Goal: Task Accomplishment & Management: Manage account settings

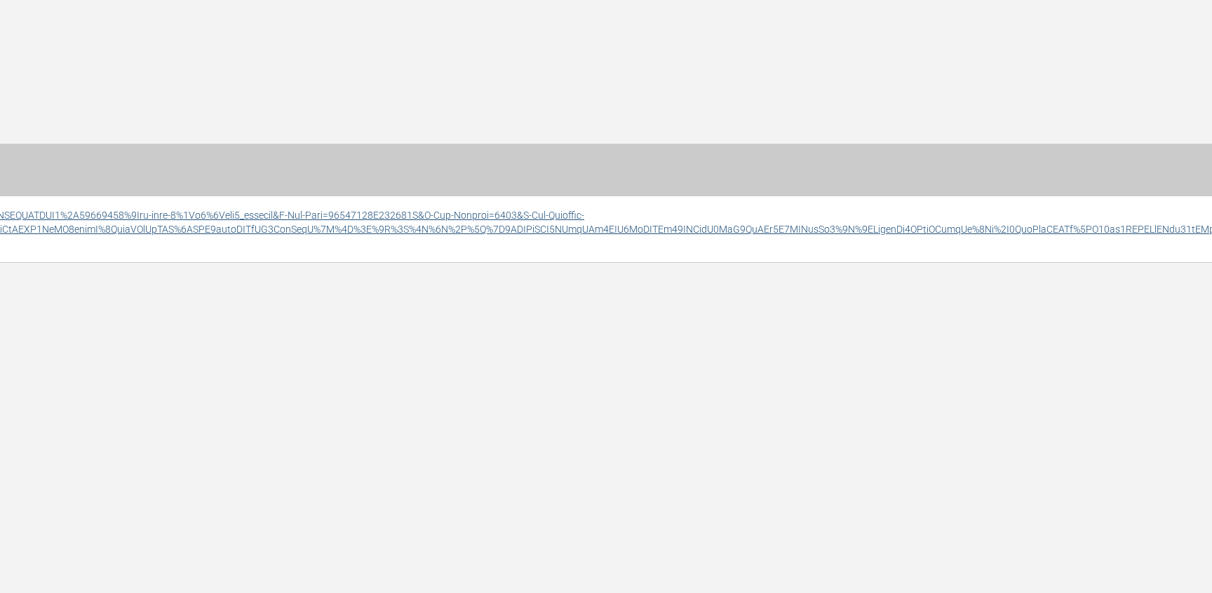
scroll to position [0, 1193]
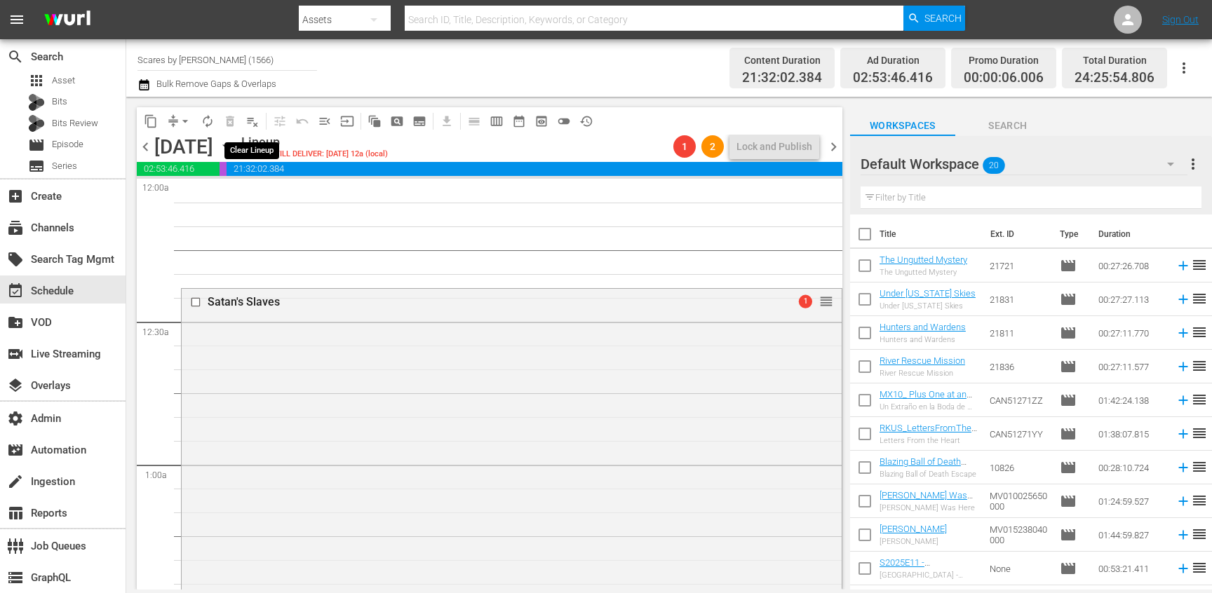
click at [255, 122] on span "playlist_remove_outlined" at bounding box center [253, 121] width 14 height 14
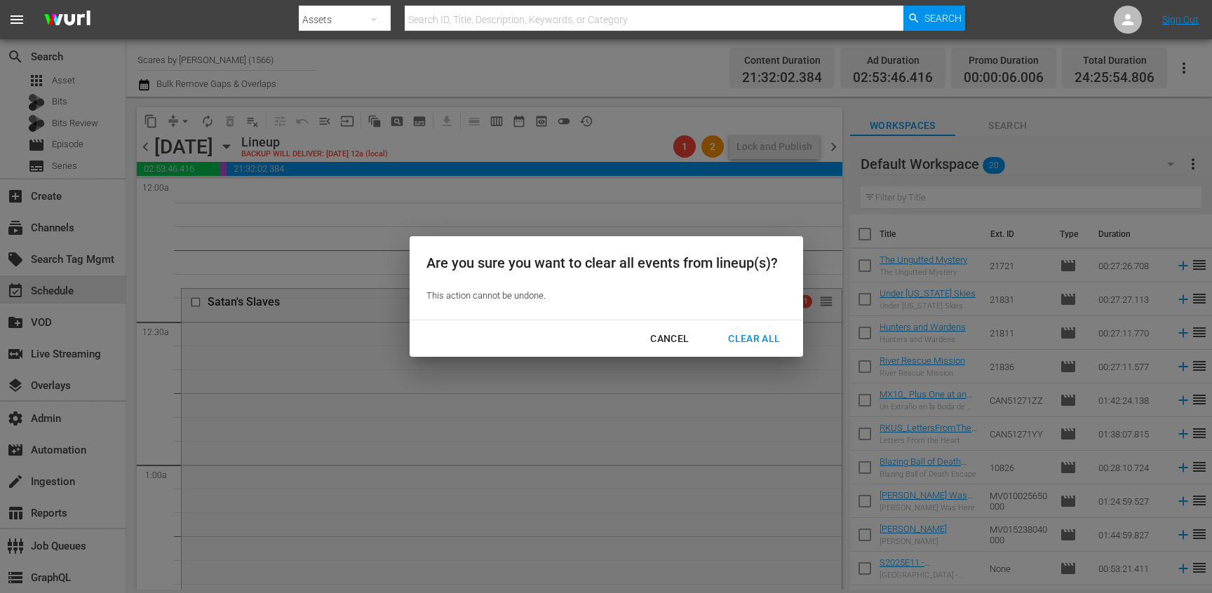
click at [739, 338] on div "Clear All" at bounding box center [754, 339] width 74 height 18
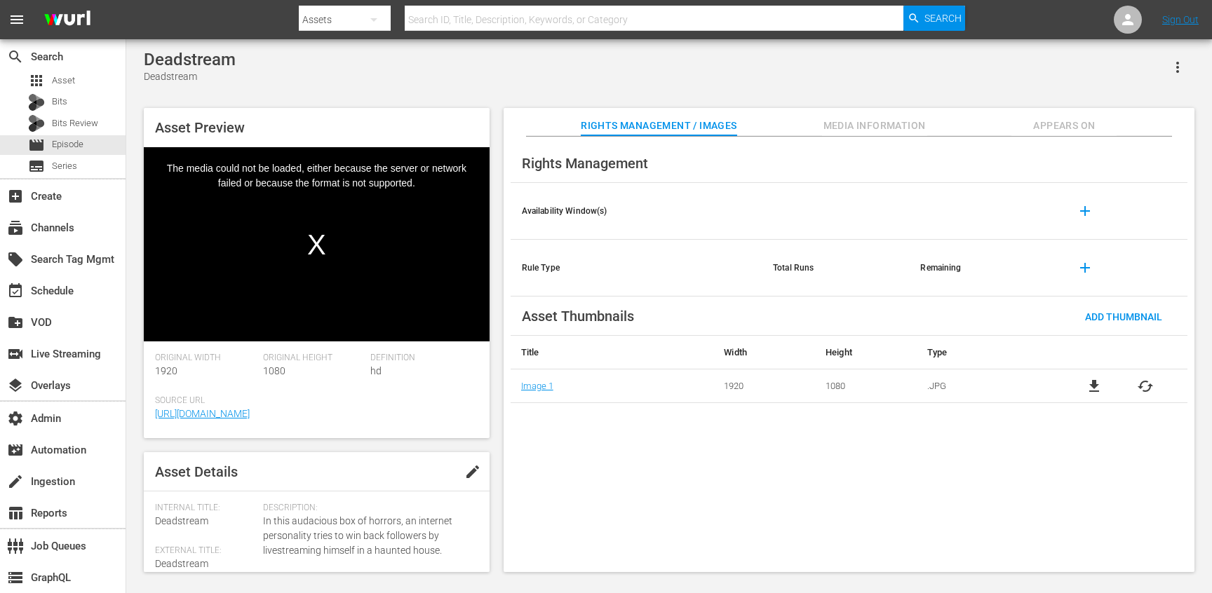
click at [1073, 119] on span "Appears On" at bounding box center [1064, 126] width 105 height 18
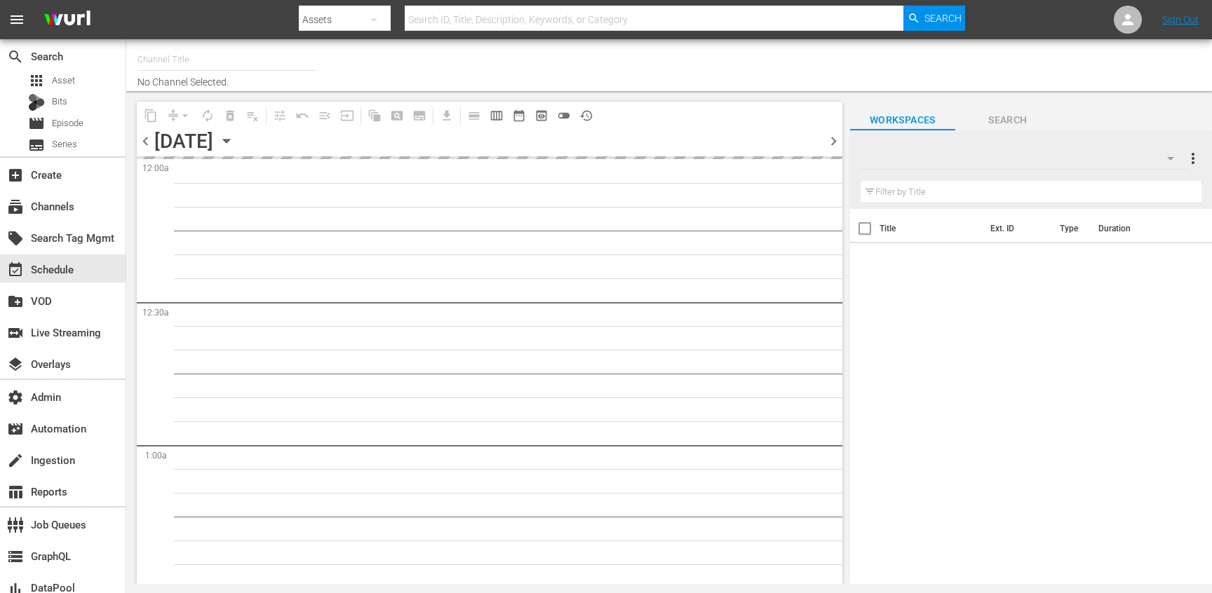
type input "Scares by [PERSON_NAME] (1566)"
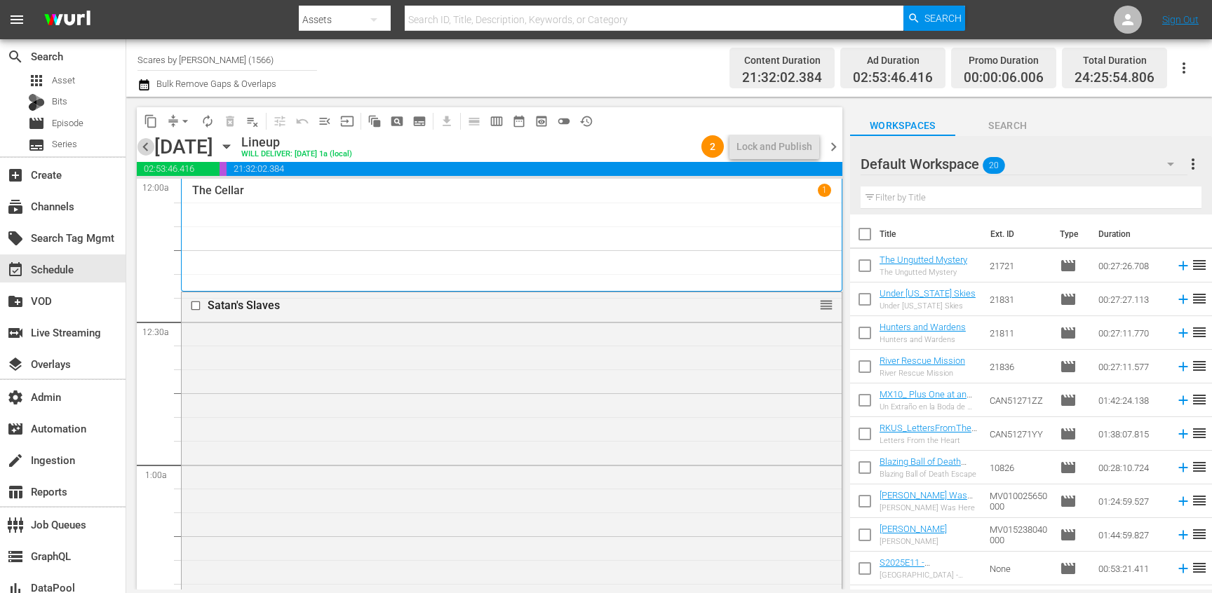
click at [149, 145] on span "chevron_left" at bounding box center [146, 147] width 18 height 18
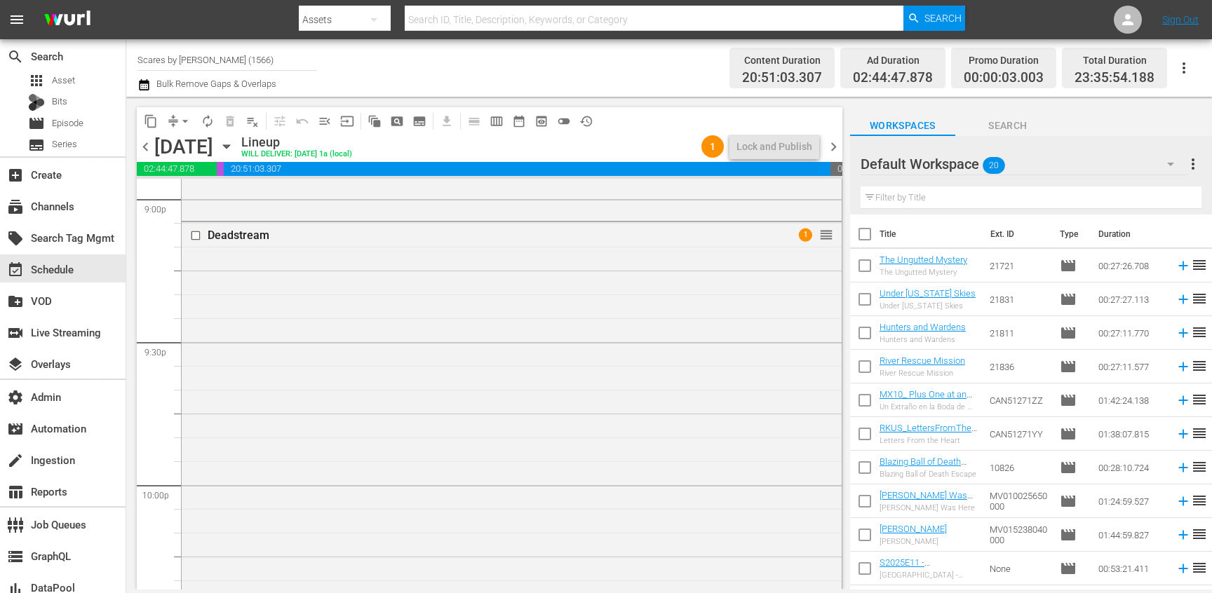
scroll to position [5987, 0]
click at [364, 307] on div "Deadstream 1 reorder" at bounding box center [512, 454] width 660 height 459
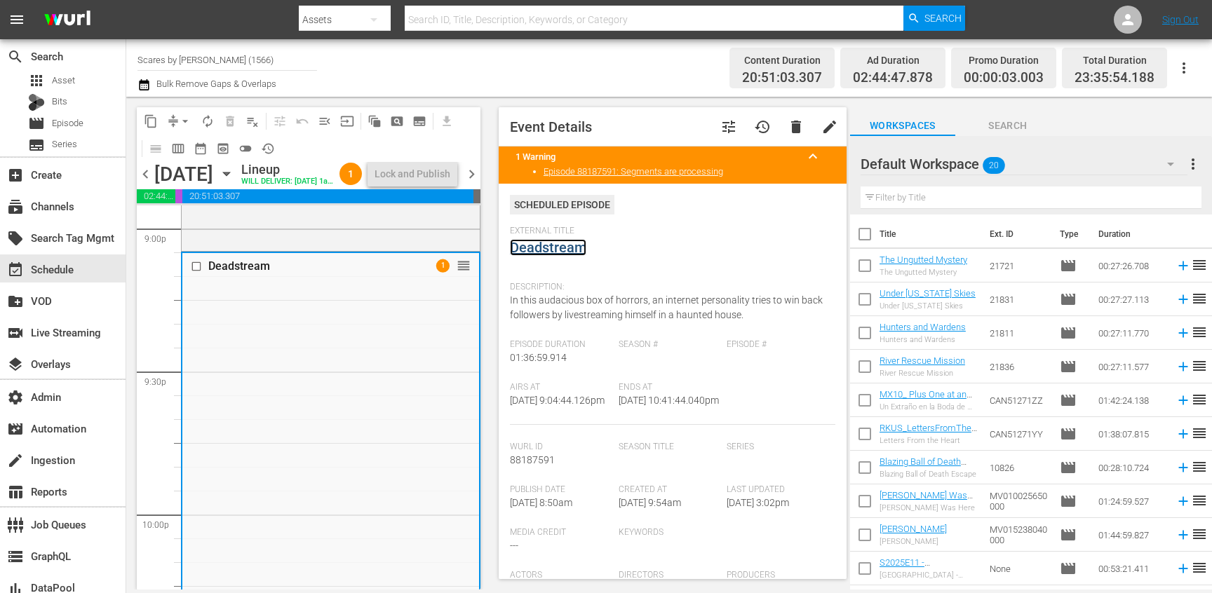
click at [541, 243] on link "Deadstream" at bounding box center [548, 247] width 76 height 17
drag, startPoint x: 510, startPoint y: 386, endPoint x: 572, endPoint y: 417, distance: 69.0
click at [572, 417] on div "Airs At 9/8/25 @ 9:04:44.126pm" at bounding box center [564, 403] width 109 height 43
copy div "Airs At 9/8/25 @ 9:04:44.126pm"
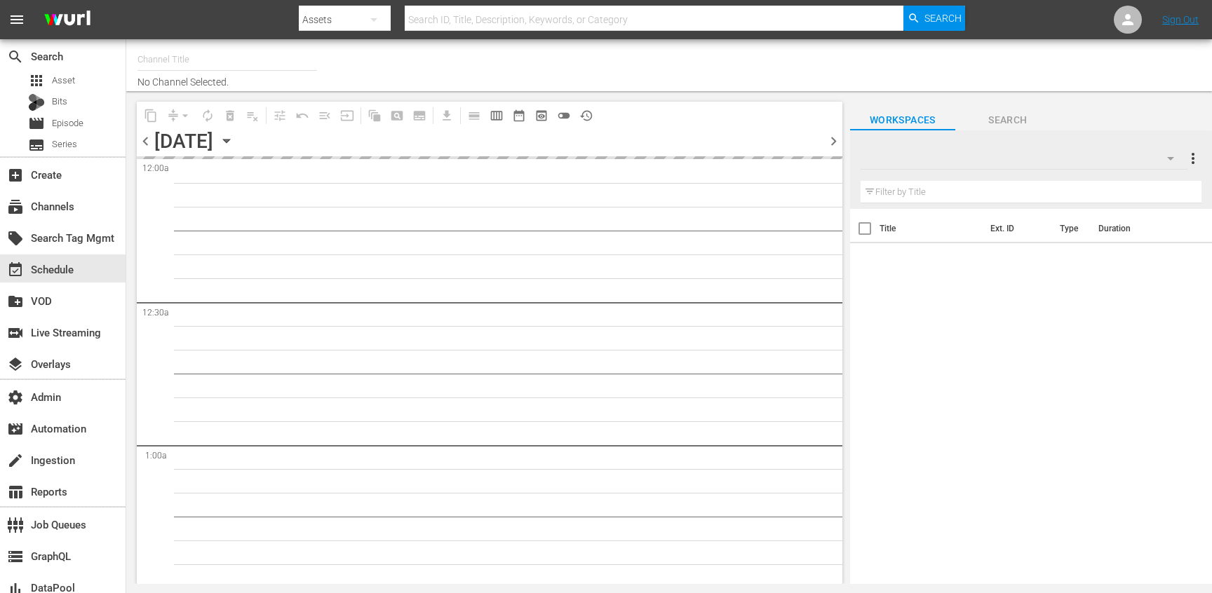
type input "Scares by Shudder (1566)"
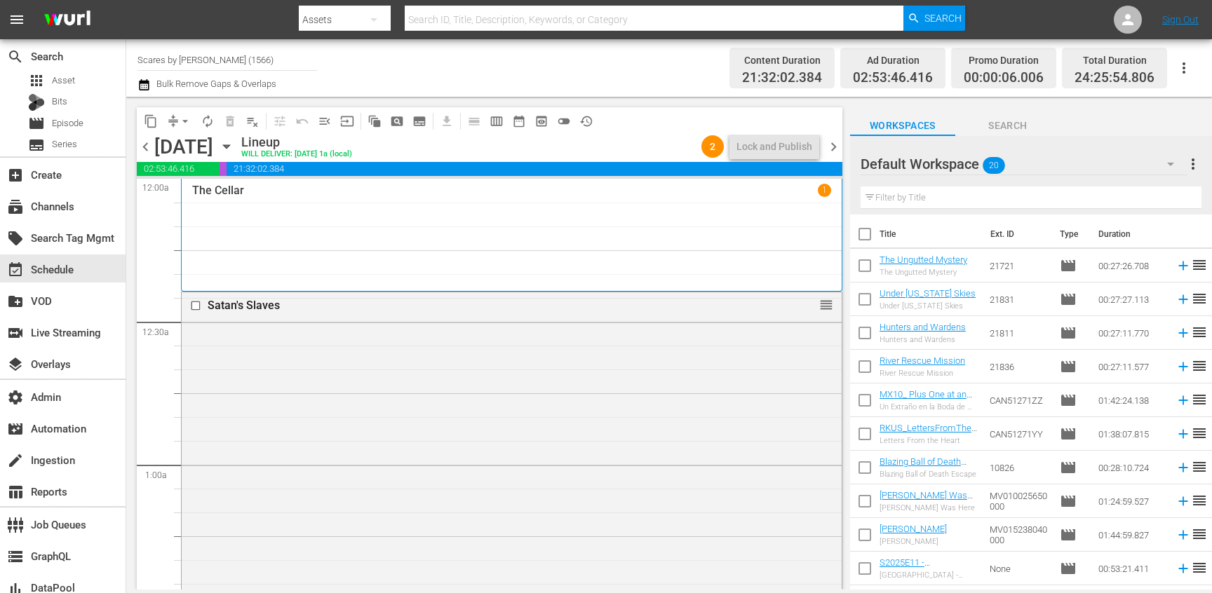
click at [835, 142] on span "chevron_right" at bounding box center [834, 147] width 18 height 18
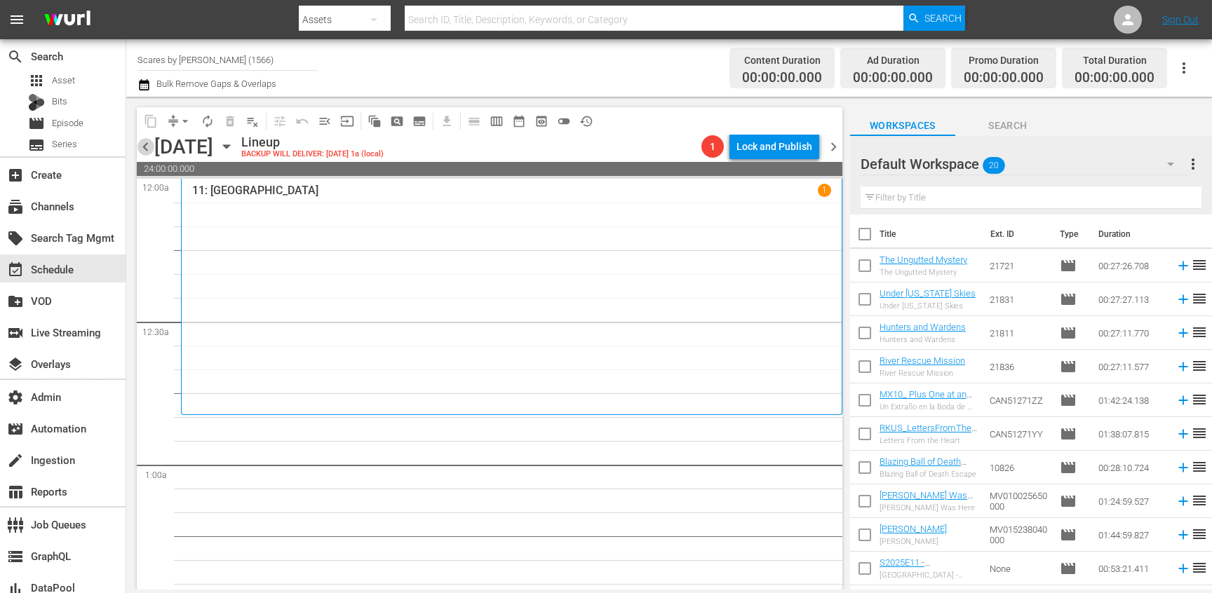
click at [148, 143] on span "chevron_left" at bounding box center [146, 147] width 18 height 18
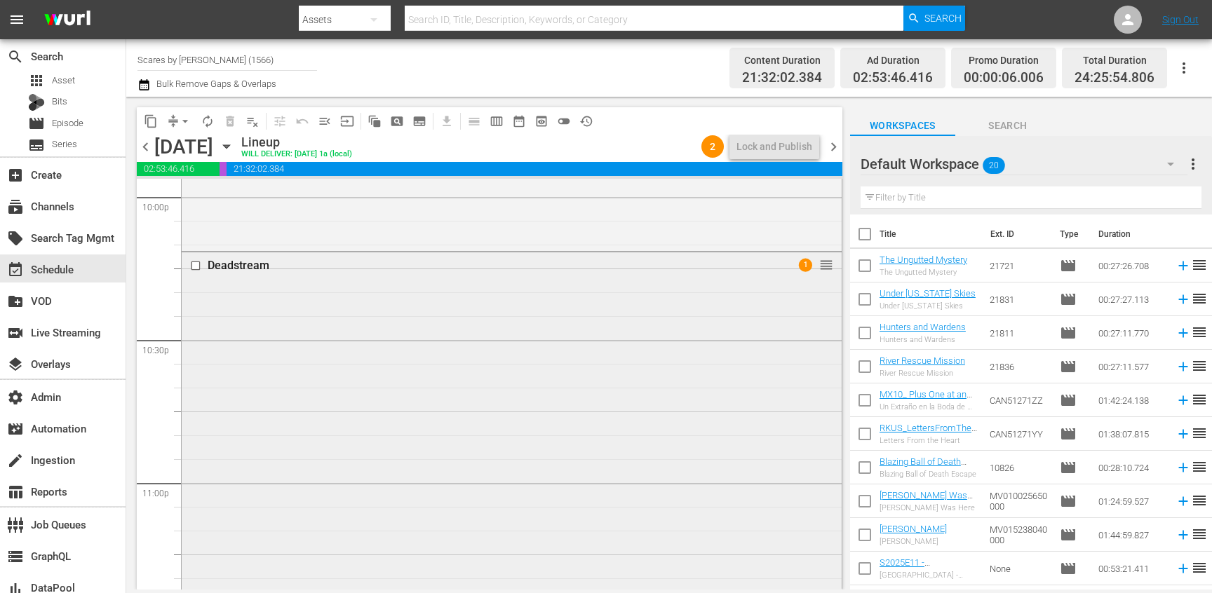
scroll to position [6276, 0]
click at [629, 327] on div "Deadstream 1 reorder" at bounding box center [512, 484] width 660 height 459
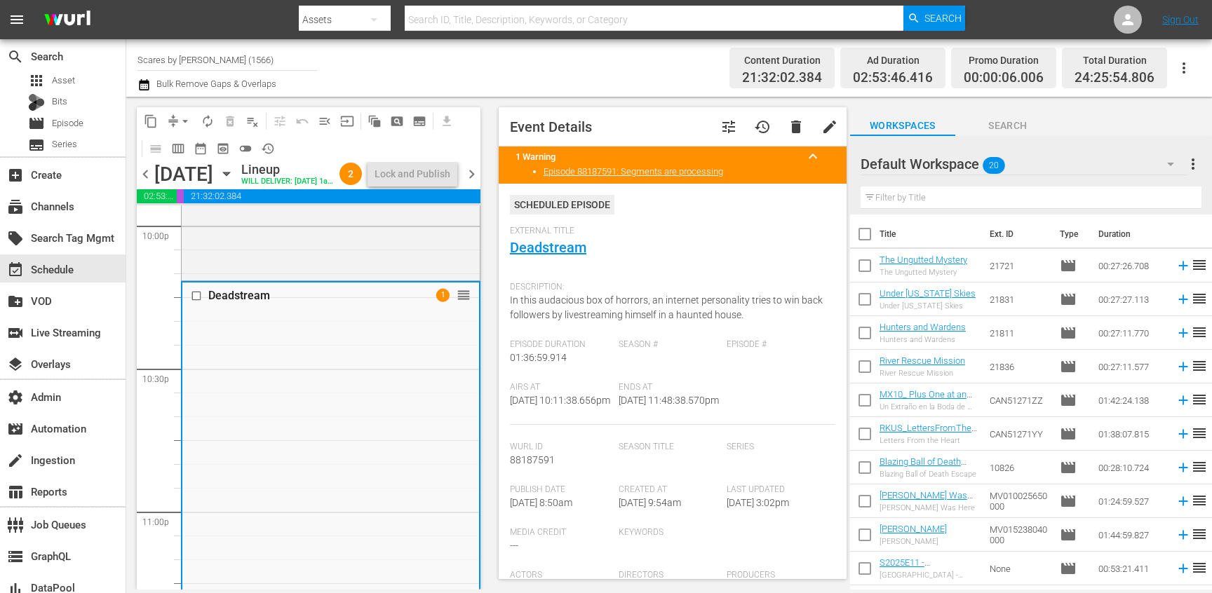
drag, startPoint x: 512, startPoint y: 387, endPoint x: 553, endPoint y: 405, distance: 44.6
click at [553, 405] on div "Airs At 9/9/25 @ 10:11:38.656pm" at bounding box center [564, 403] width 109 height 43
drag, startPoint x: 511, startPoint y: 387, endPoint x: 579, endPoint y: 417, distance: 74.4
click at [579, 417] on div "Airs At 9/9/25 @ 10:11:38.656pm" at bounding box center [564, 403] width 109 height 43
copy div "Airs At 9/9/25 @ 10:11:38.656pm"
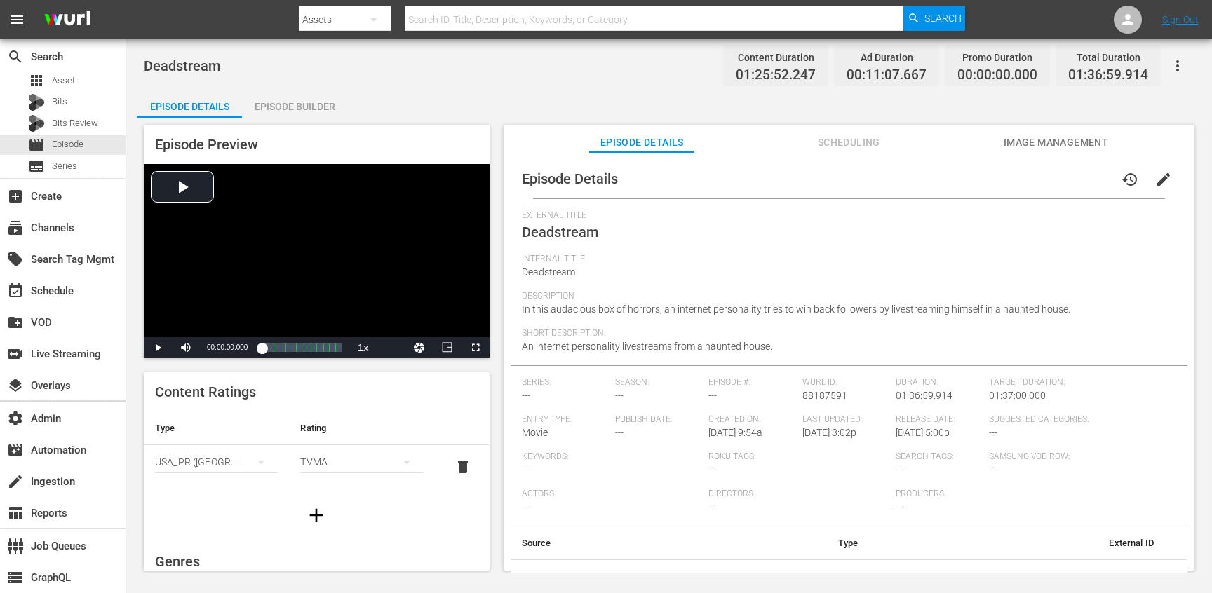
click at [1188, 69] on button "button" at bounding box center [1178, 66] width 34 height 34
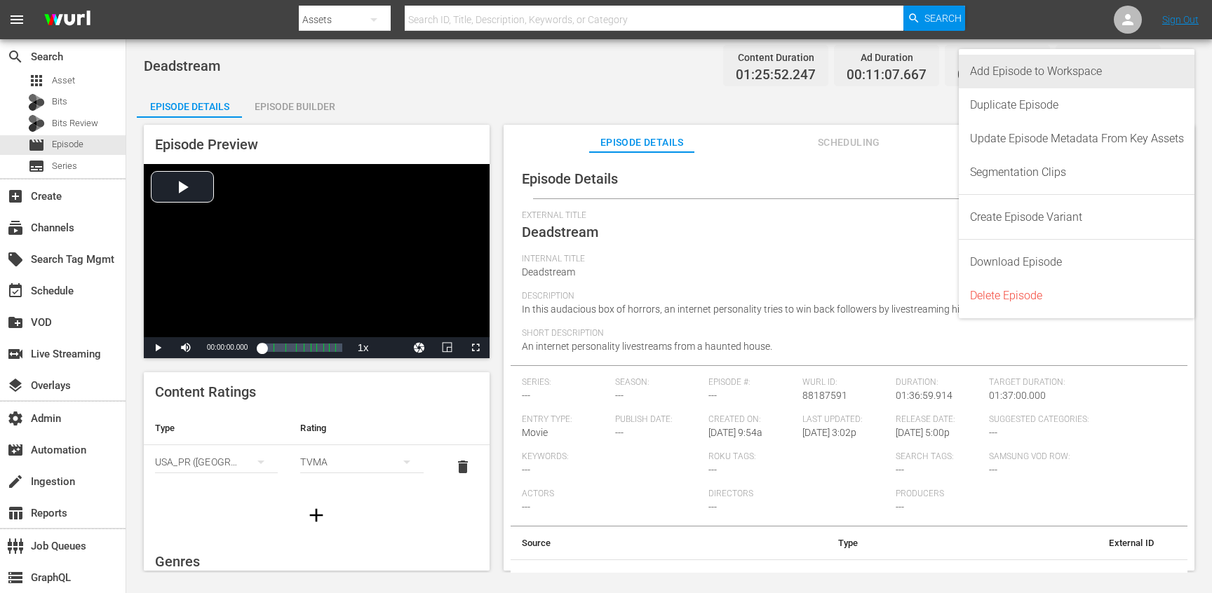
click at [1134, 75] on div "Add Episode to Workspace" at bounding box center [1077, 72] width 214 height 34
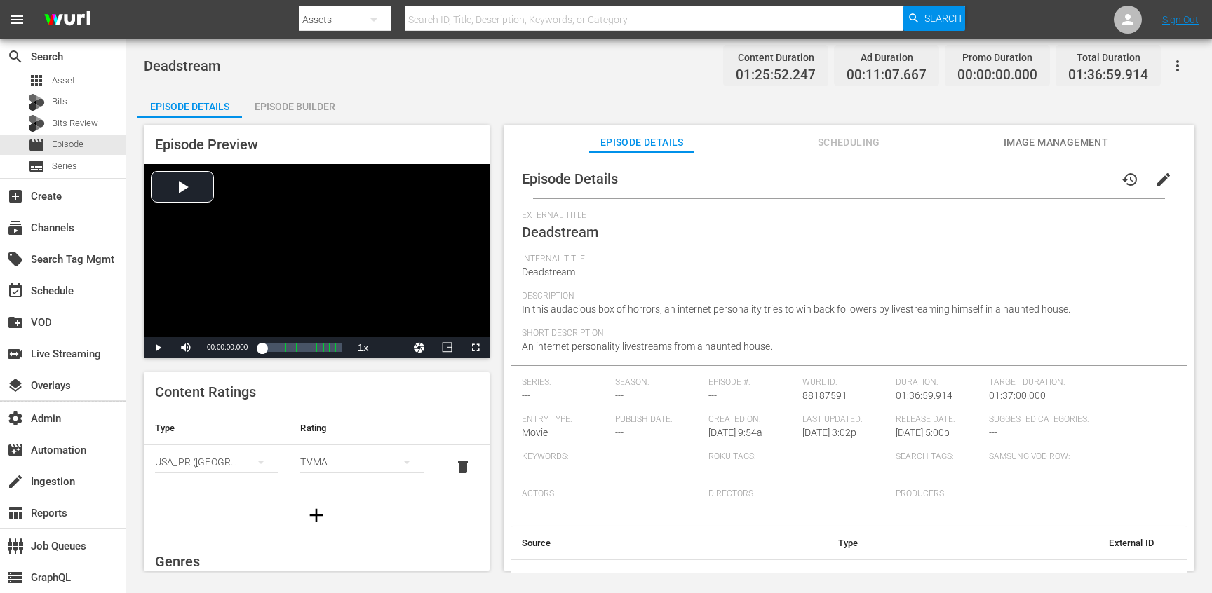
click at [831, 137] on span "Scheduling" at bounding box center [848, 143] width 105 height 18
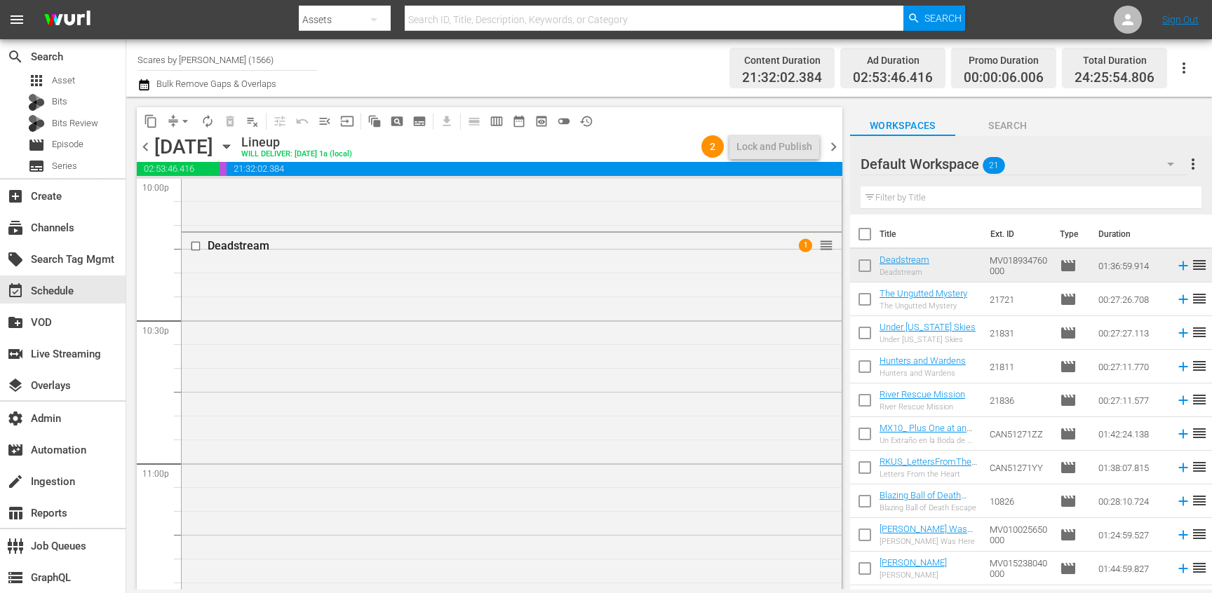
scroll to position [6293, 0]
click at [549, 440] on div "Deadstream 1 reorder" at bounding box center [512, 467] width 660 height 459
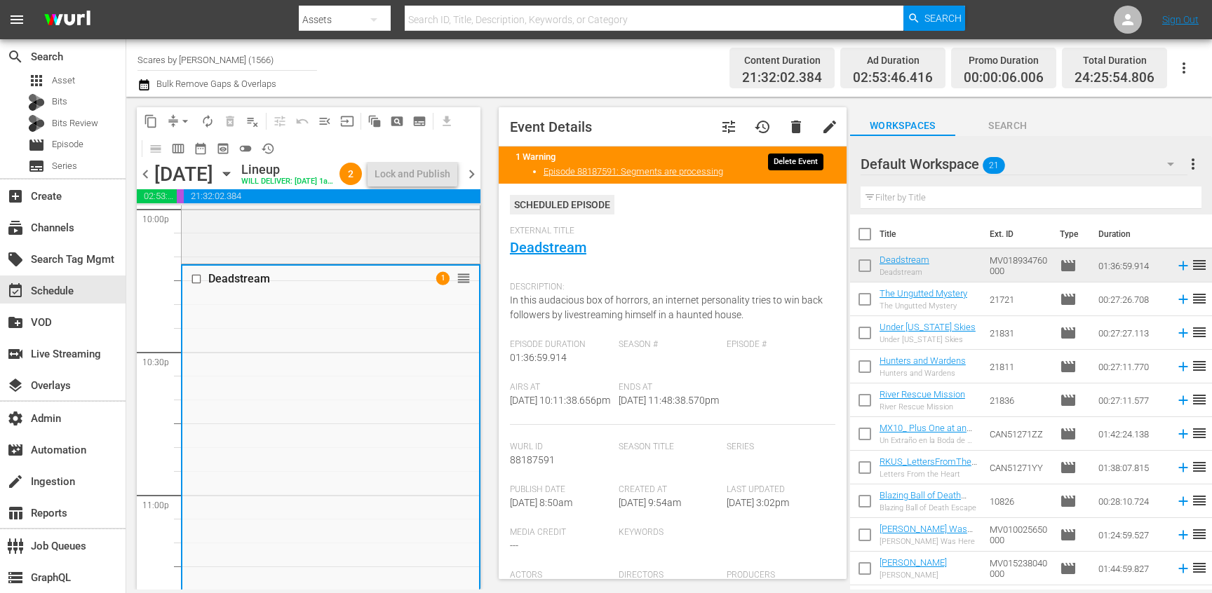
click at [803, 130] on span "delete" at bounding box center [796, 127] width 17 height 17
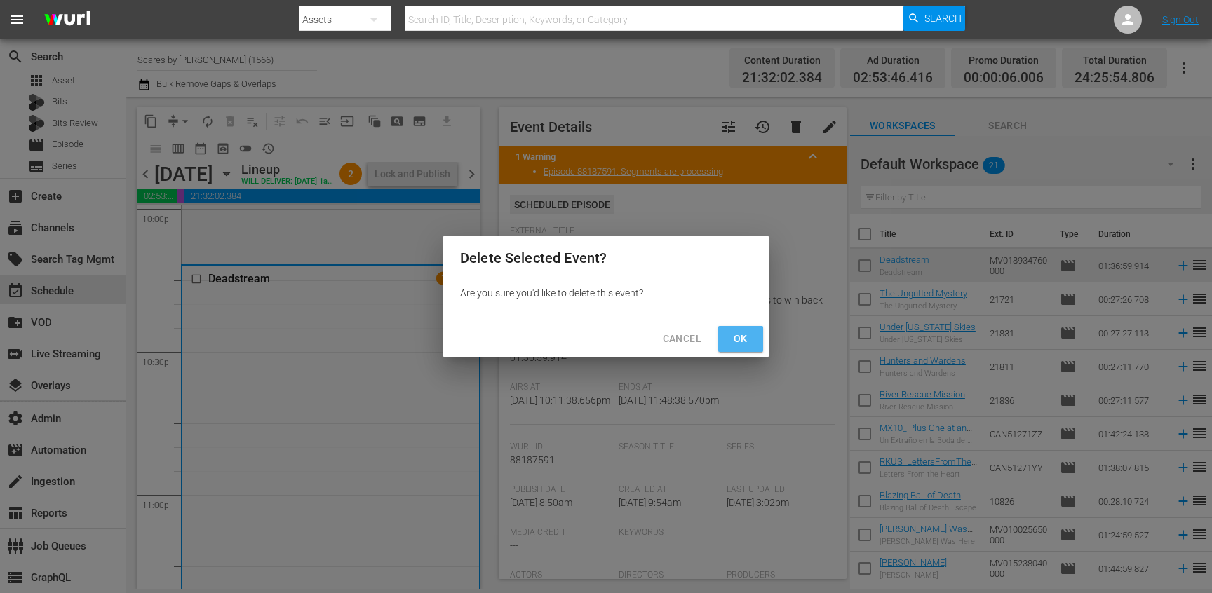
click at [746, 337] on span "Ok" at bounding box center [741, 339] width 22 height 18
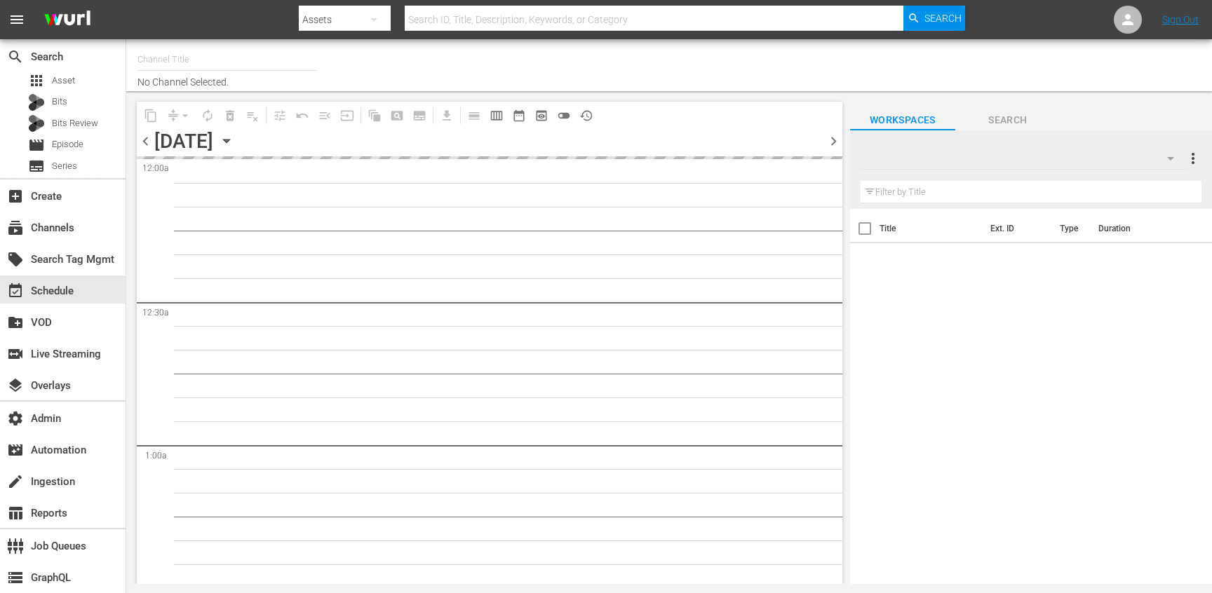
type input "Scares by [PERSON_NAME] (1566)"
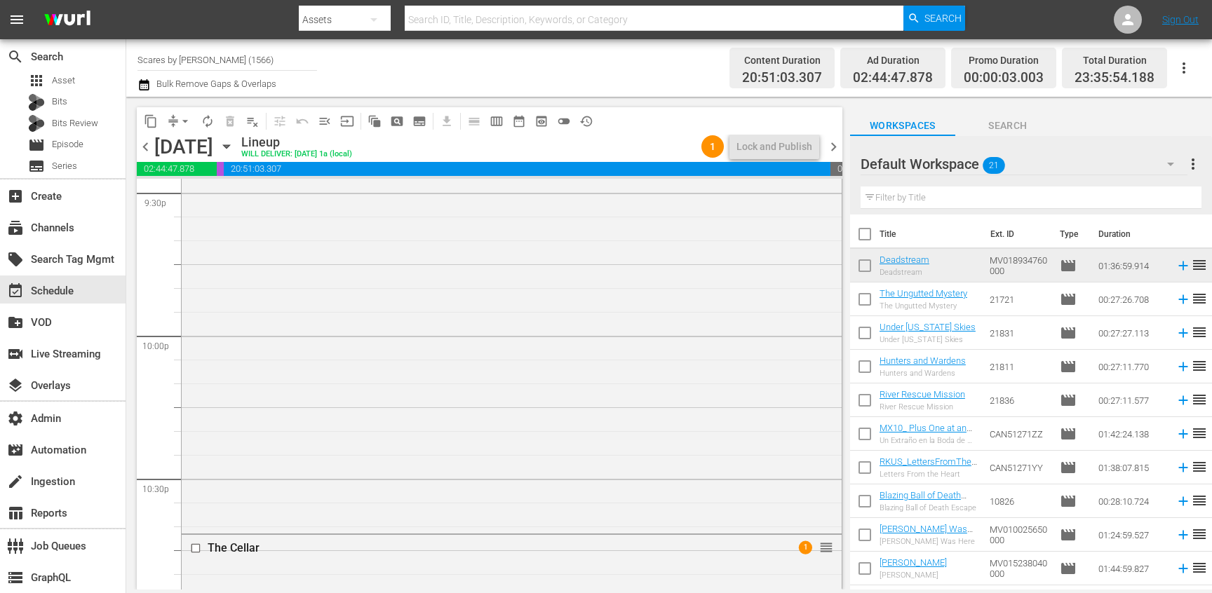
scroll to position [5952, 0]
click at [549, 440] on div "Deadstream 1 reorder" at bounding box center [512, 489] width 660 height 459
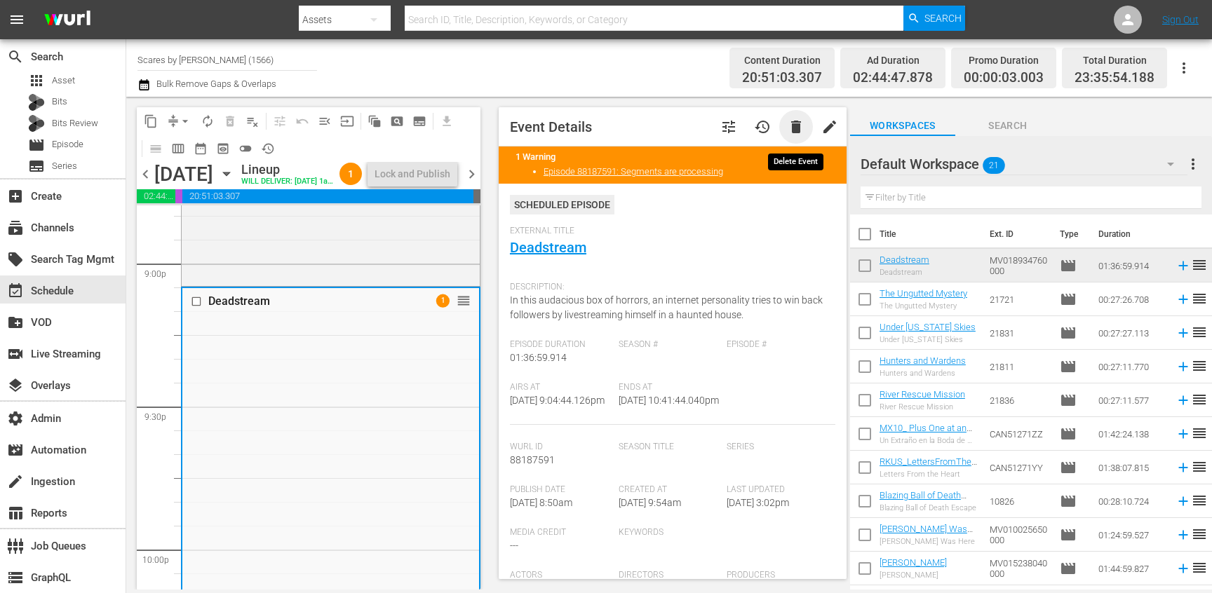
click at [795, 119] on span "delete" at bounding box center [796, 127] width 17 height 17
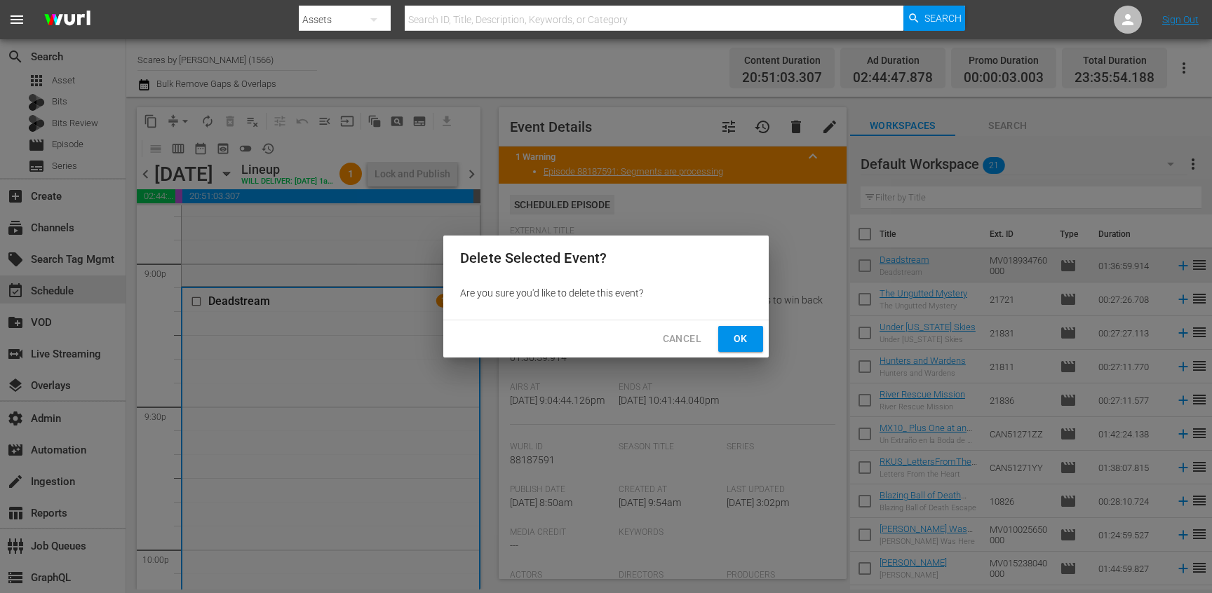
click at [744, 327] on button "Ok" at bounding box center [740, 339] width 45 height 26
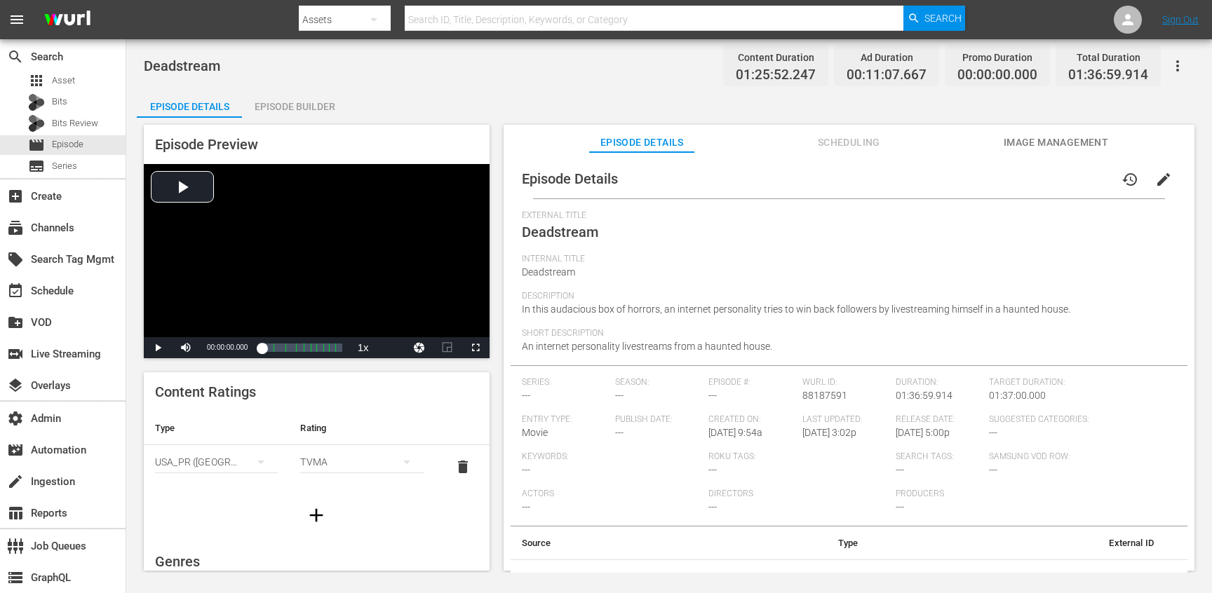
click at [852, 140] on span "Scheduling" at bounding box center [848, 143] width 105 height 18
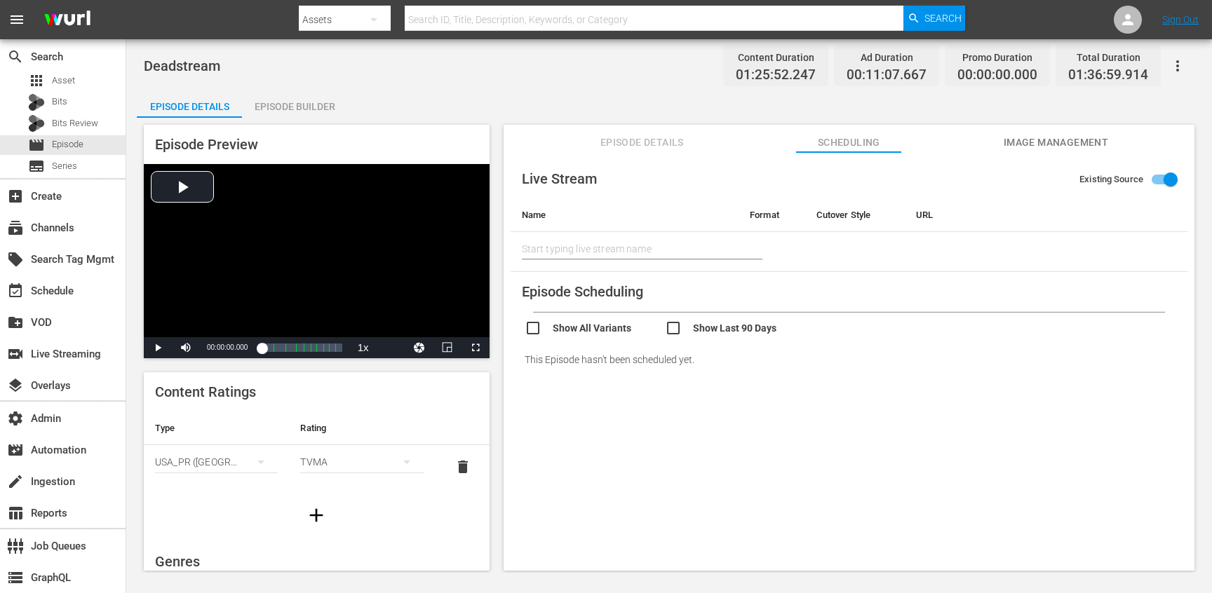
click at [538, 327] on input "checkbox" at bounding box center [595, 330] width 140 height 20
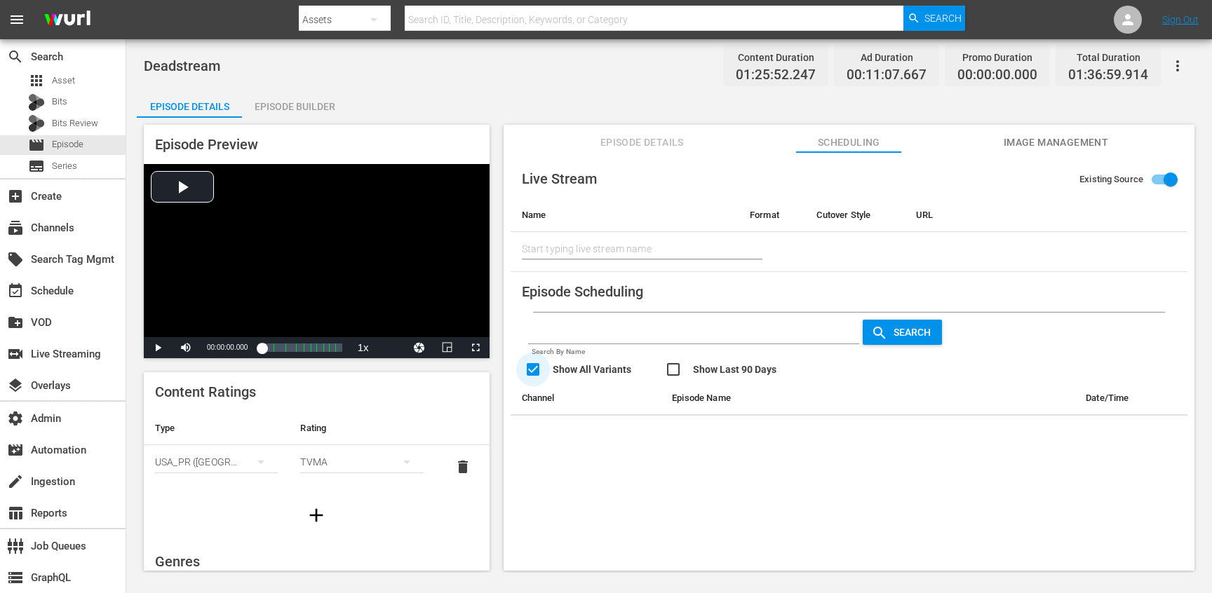
click at [534, 370] on input "checkbox" at bounding box center [595, 371] width 140 height 20
checkbox input "false"
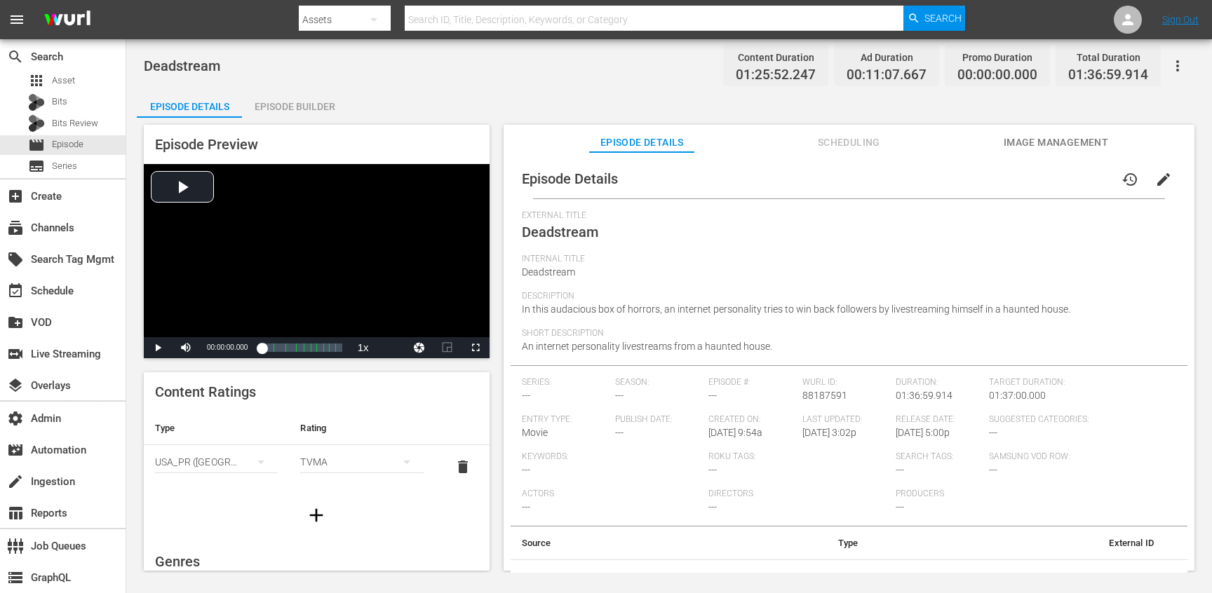
click at [864, 147] on span "Scheduling" at bounding box center [848, 143] width 105 height 18
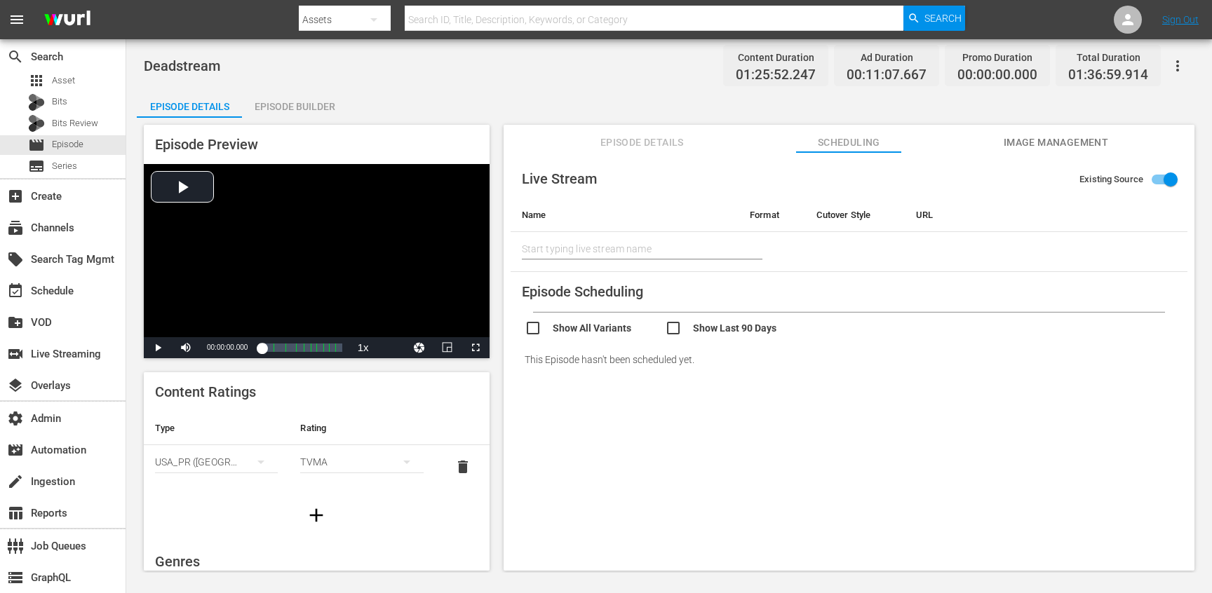
click at [817, 134] on span "Scheduling" at bounding box center [848, 143] width 105 height 18
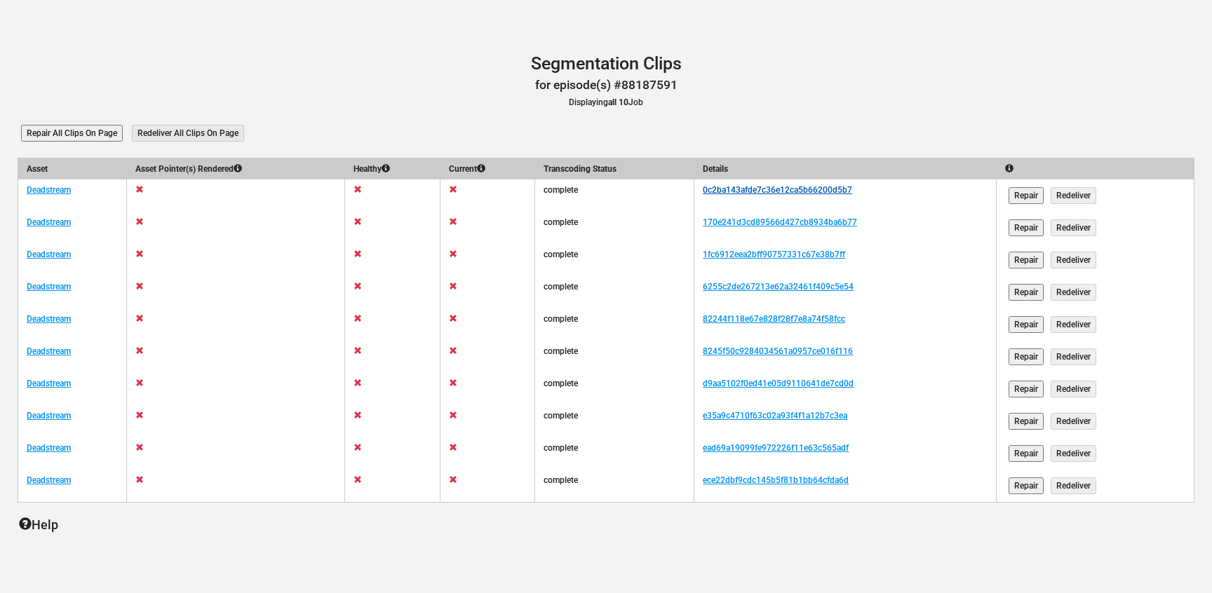
click at [815, 190] on link "0c2ba143afde7c36e12ca5b66200d5b7" at bounding box center [777, 190] width 149 height 10
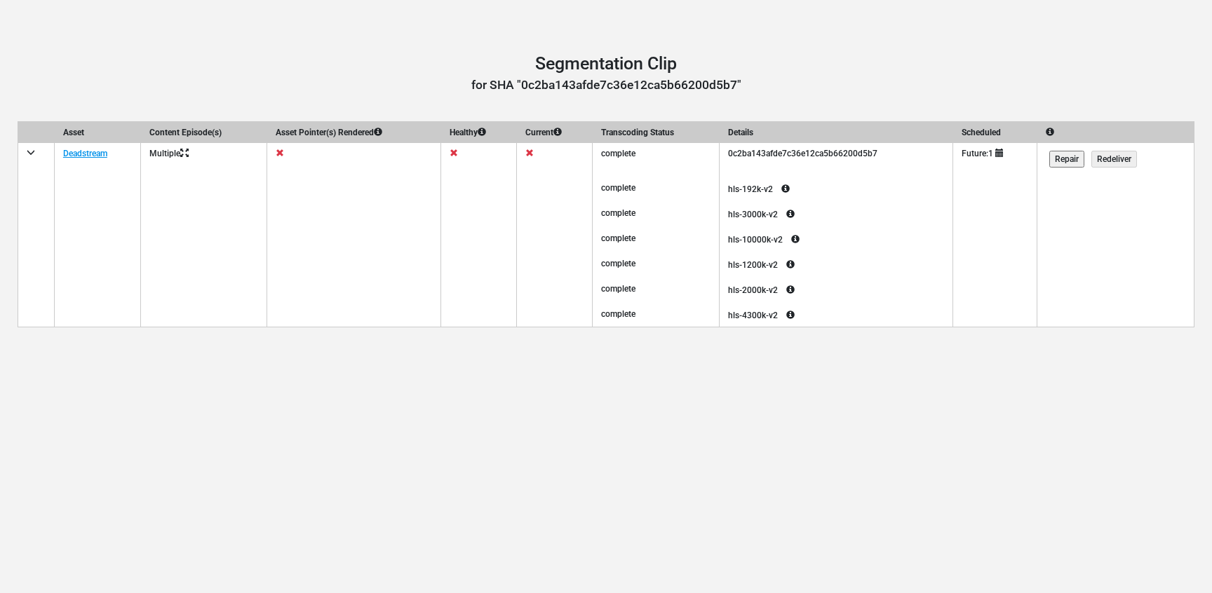
click at [1004, 156] on icon at bounding box center [999, 153] width 8 height 8
click at [1058, 150] on link "Scares by Shudder :: 2025-09-09 23:54:23" at bounding box center [1098, 149] width 128 height 9
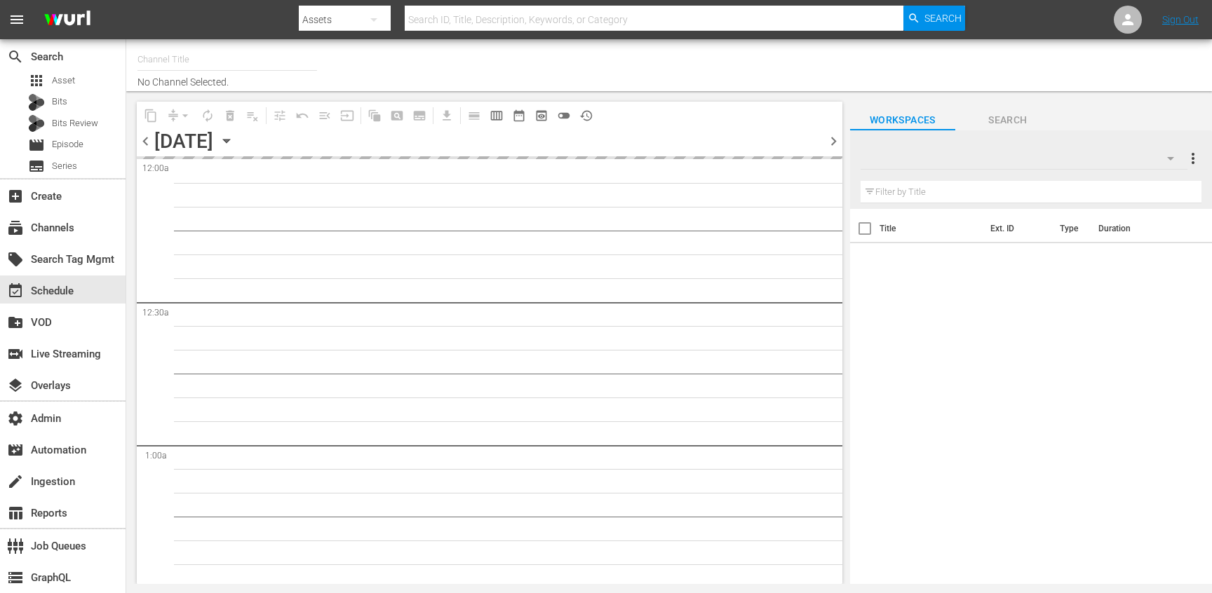
type input "Scares by Shudder - Roku Feed (1567)"
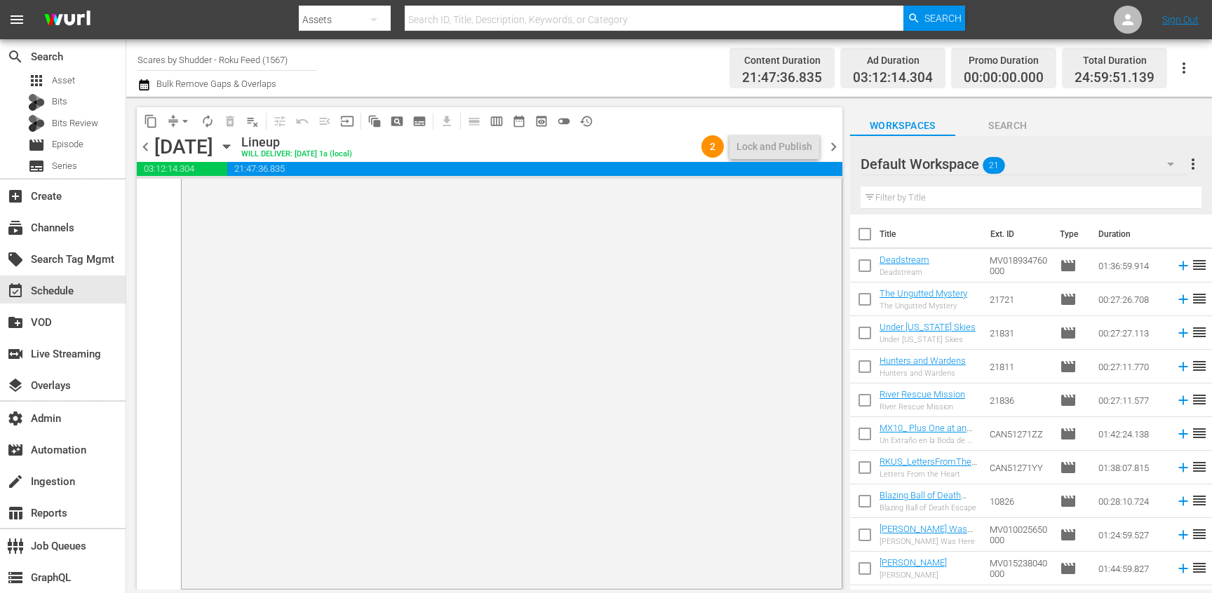
scroll to position [6637, 0]
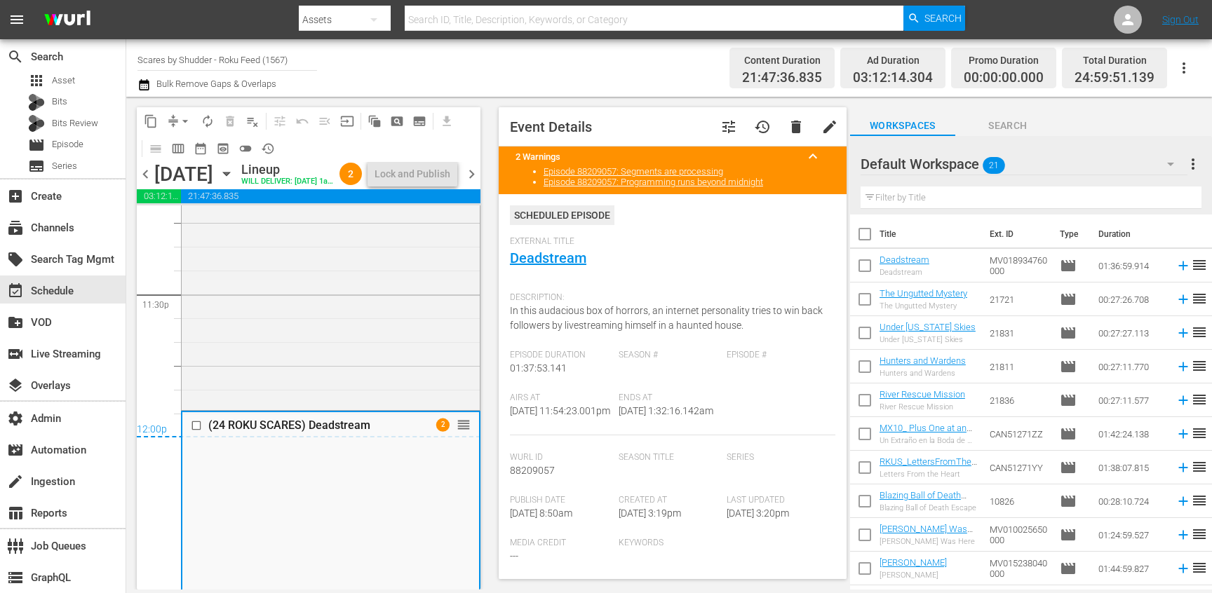
click at [145, 183] on span "chevron_left" at bounding box center [146, 175] width 18 height 18
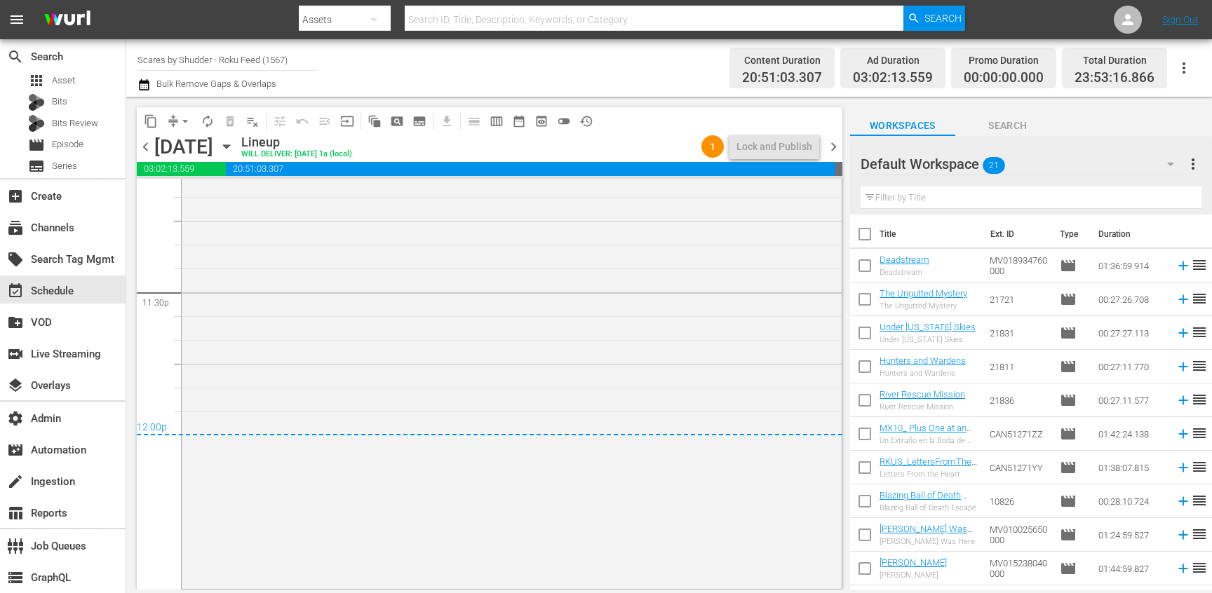
scroll to position [6316, 0]
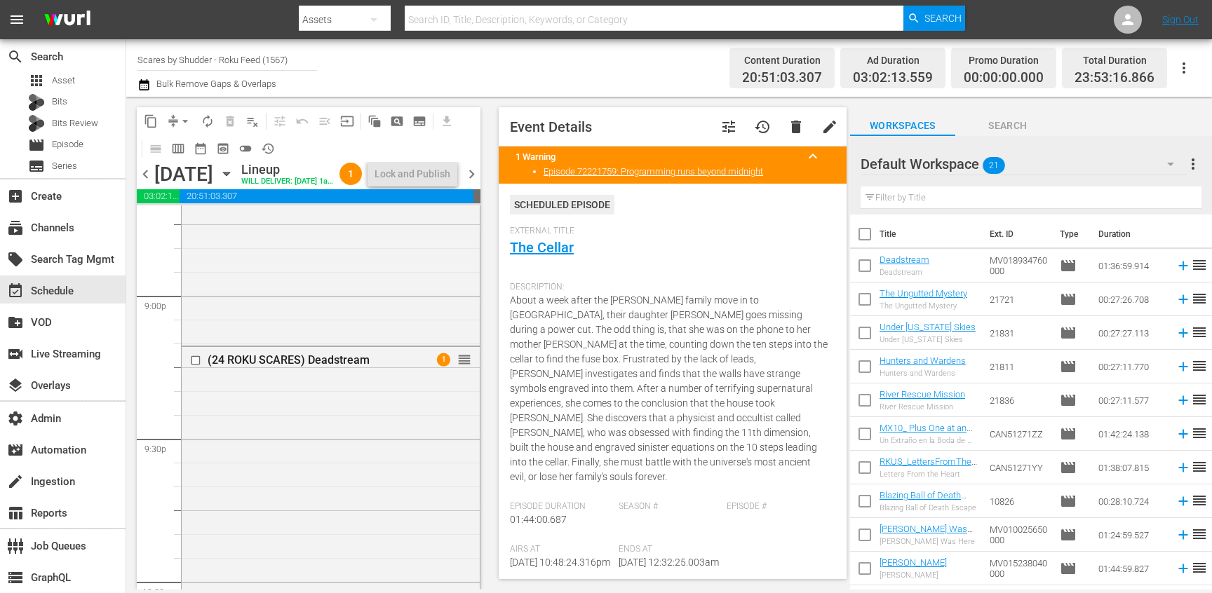
scroll to position [5941, 0]
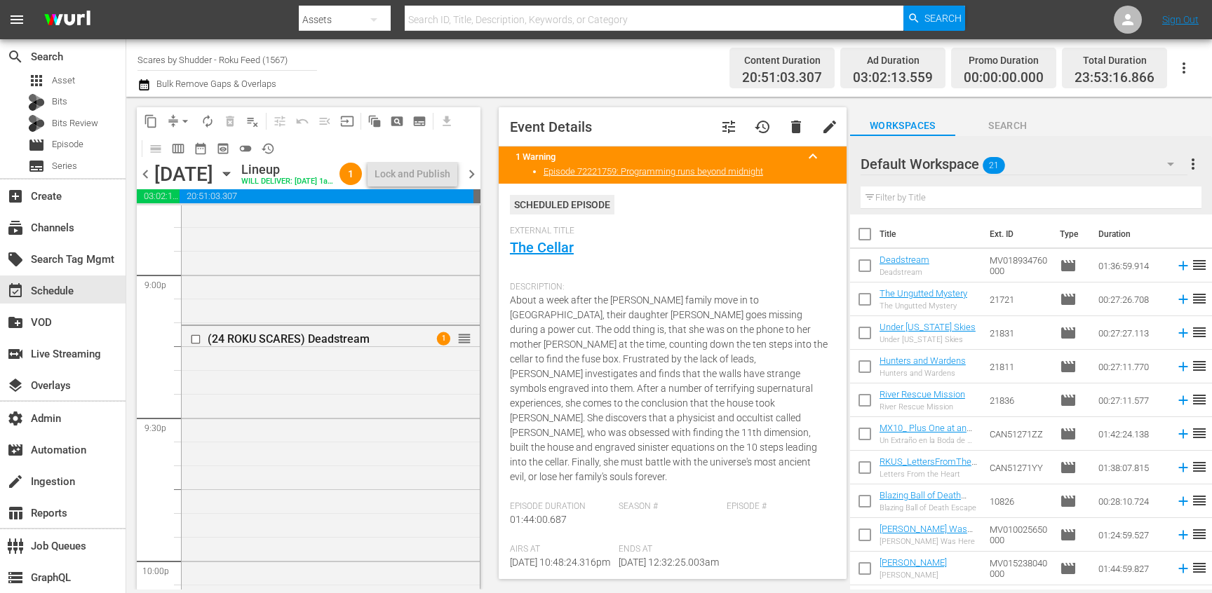
click at [422, 413] on div "(24 ROKU SCARES) Deadstream 1 reorder" at bounding box center [331, 557] width 298 height 463
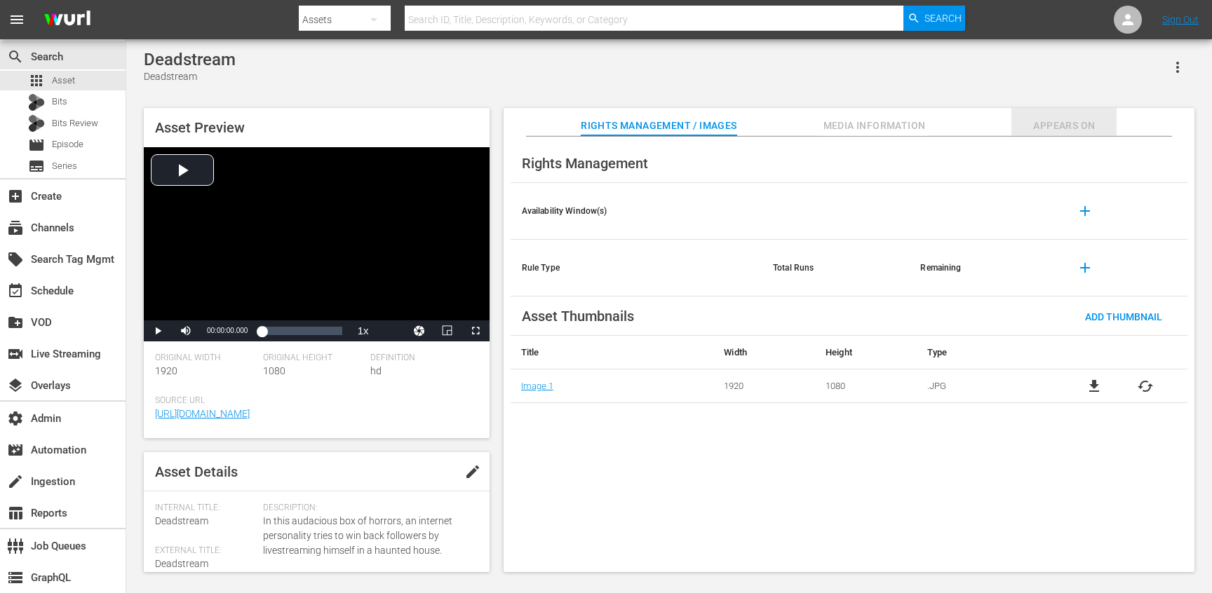
click at [1059, 124] on span "Appears On" at bounding box center [1064, 126] width 105 height 18
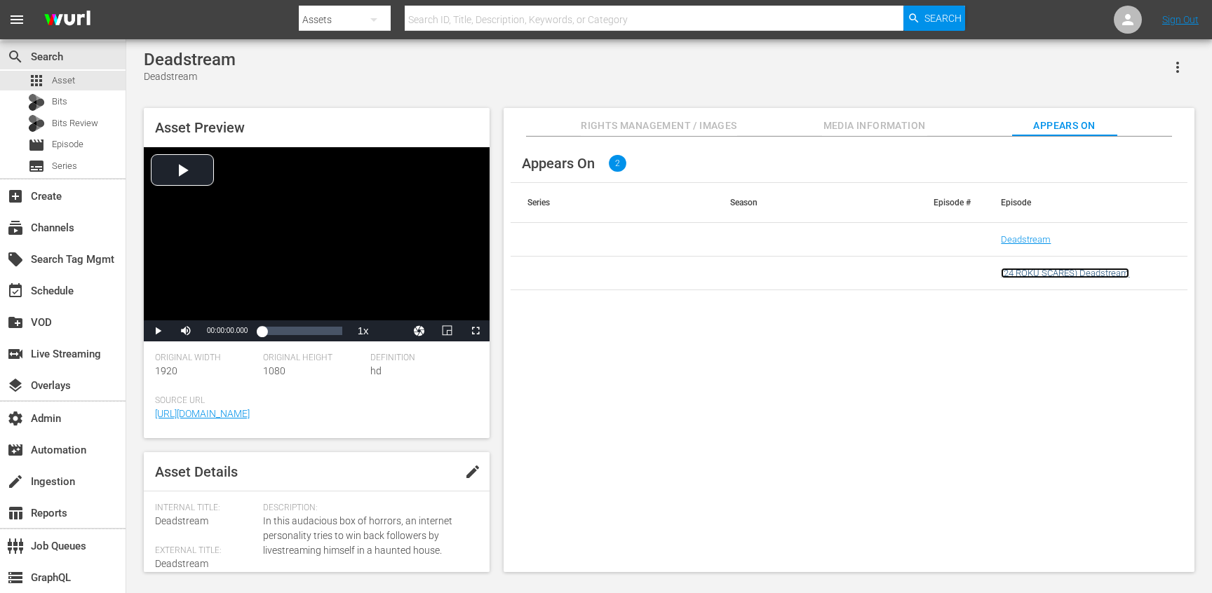
click at [1025, 271] on link "(24 ROKU SCARES) Deadstream" at bounding box center [1065, 273] width 128 height 11
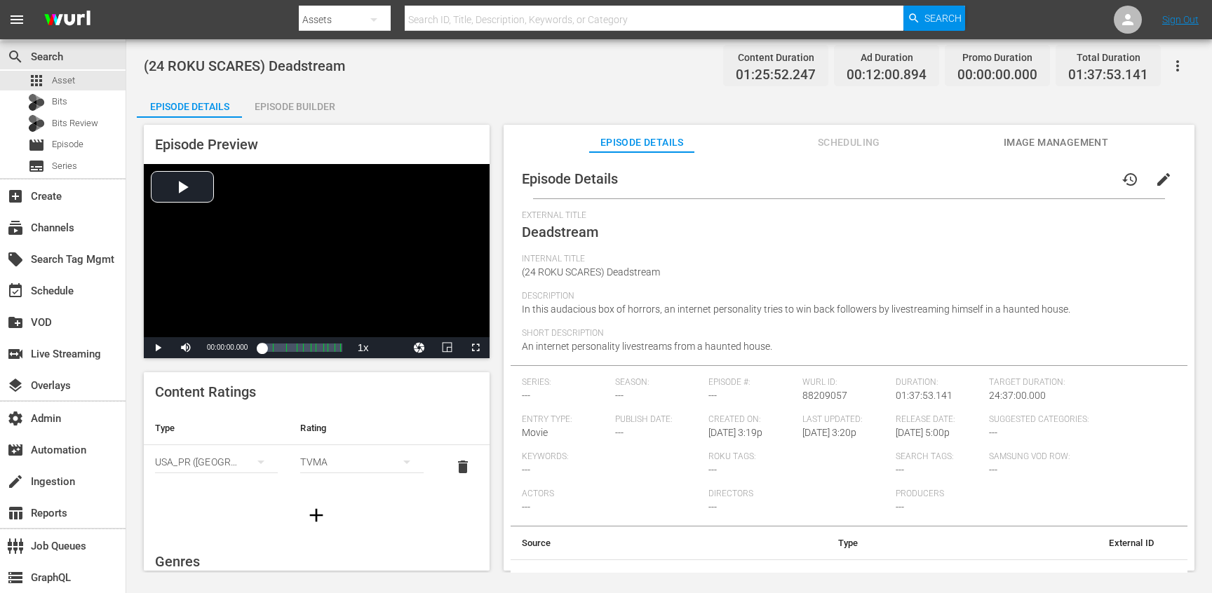
click at [874, 140] on span "Scheduling" at bounding box center [848, 143] width 105 height 18
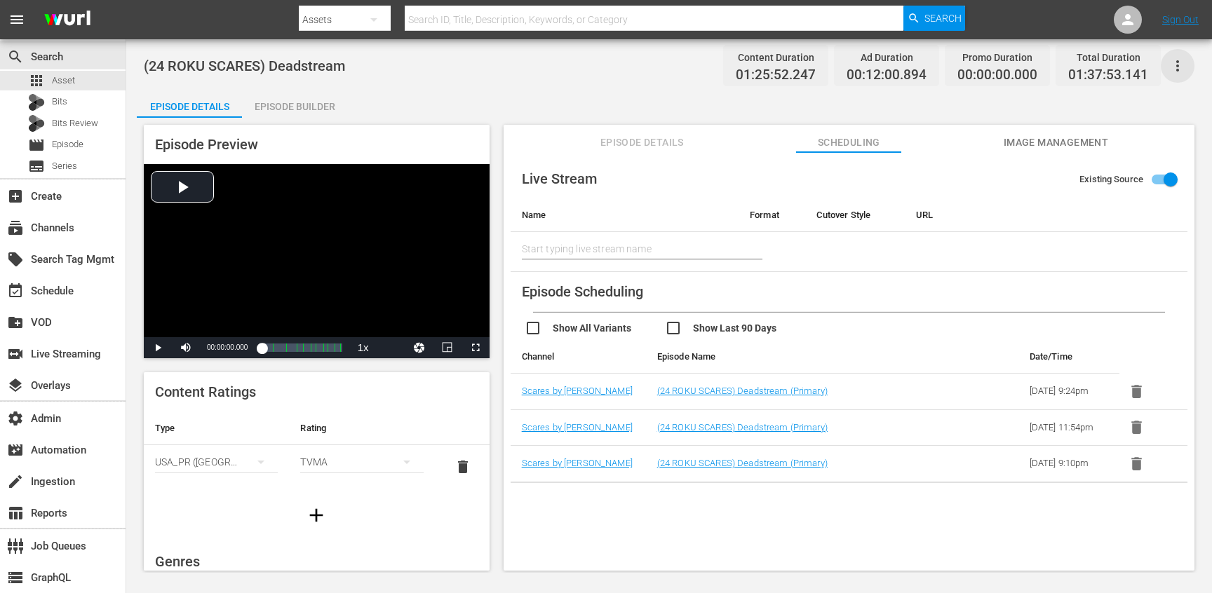
click at [1179, 72] on icon "button" at bounding box center [1177, 66] width 17 height 17
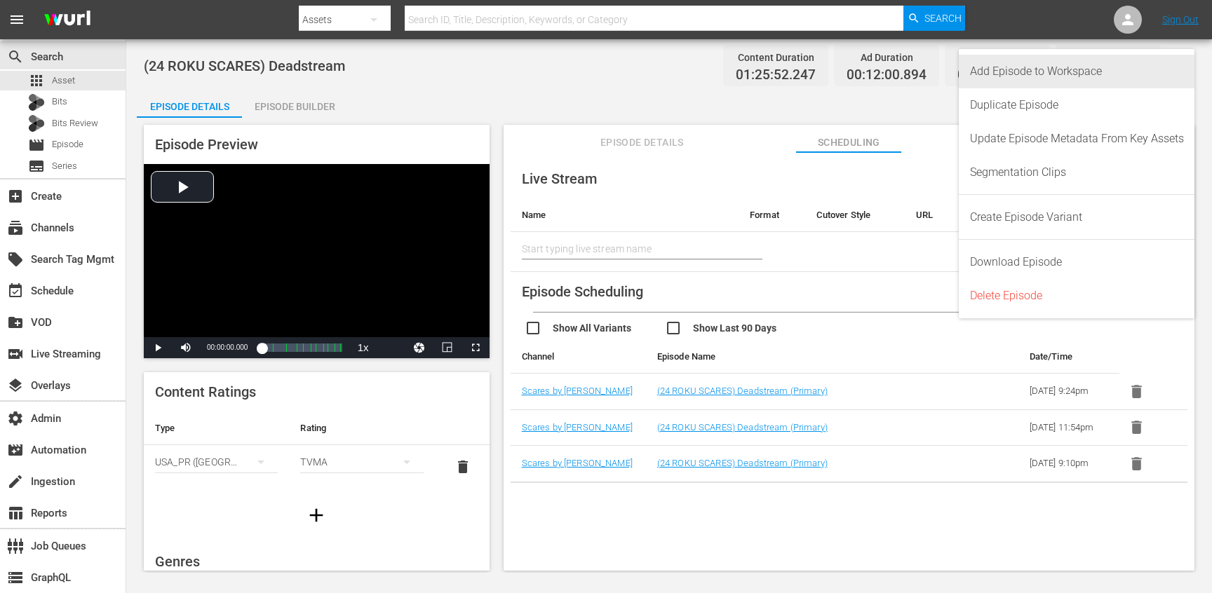
click at [1031, 78] on div "Add Episode to Workspace" at bounding box center [1077, 72] width 214 height 34
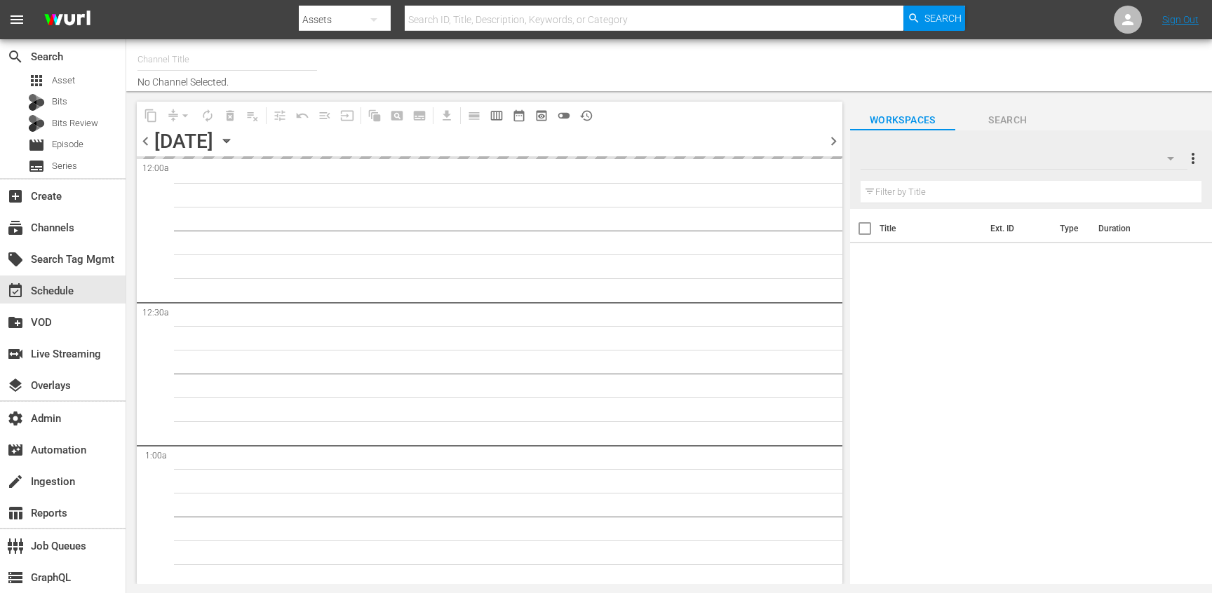
type input "Scares by Shudder - Roku Feed (1567)"
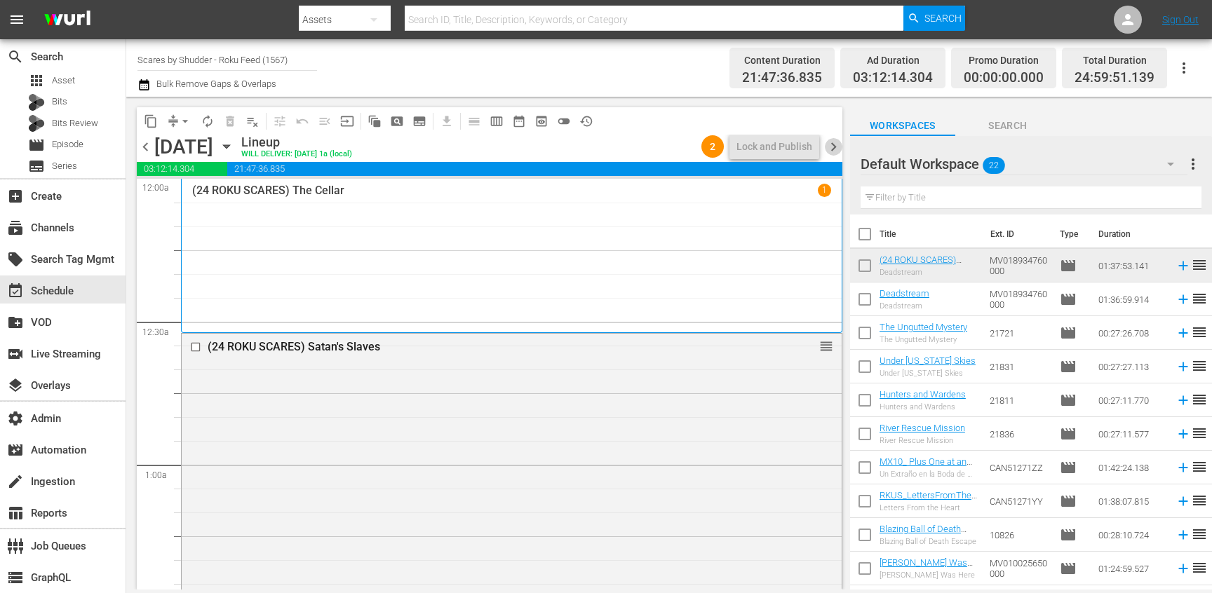
click at [832, 143] on span "chevron_right" at bounding box center [834, 147] width 18 height 18
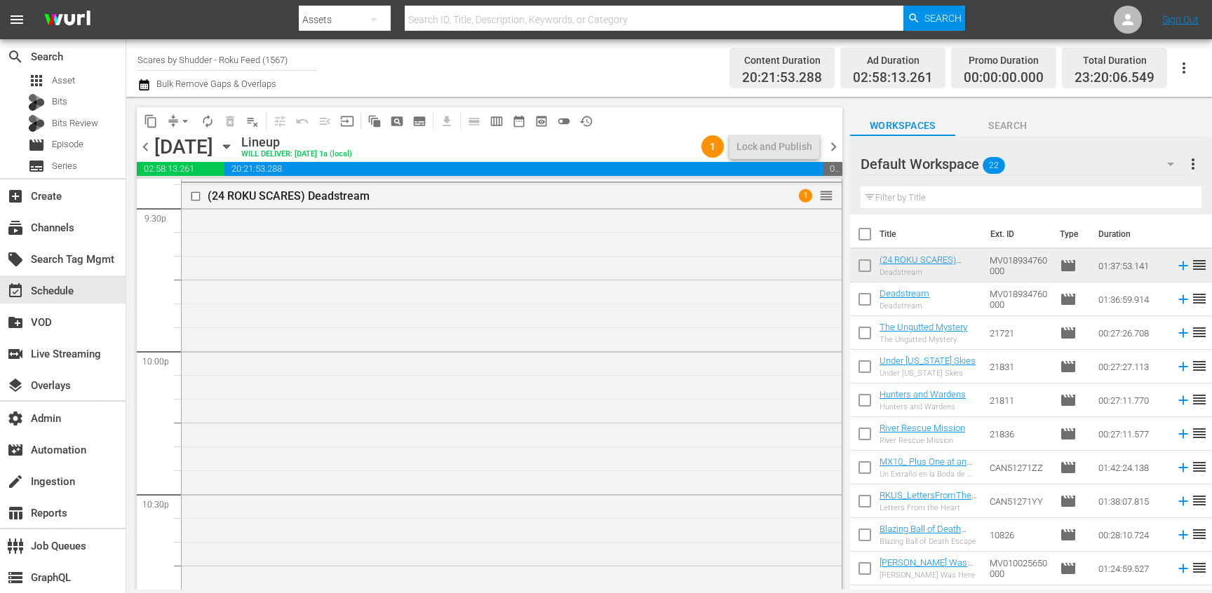
scroll to position [6126, 0]
click at [455, 341] on div "(24 ROKU SCARES) Deadstream 1 reorder" at bounding box center [512, 413] width 660 height 463
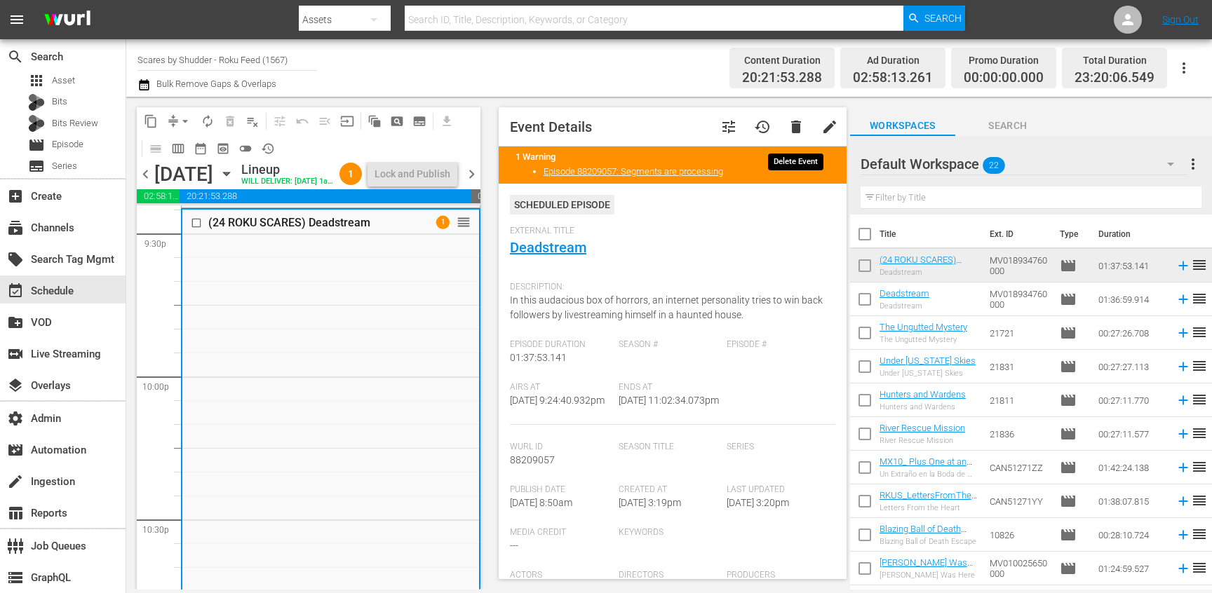
click at [798, 124] on span "delete" at bounding box center [796, 127] width 17 height 17
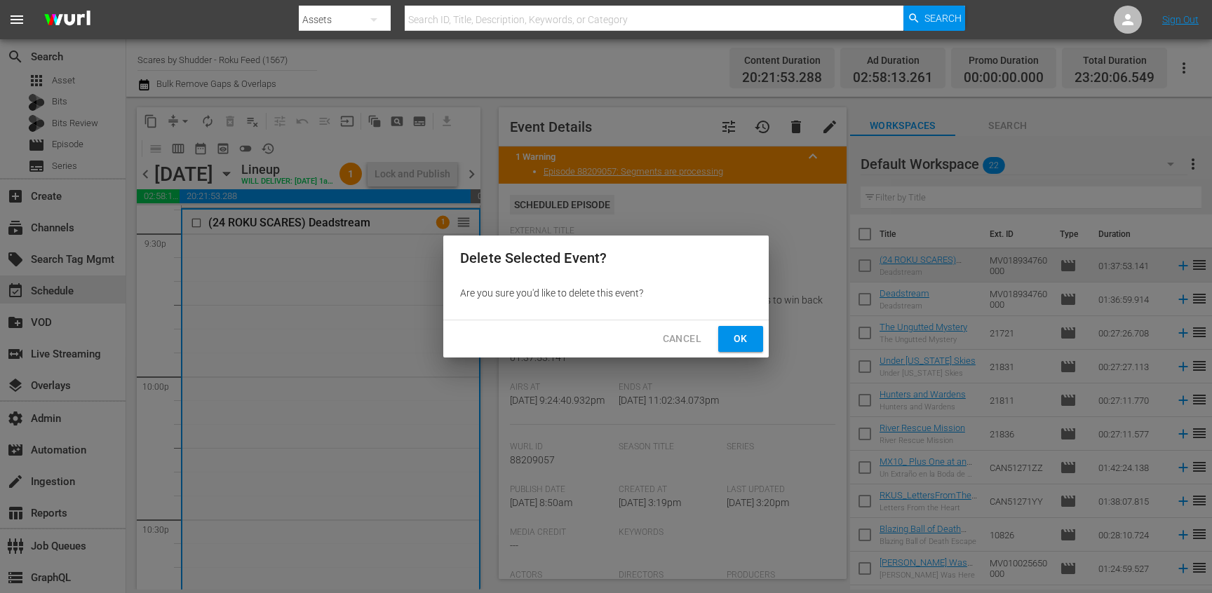
click at [749, 335] on span "Ok" at bounding box center [741, 339] width 22 height 18
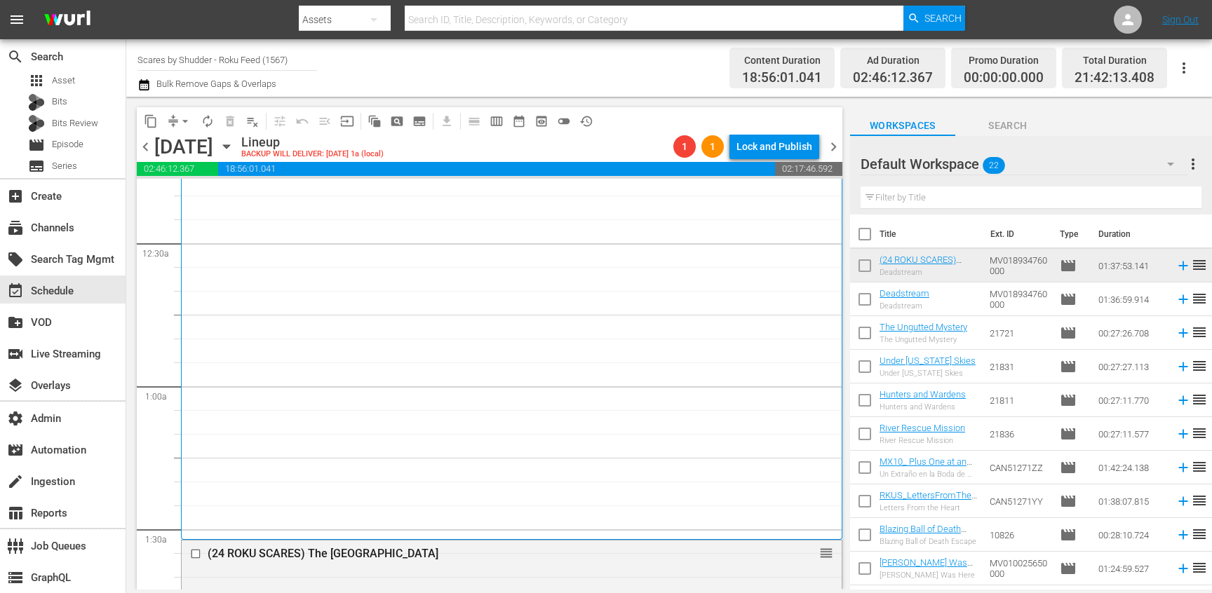
scroll to position [0, 0]
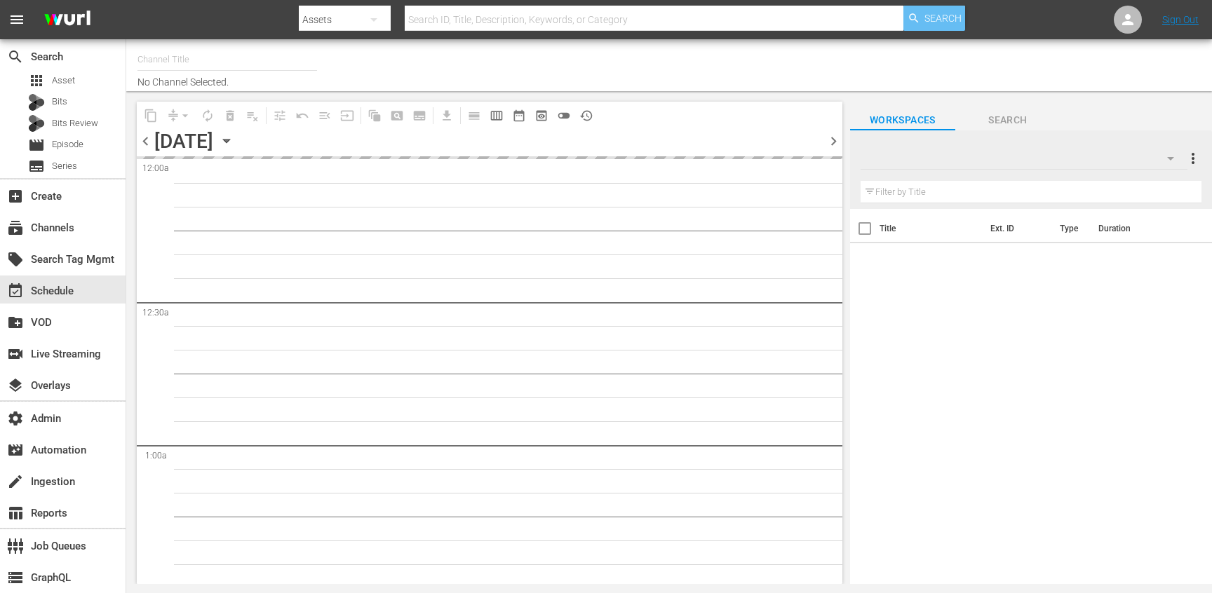
type input "Scares by Shudder - Roku Feed (1567)"
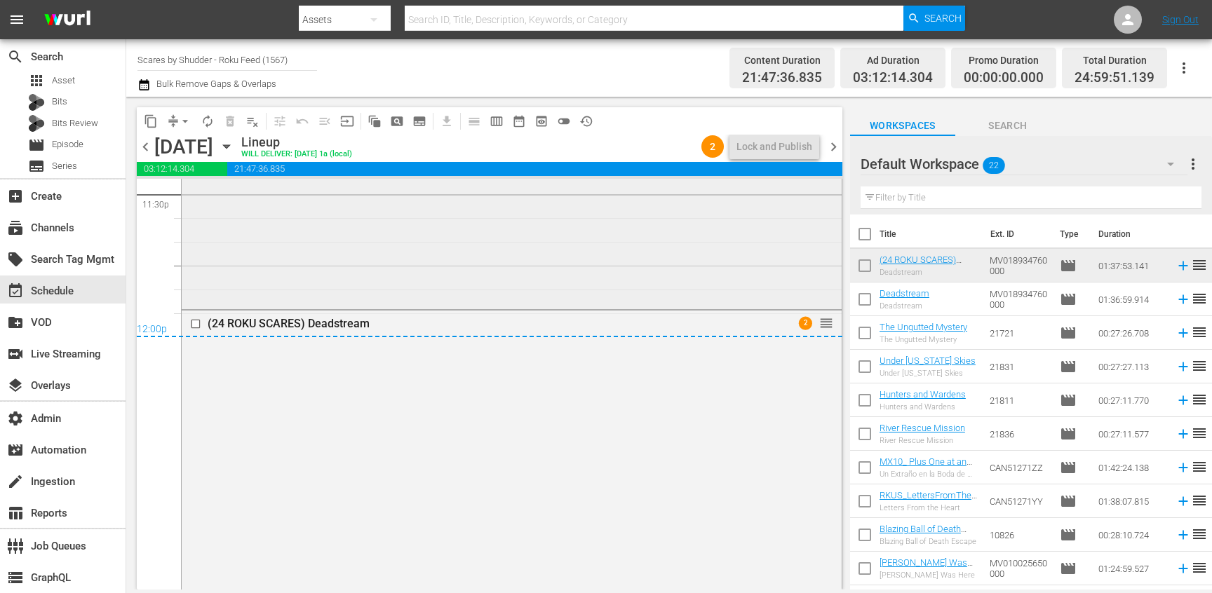
scroll to position [6699, 0]
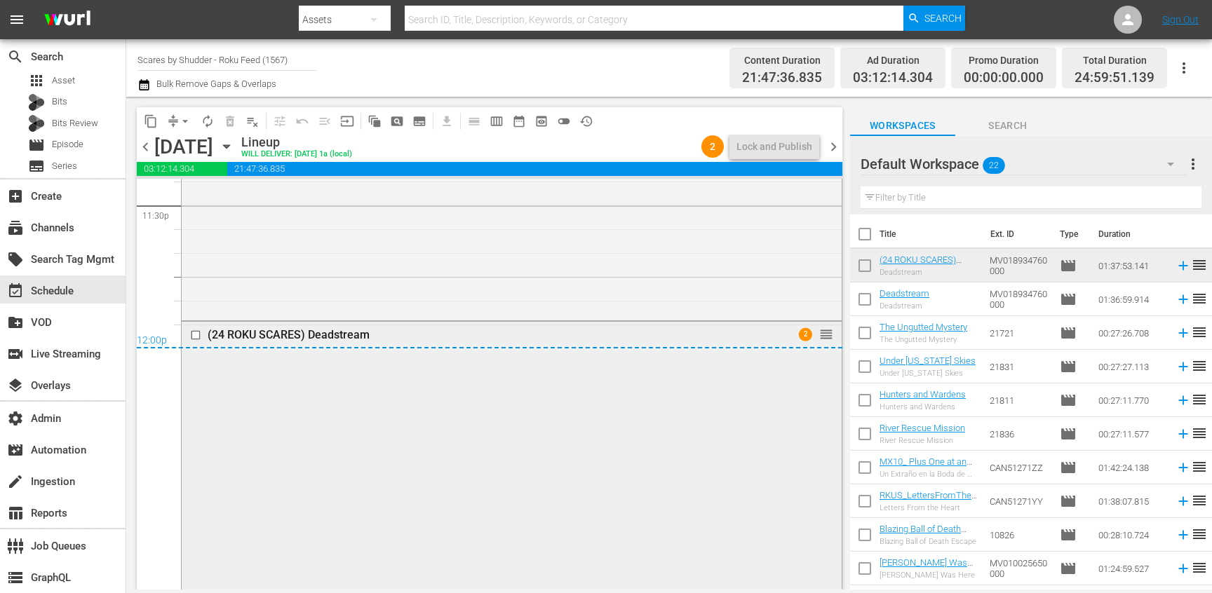
click at [455, 365] on div "(24 ROKU SCARES) Deadstream 2 reorder" at bounding box center [512, 553] width 660 height 463
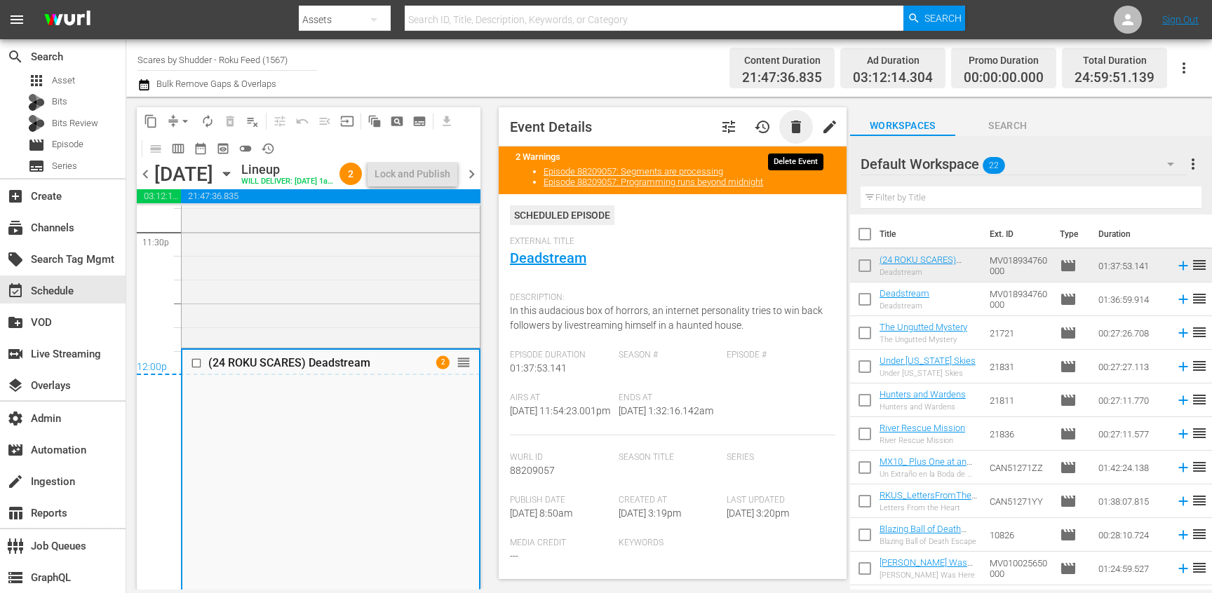
click at [798, 131] on span "delete" at bounding box center [796, 127] width 17 height 17
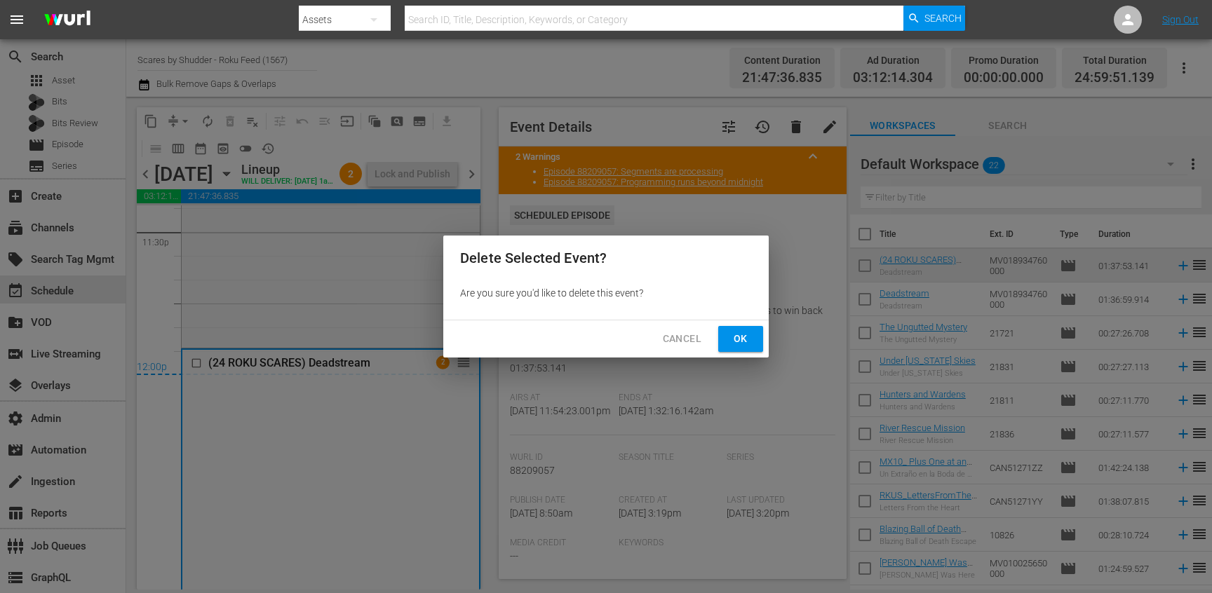
click at [749, 330] on span "Ok" at bounding box center [741, 339] width 22 height 18
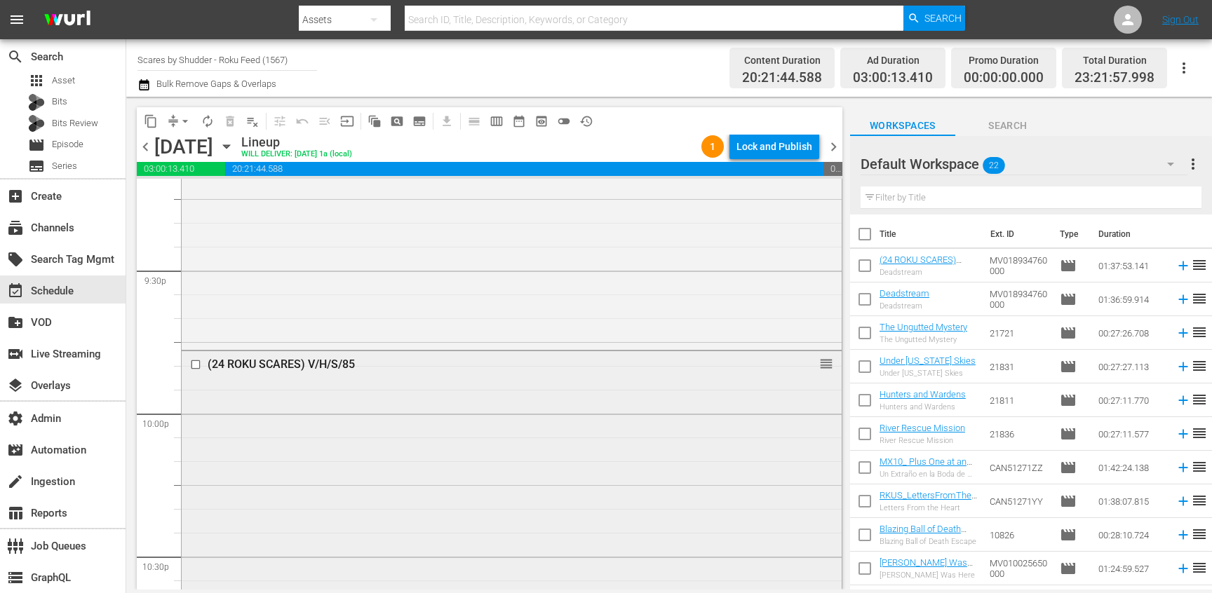
scroll to position [6457, 0]
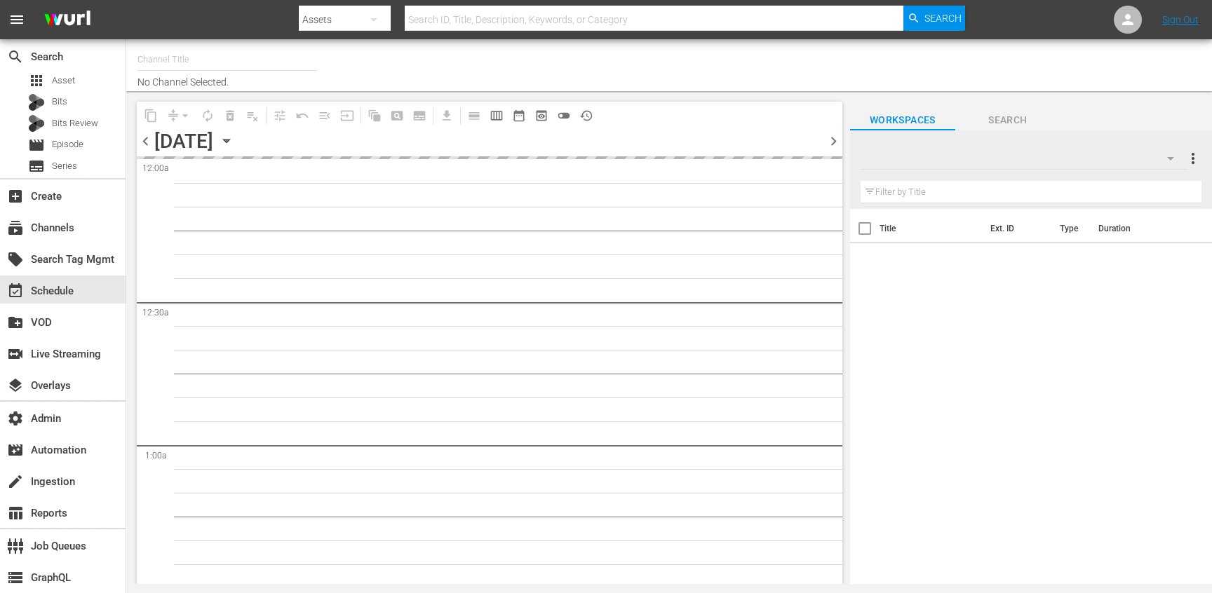
type input "Scares by Shudder - Roku Feed (1567)"
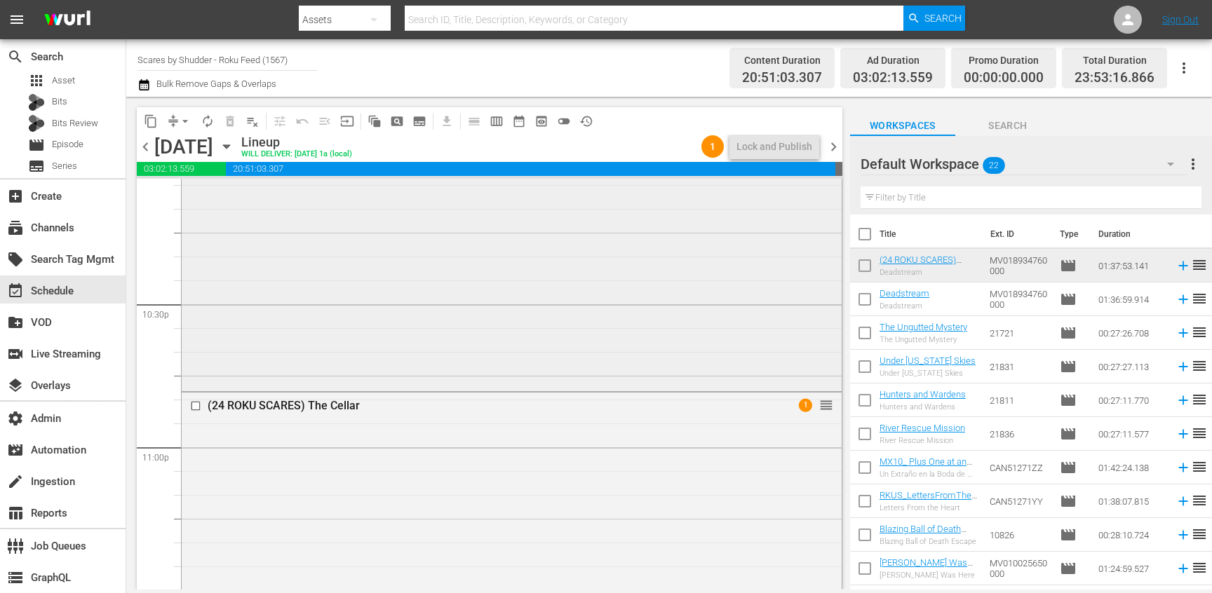
scroll to position [5970, 0]
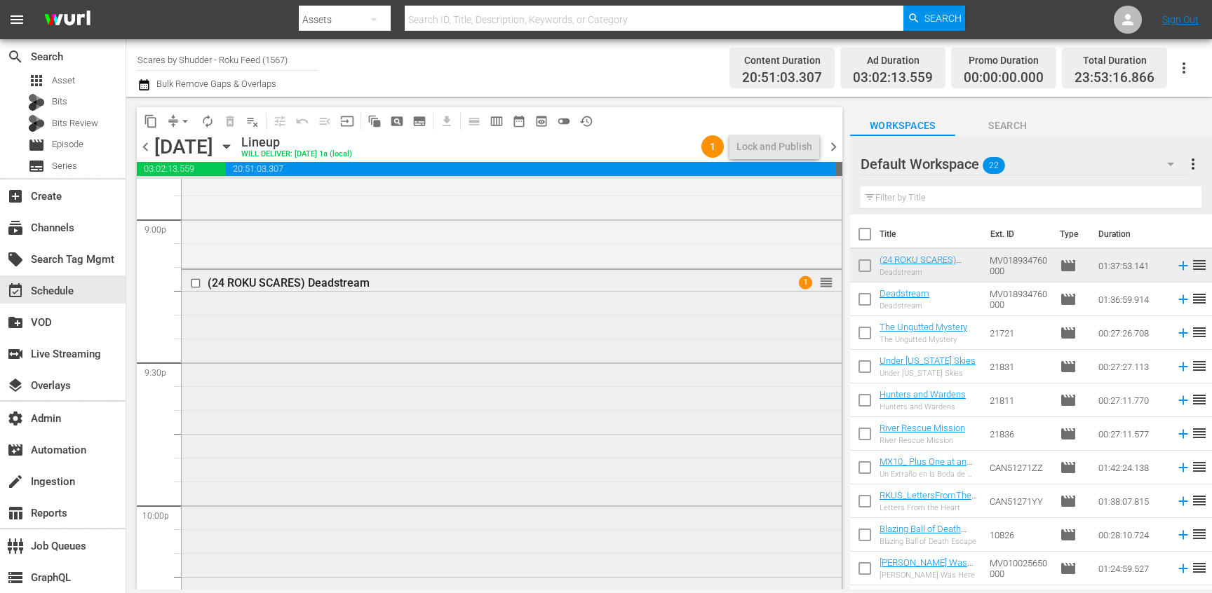
click at [375, 368] on div "(24 ROKU SCARES) Deadstream 1 reorder" at bounding box center [512, 501] width 660 height 463
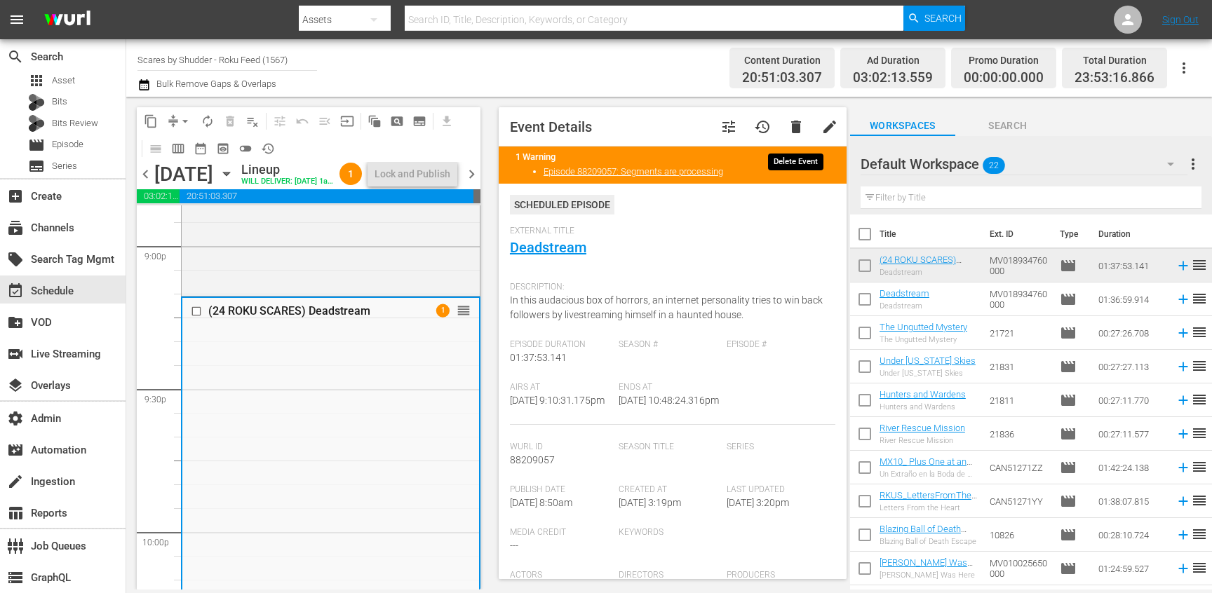
click at [795, 126] on span "delete" at bounding box center [796, 127] width 17 height 17
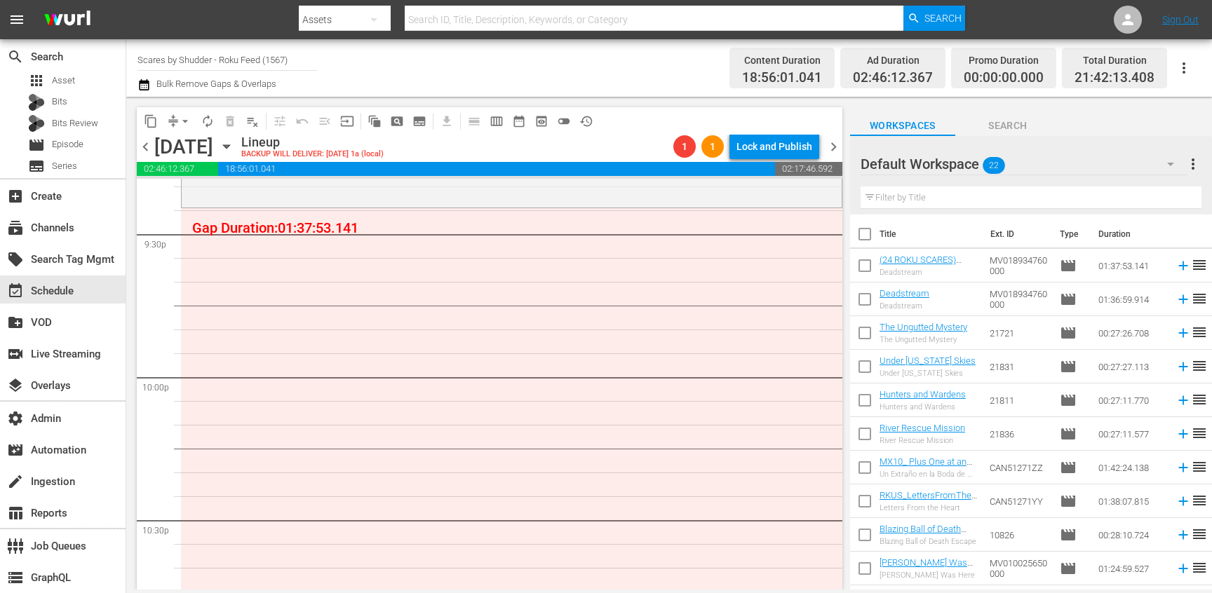
scroll to position [6079, 0]
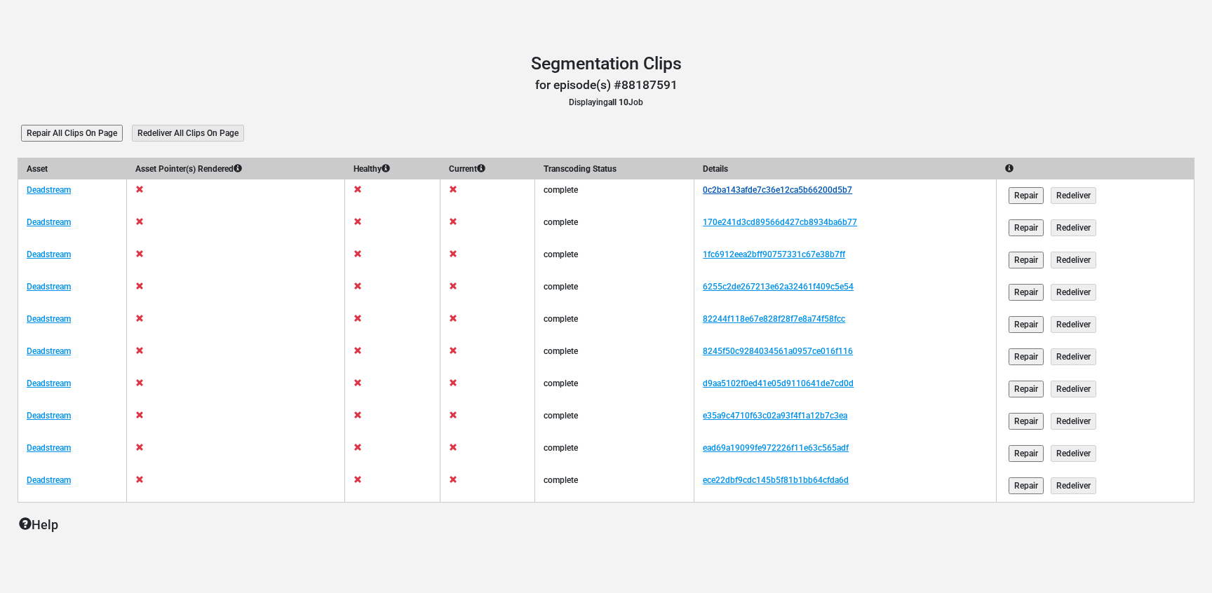
click at [778, 192] on link "0c2ba143afde7c36e12ca5b66200d5b7" at bounding box center [777, 190] width 149 height 10
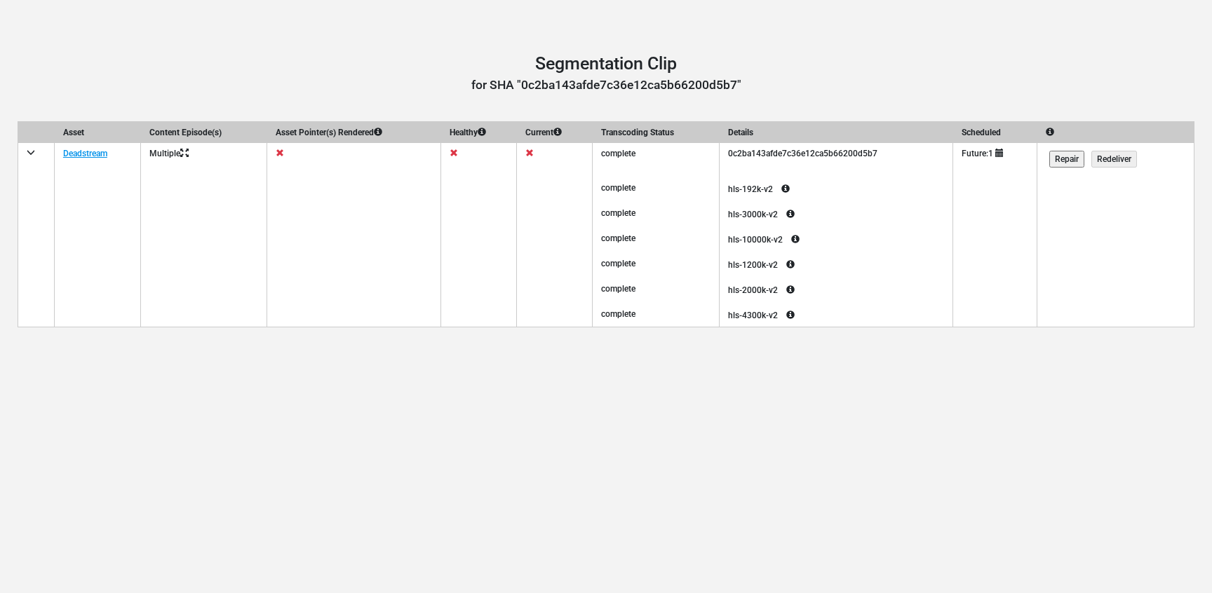
click at [1004, 150] on icon at bounding box center [999, 153] width 8 height 8
click at [876, 457] on div "Segmentation Clip Segmentation Clip for SHA "0c2ba143afde7c36e12ca5b66200d5b7" …" at bounding box center [606, 296] width 1212 height 593
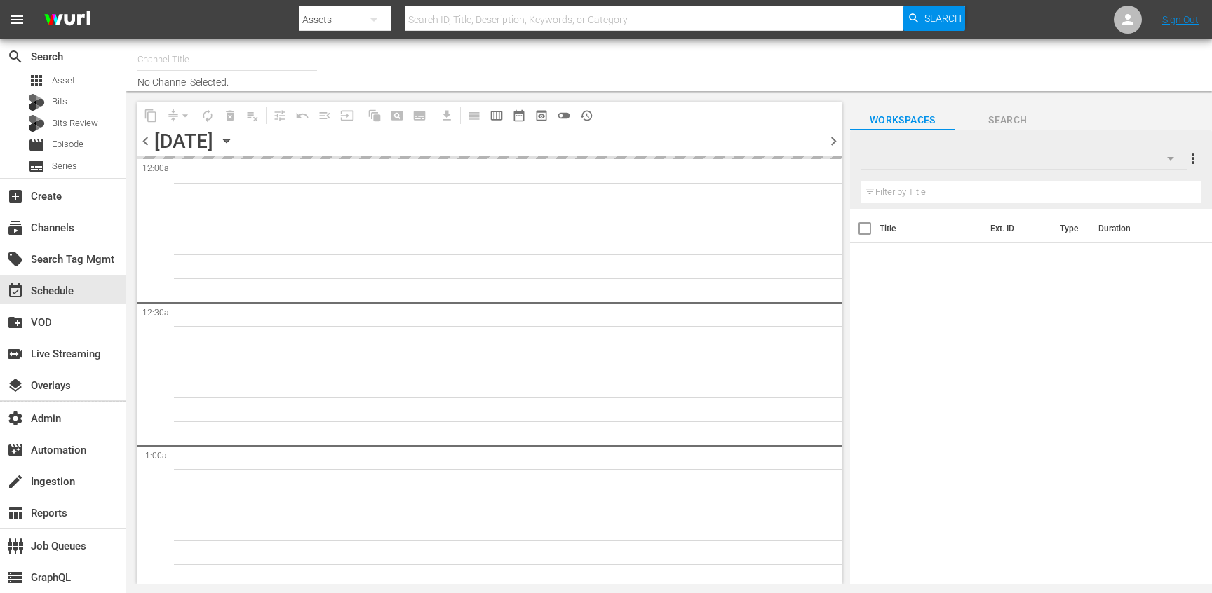
type input "Scares by Shudder - Roku Feed (1567)"
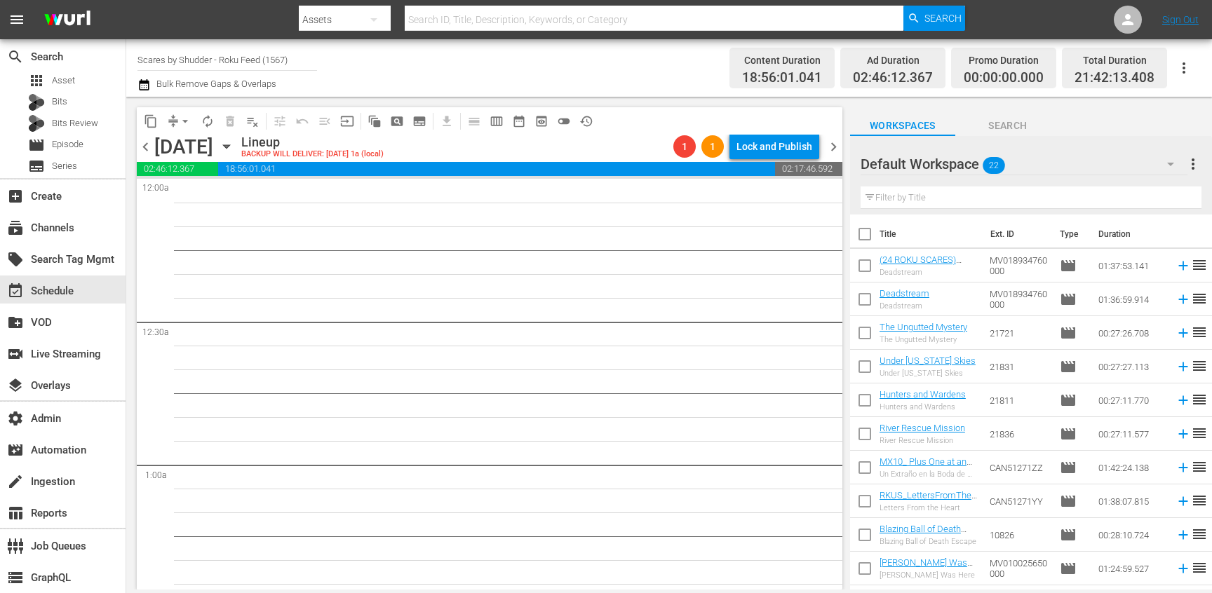
click at [838, 149] on span "chevron_right" at bounding box center [834, 147] width 18 height 18
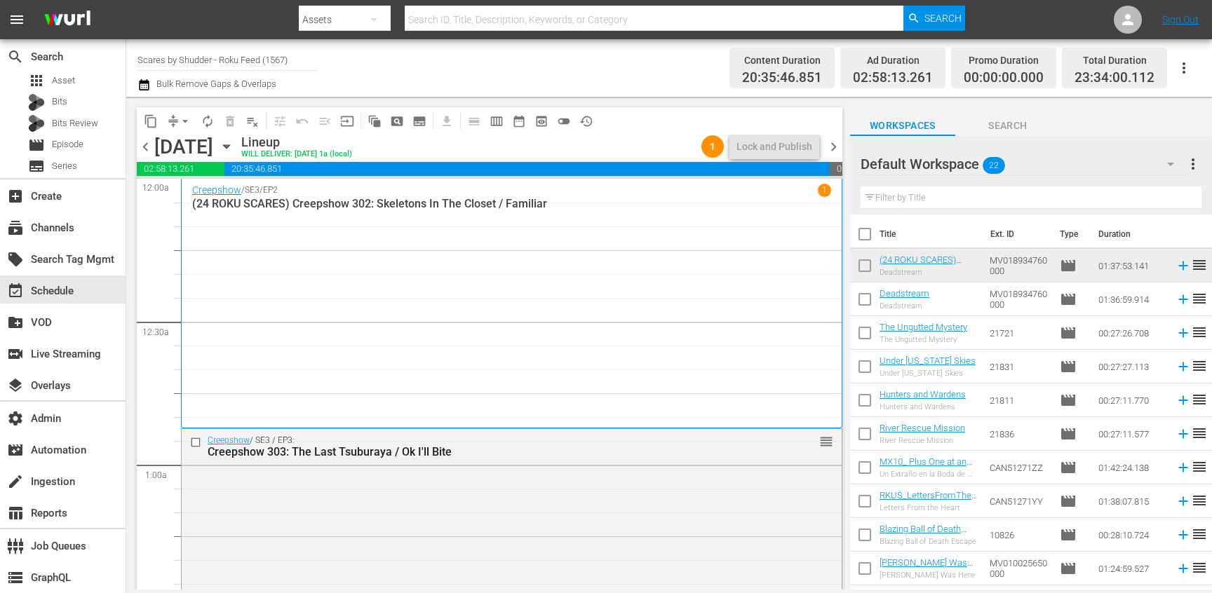
click at [838, 149] on span "chevron_right" at bounding box center [834, 147] width 18 height 18
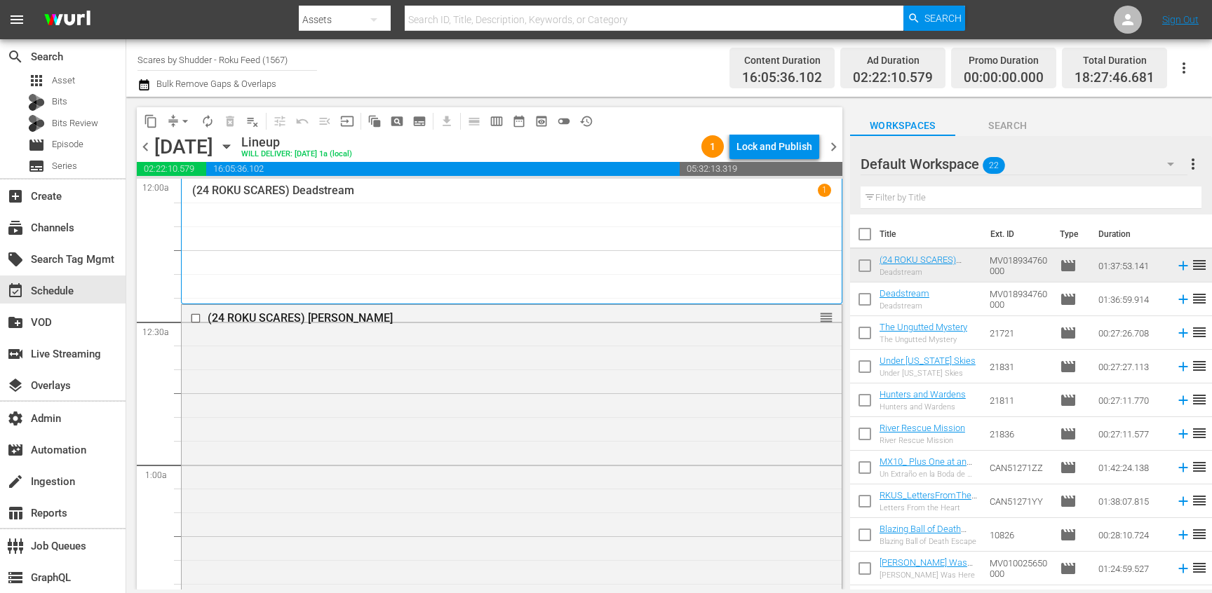
click at [148, 149] on span "chevron_left" at bounding box center [146, 147] width 18 height 18
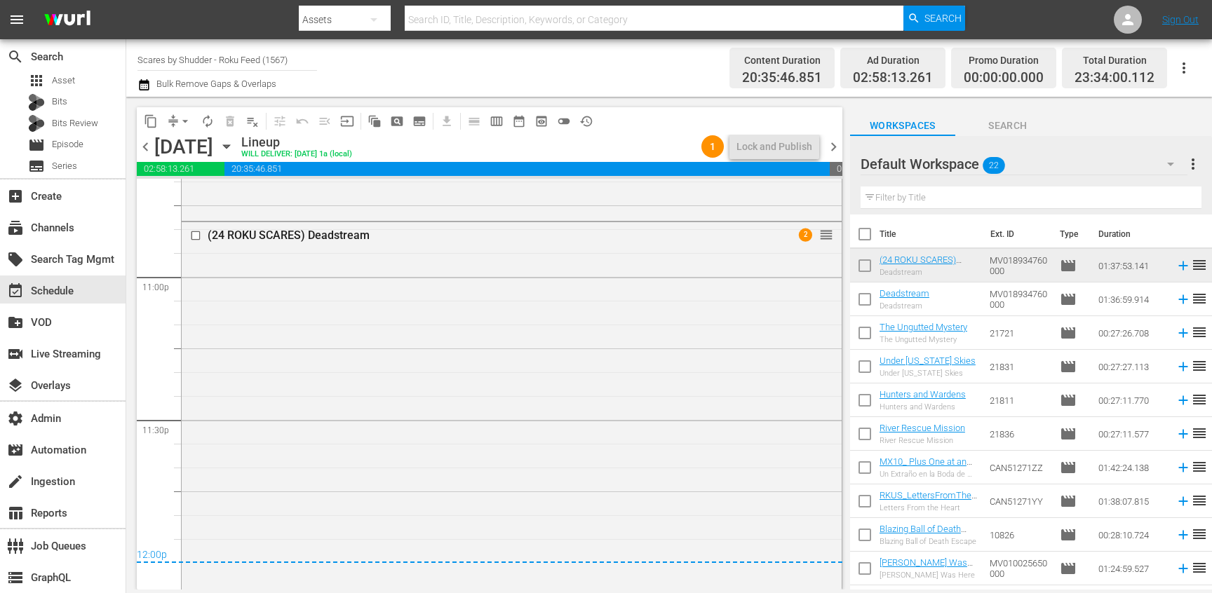
scroll to position [6583, 0]
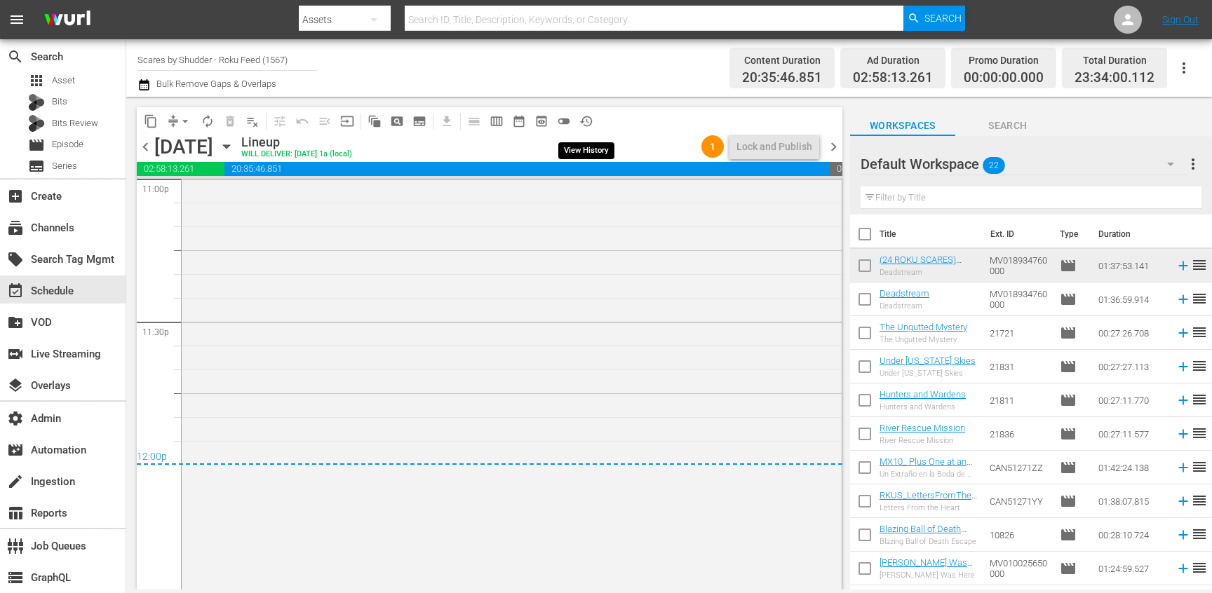
click at [590, 114] on span "history_outlined" at bounding box center [586, 121] width 14 height 14
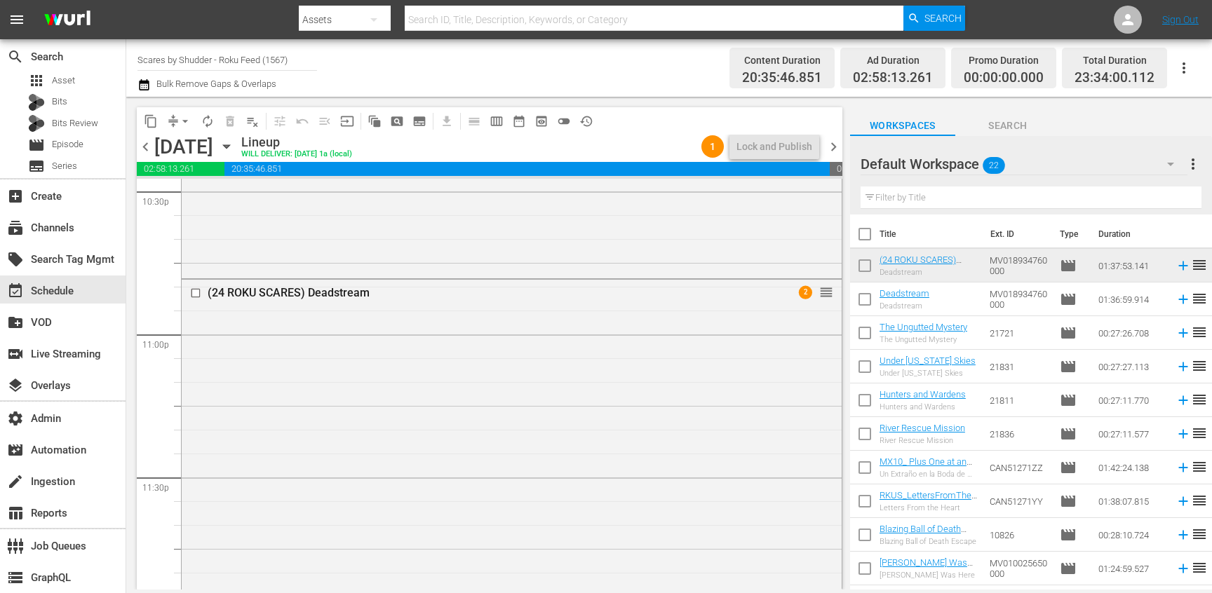
scroll to position [6438, 0]
click at [595, 355] on div "(24 ROKU SCARES) Deadstream 2 reorder" at bounding box center [512, 500] width 660 height 463
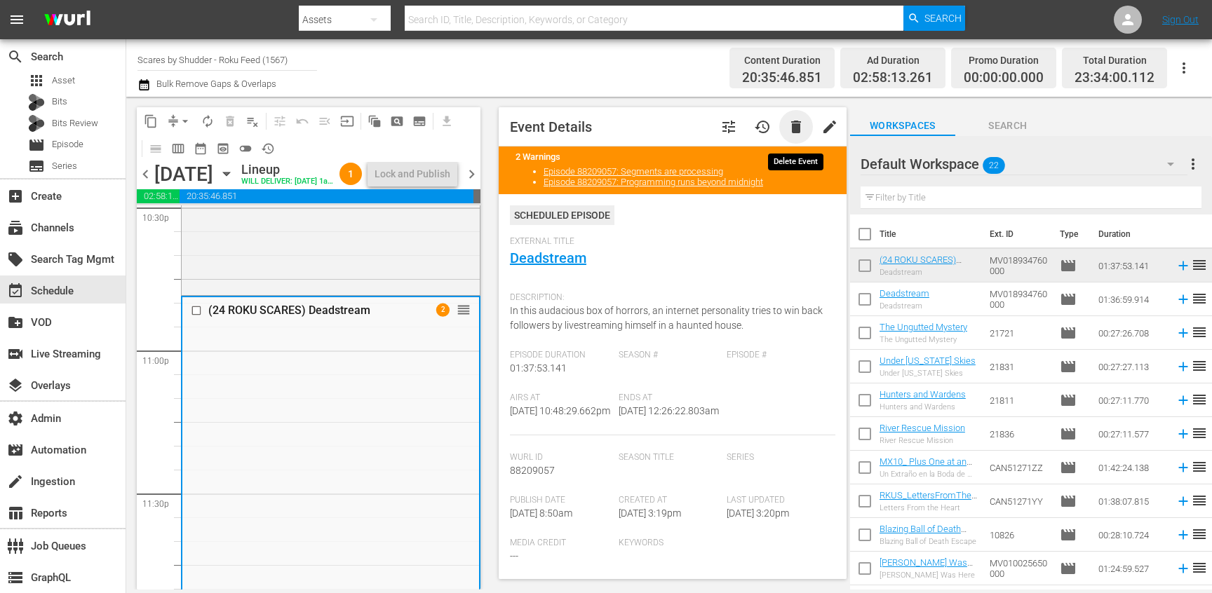
click at [797, 121] on span "delete" at bounding box center [796, 127] width 17 height 17
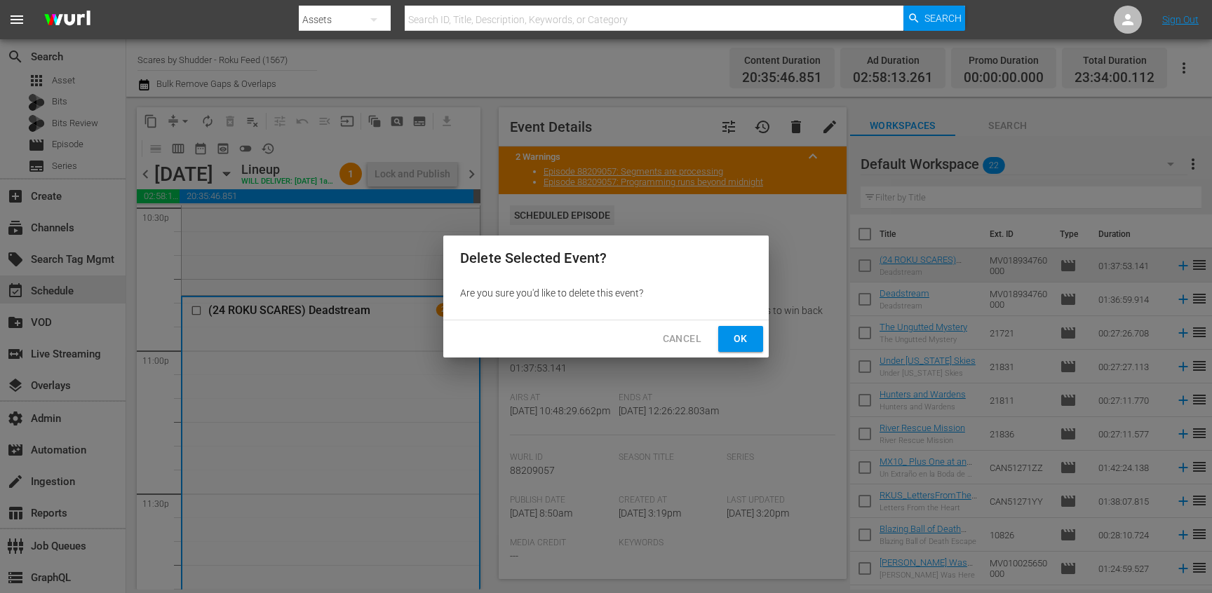
click at [753, 340] on button "Ok" at bounding box center [740, 339] width 45 height 26
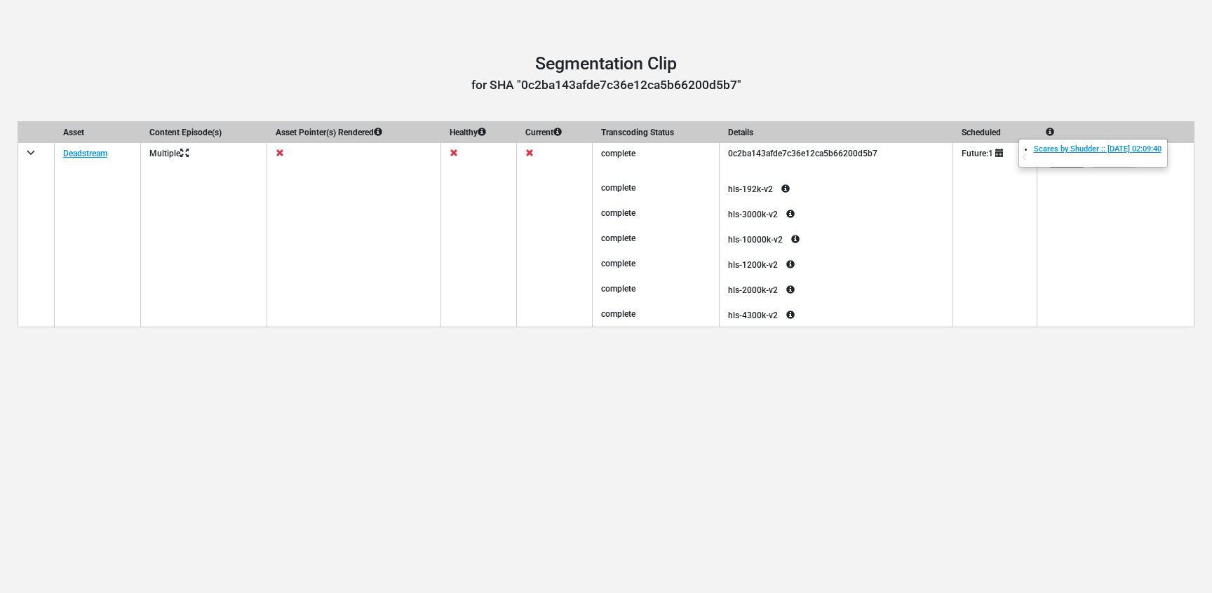
click at [1004, 155] on icon at bounding box center [999, 153] width 8 height 8
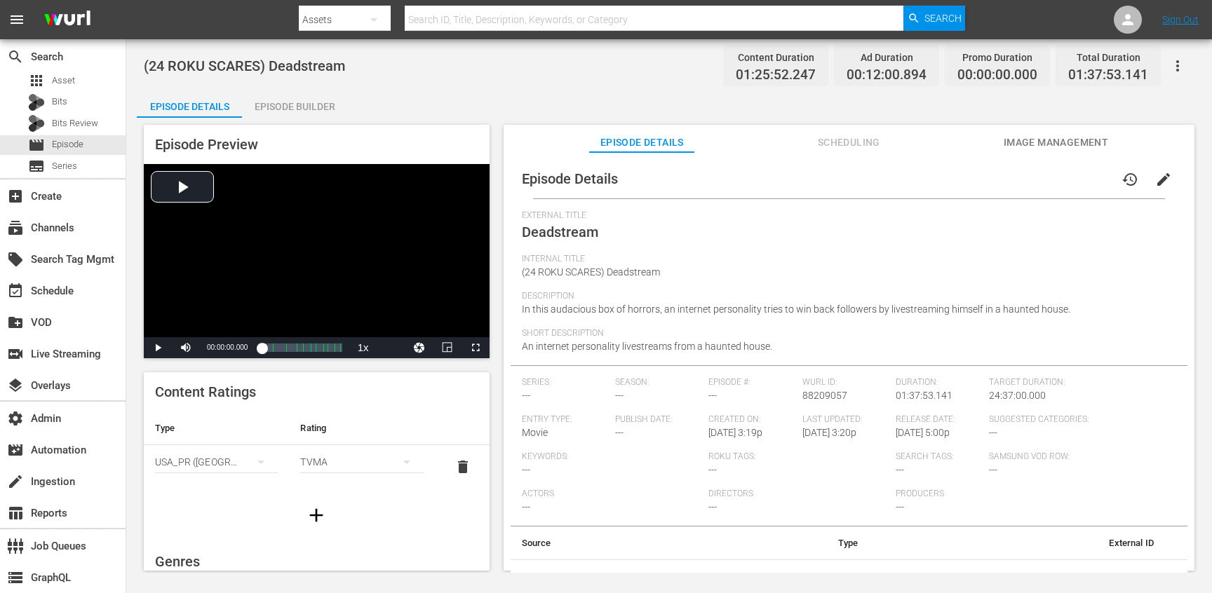
scroll to position [55, 0]
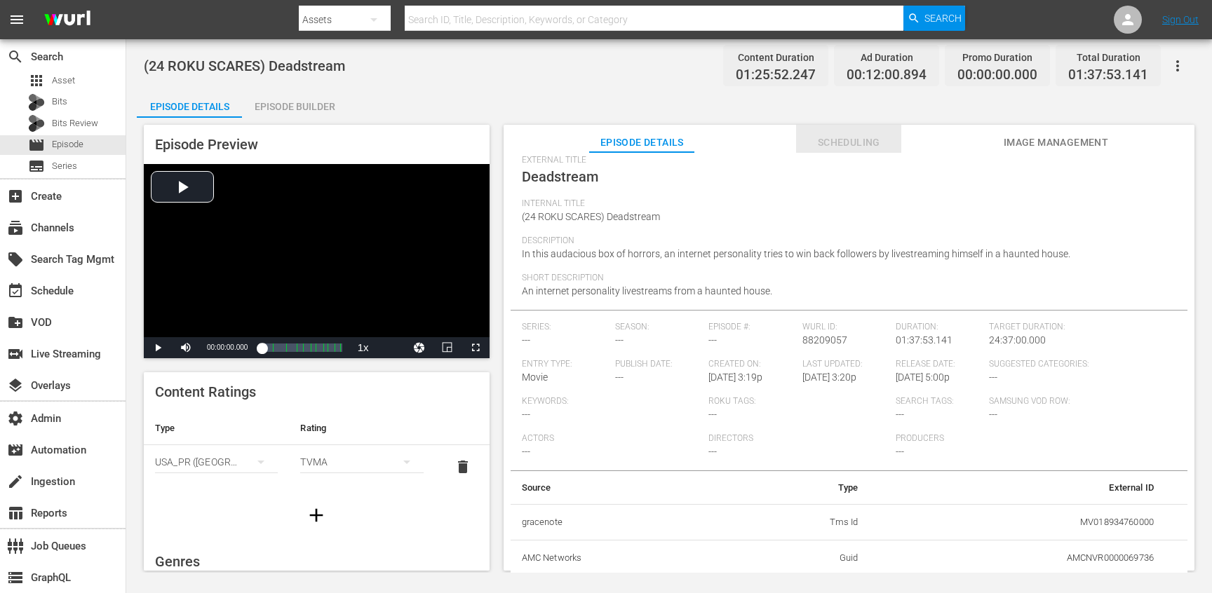
click at [854, 149] on span "Scheduling" at bounding box center [848, 143] width 105 height 18
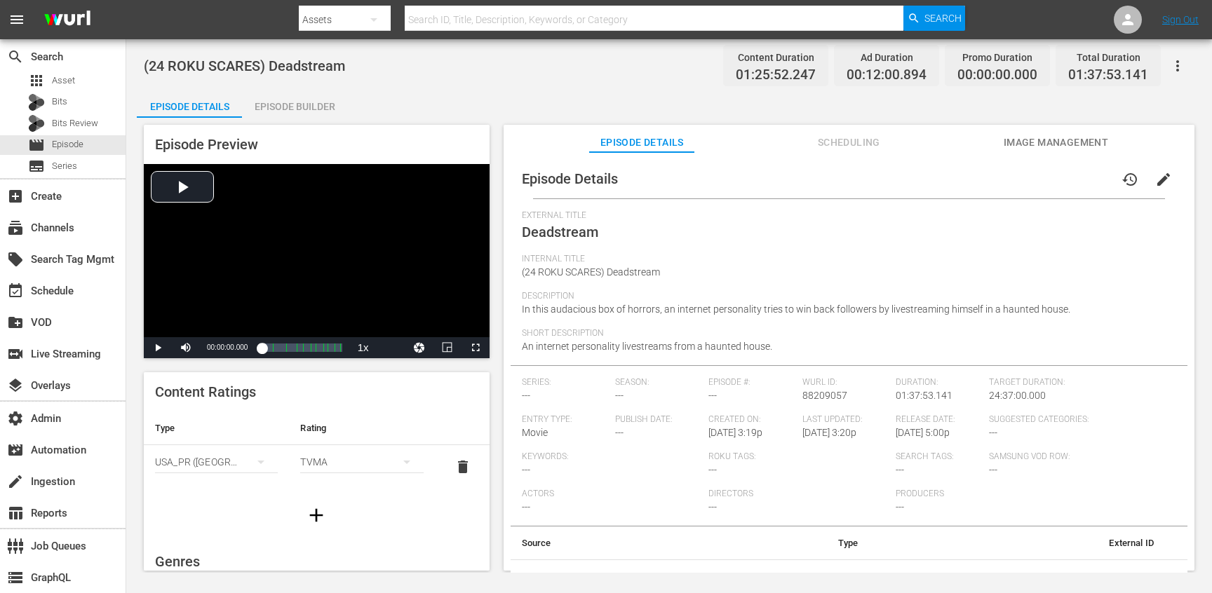
scroll to position [55, 0]
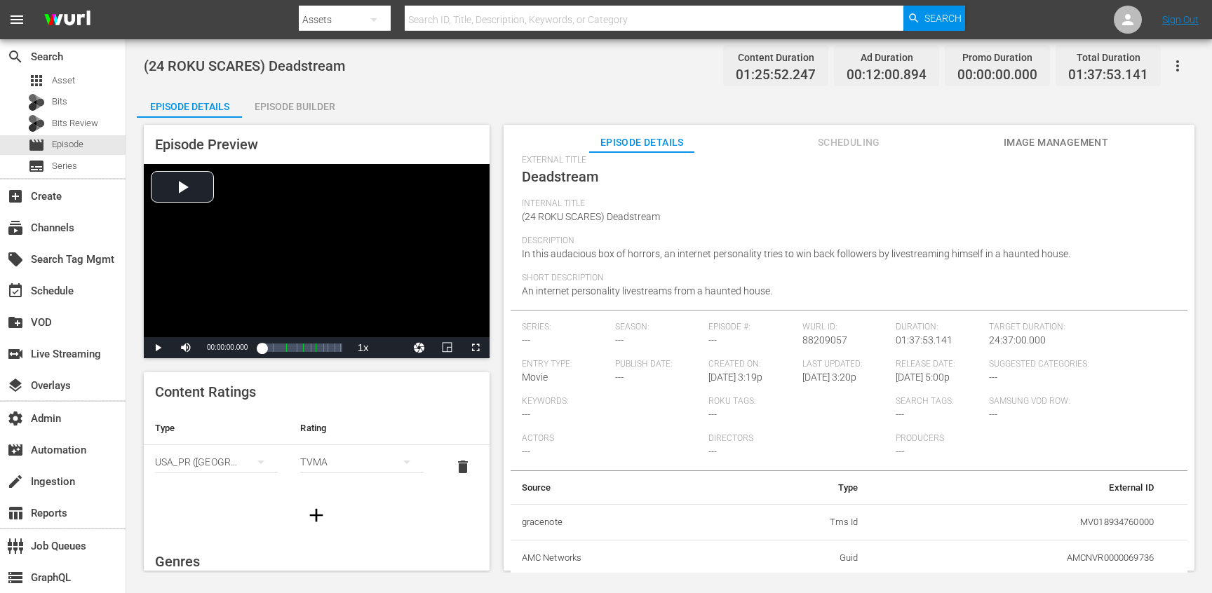
click at [764, 248] on span "In this audacious box of horrors, an internet personality tries to win back fol…" at bounding box center [796, 253] width 549 height 11
click at [829, 159] on span "External Title" at bounding box center [845, 160] width 647 height 11
click at [830, 145] on span "Scheduling" at bounding box center [848, 143] width 105 height 18
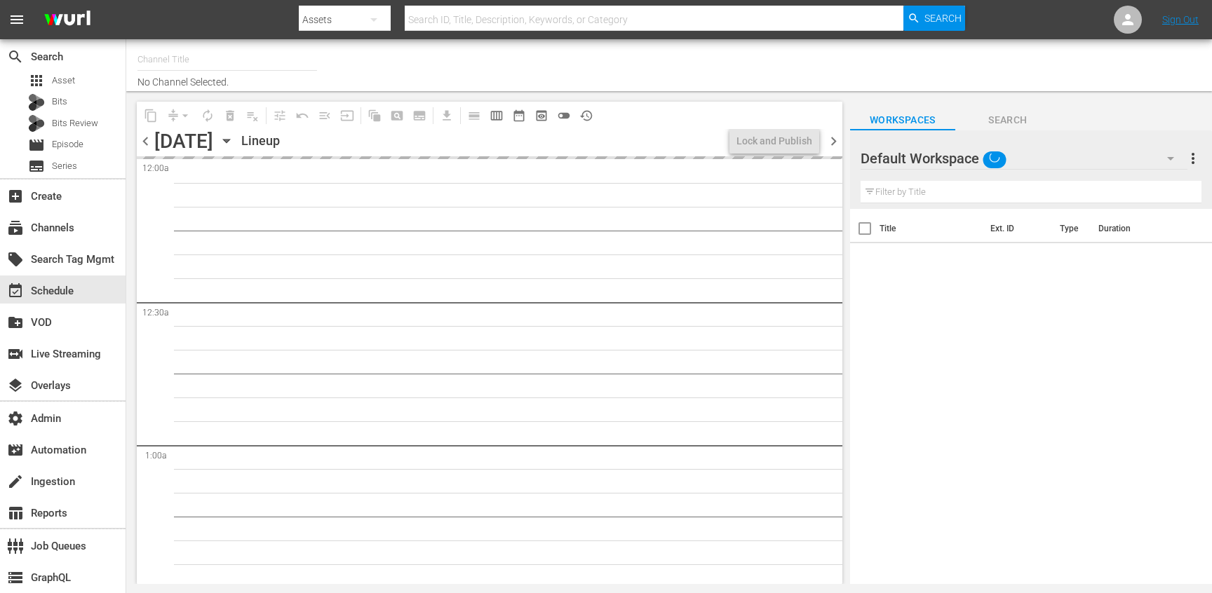
type input "Scares by Shudder - Roku Feed (1567)"
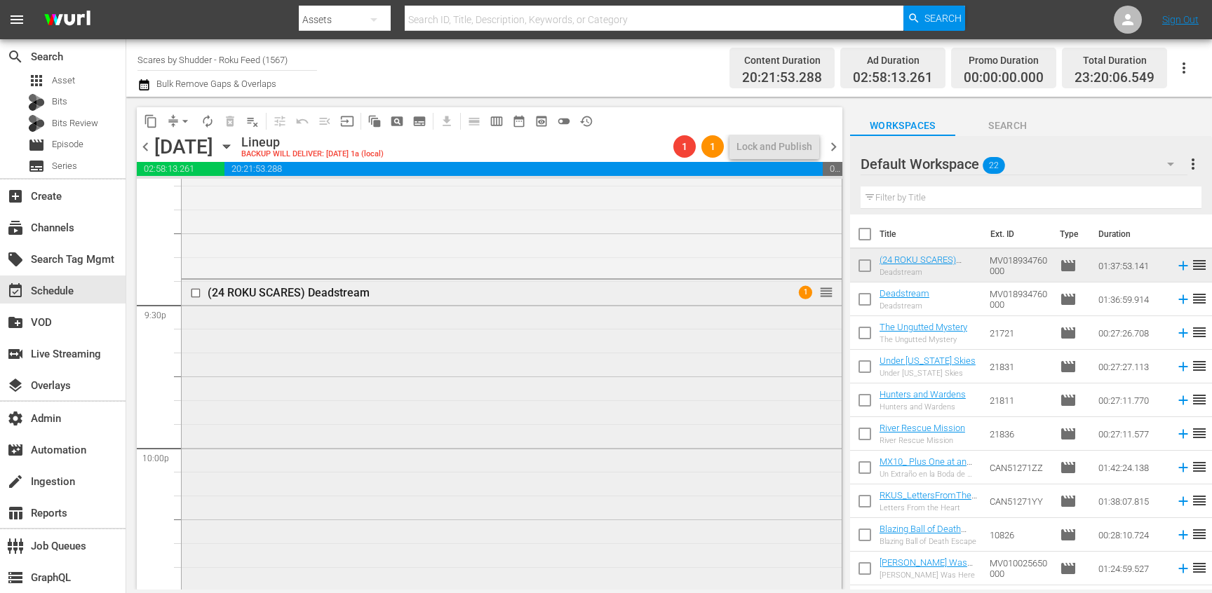
scroll to position [6083, 0]
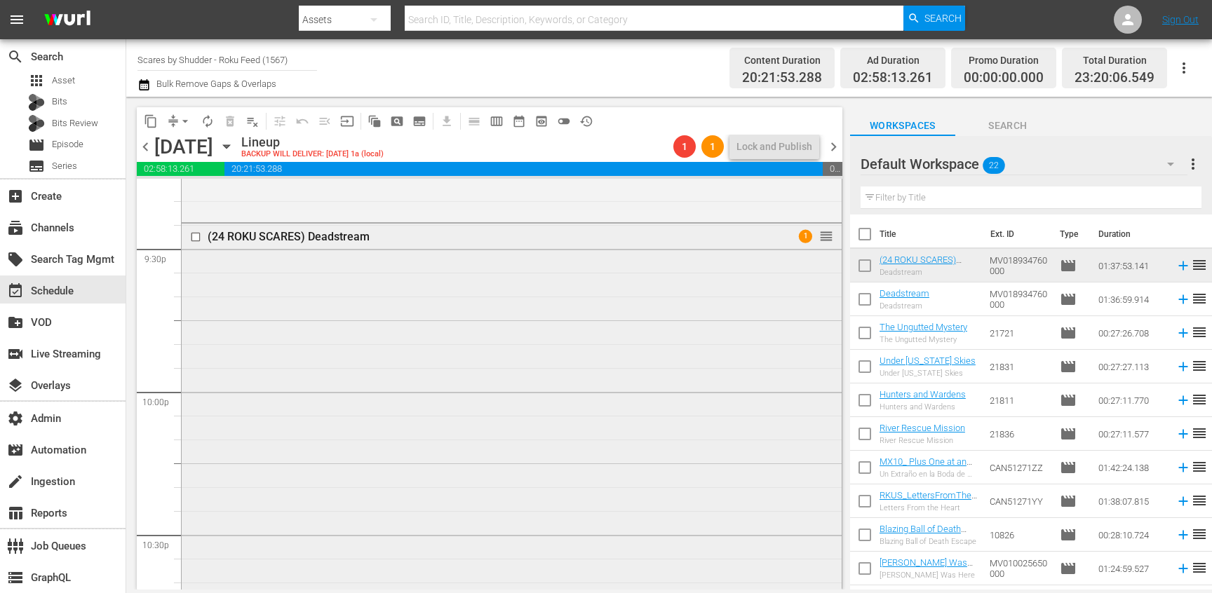
click at [619, 427] on div "(24 ROKU SCARES) Deadstream 1 reorder" at bounding box center [512, 455] width 660 height 463
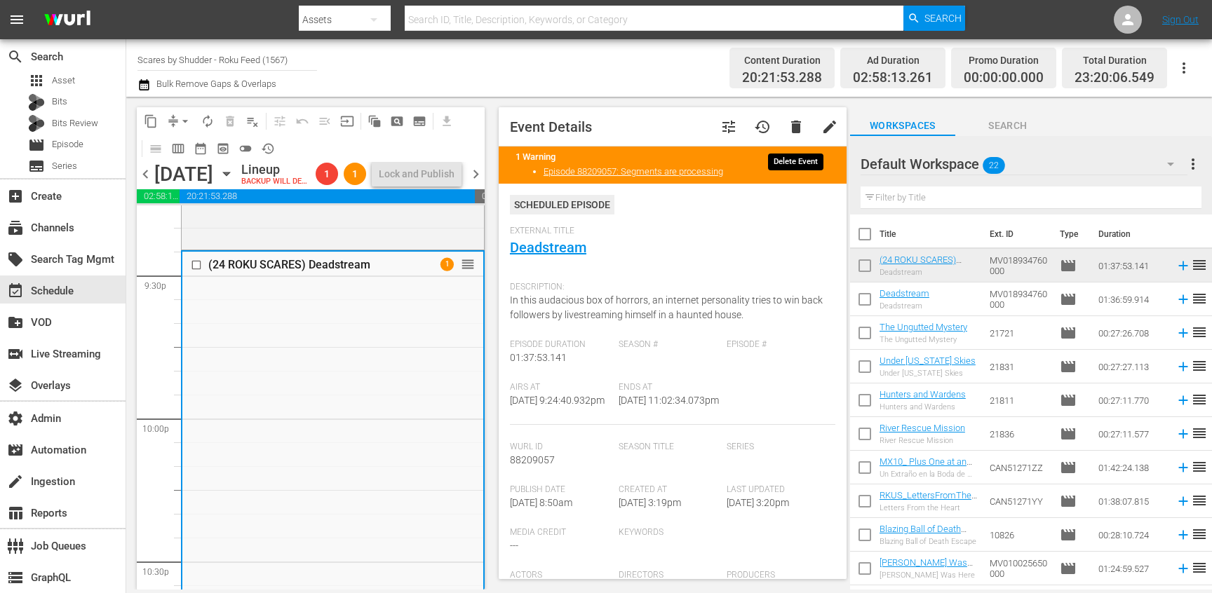
click at [792, 128] on span "delete" at bounding box center [796, 127] width 17 height 17
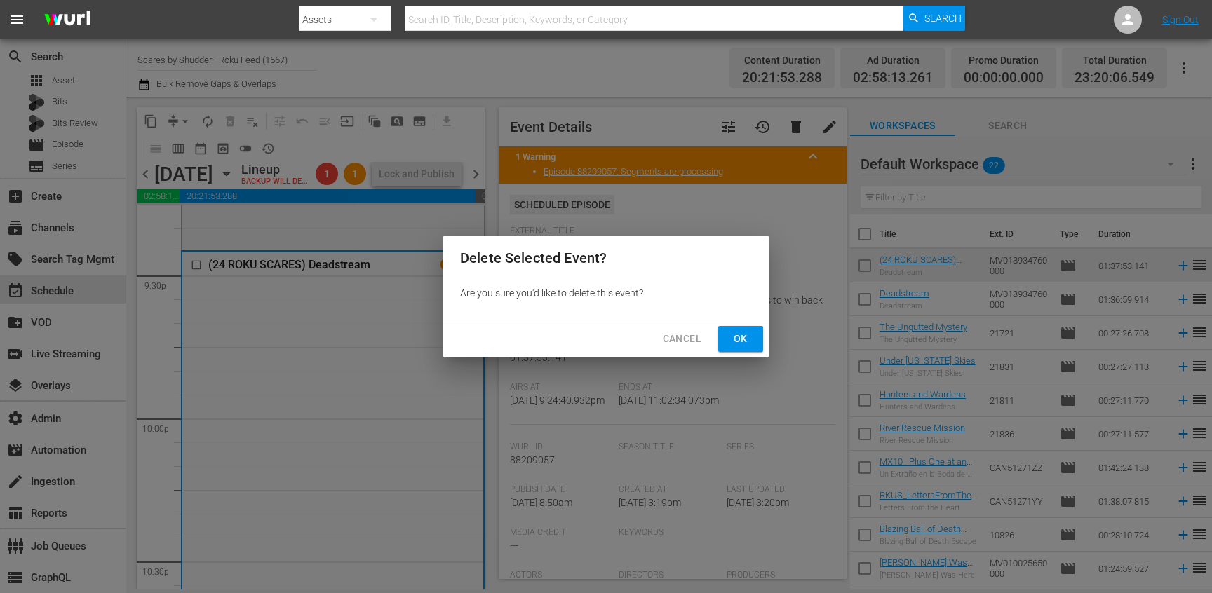
click at [742, 323] on div "Cancel Ok" at bounding box center [605, 339] width 325 height 37
click at [742, 332] on span "Ok" at bounding box center [741, 339] width 22 height 18
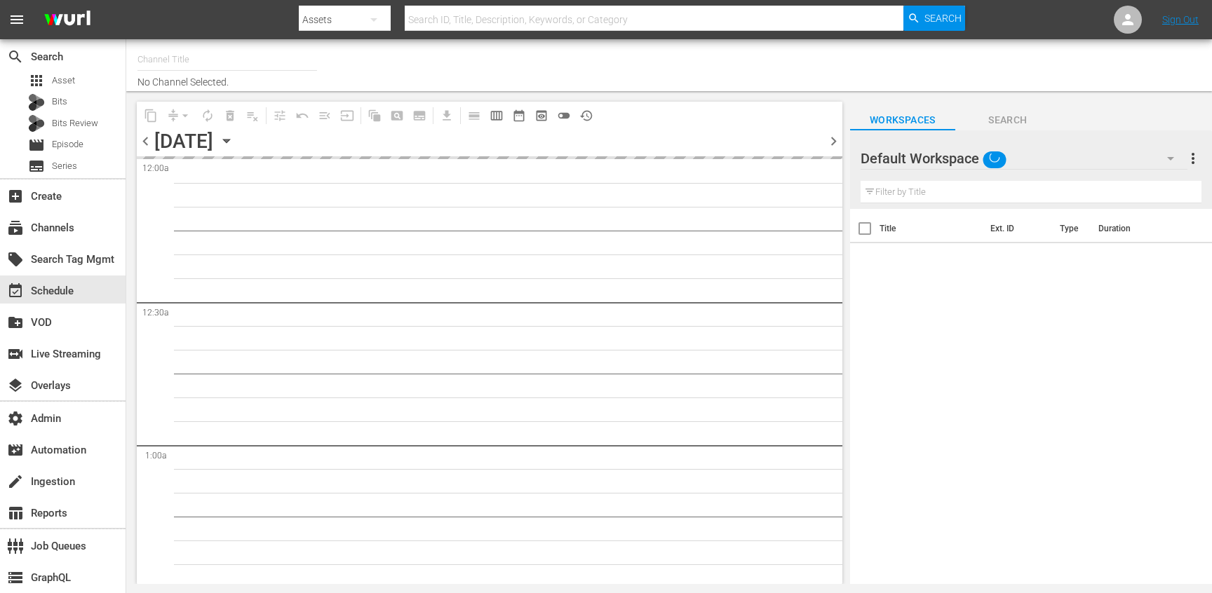
type input "Scares by Shudder - Roku Feed (1567)"
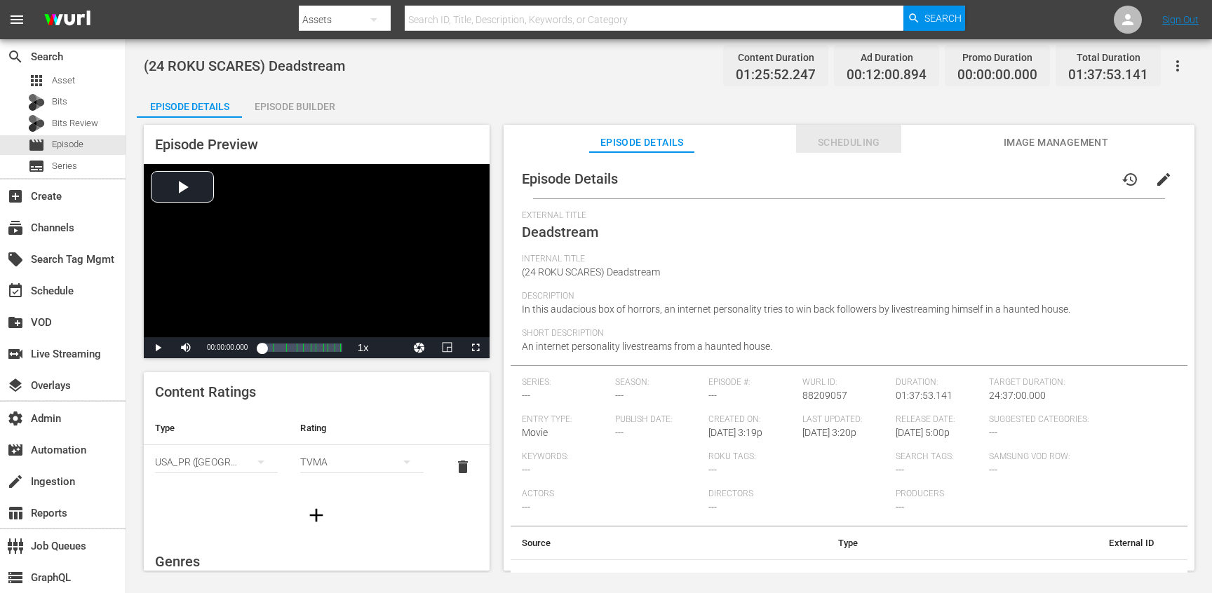
click at [838, 141] on span "Scheduling" at bounding box center [848, 143] width 105 height 18
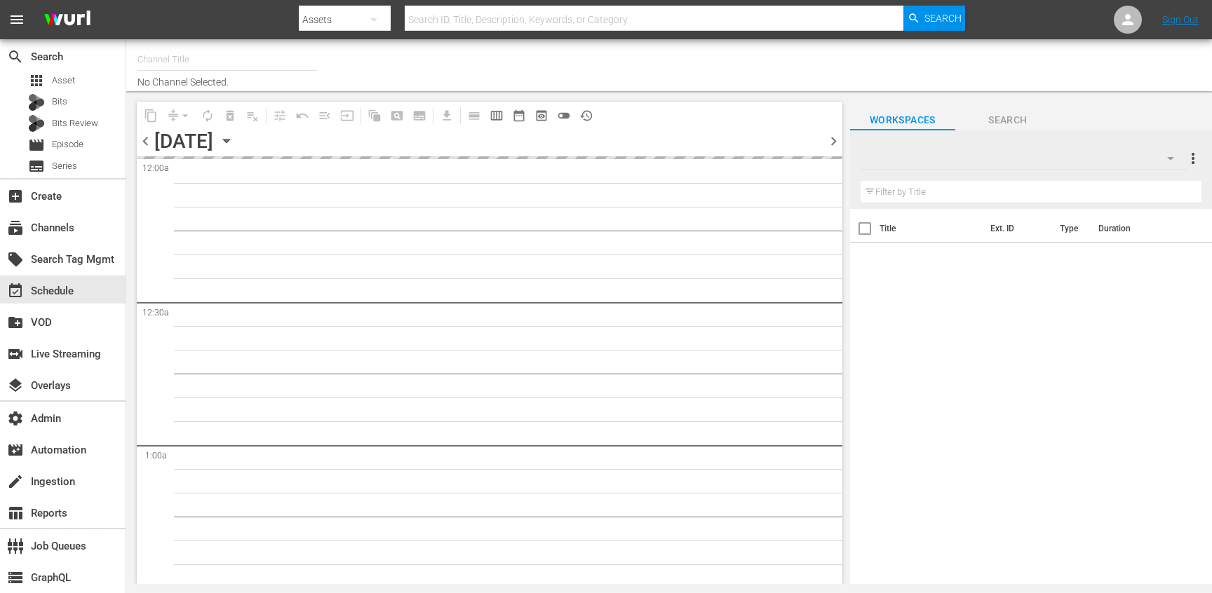
type input "Scares by Shudder - Roku Feed (1567)"
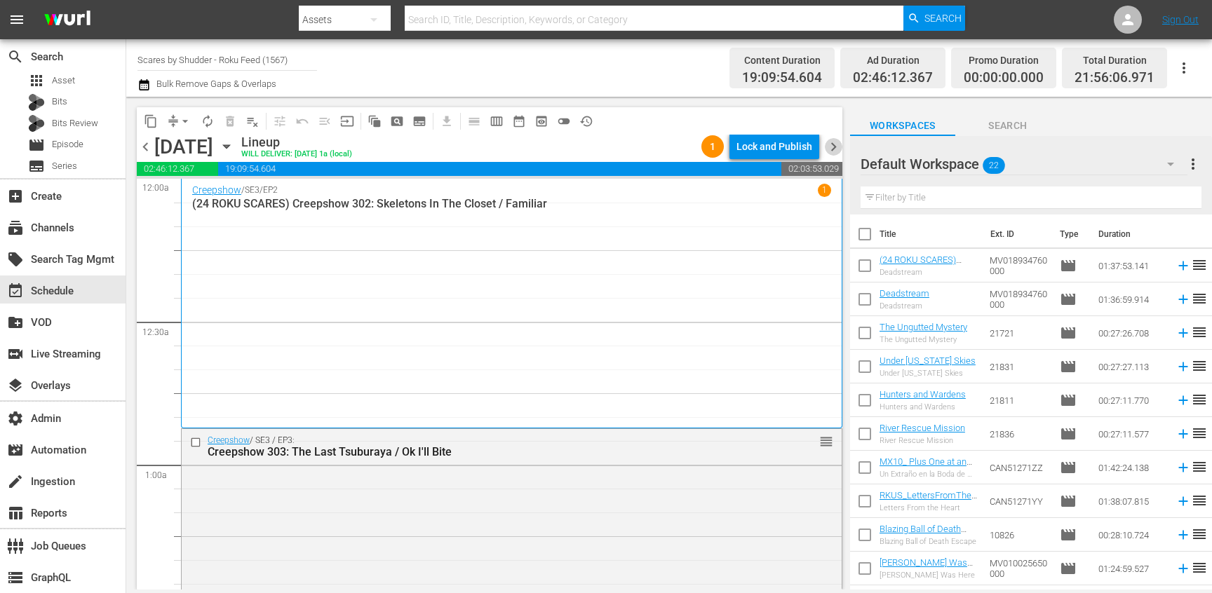
click at [833, 147] on span "chevron_right" at bounding box center [834, 147] width 18 height 18
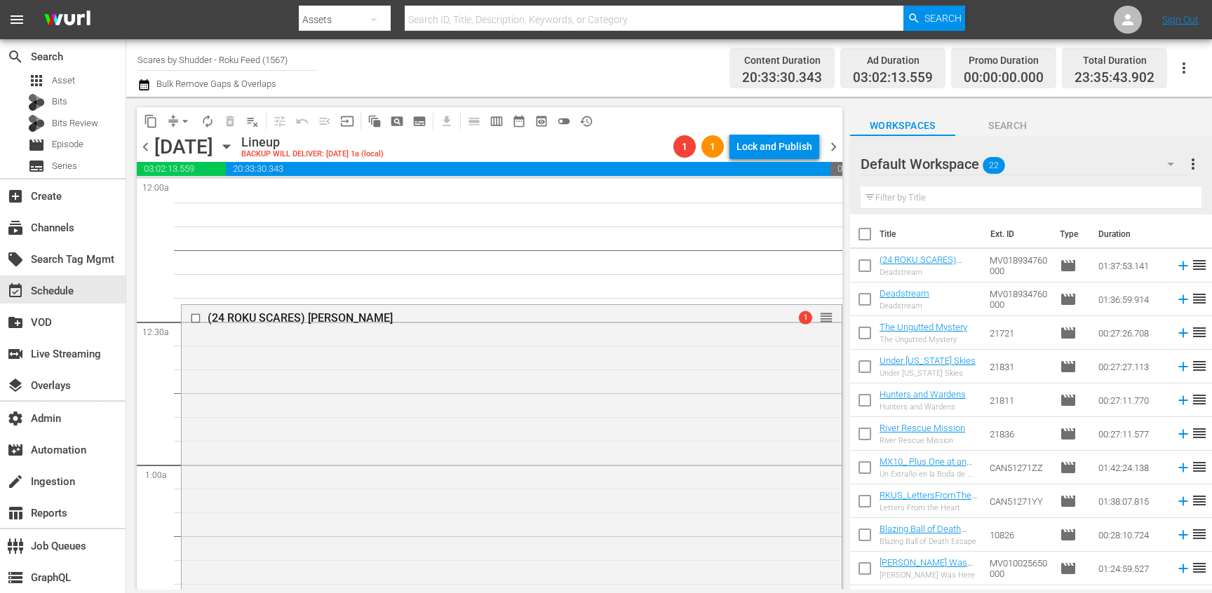
click at [833, 147] on span "chevron_right" at bounding box center [834, 147] width 18 height 18
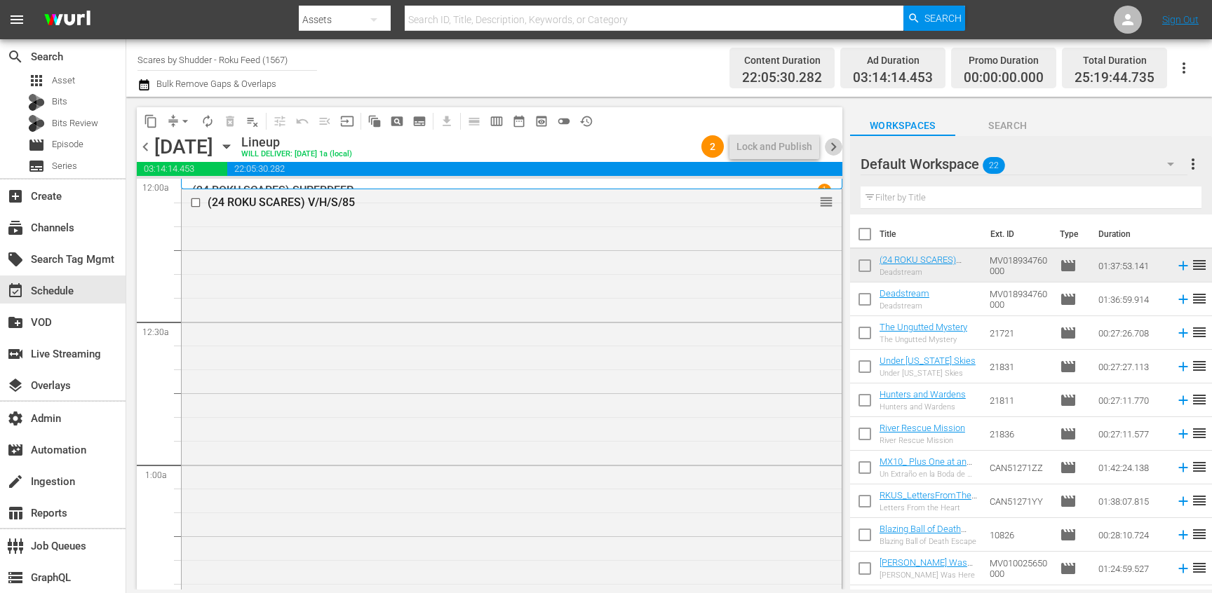
click at [833, 147] on span "chevron_right" at bounding box center [834, 147] width 18 height 18
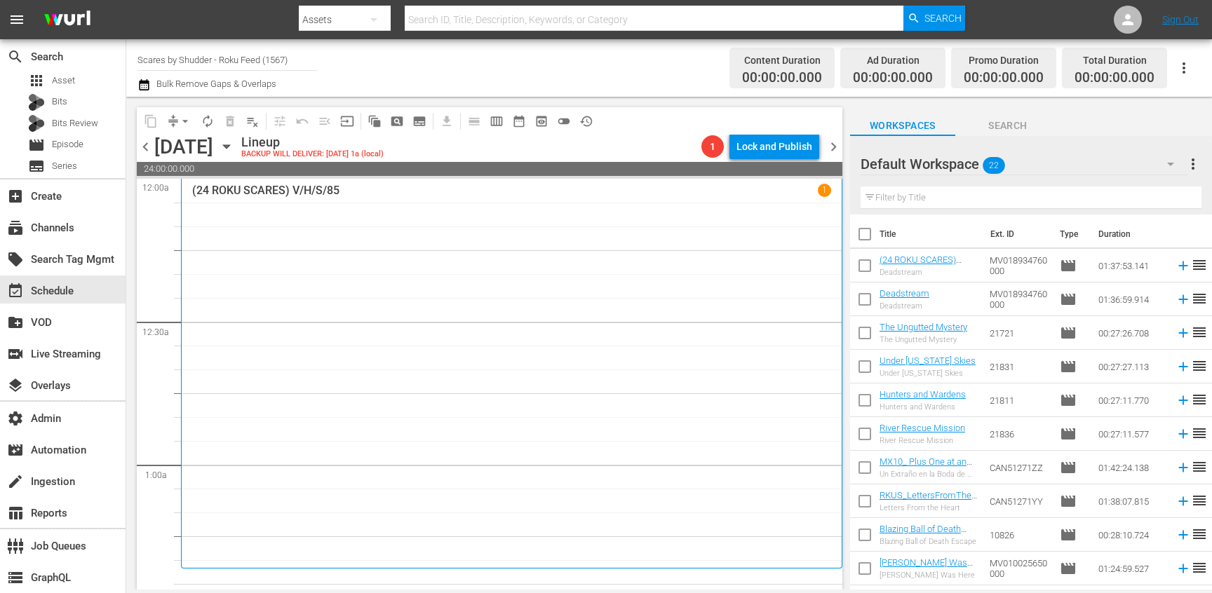
click at [143, 147] on span "chevron_left" at bounding box center [146, 147] width 18 height 18
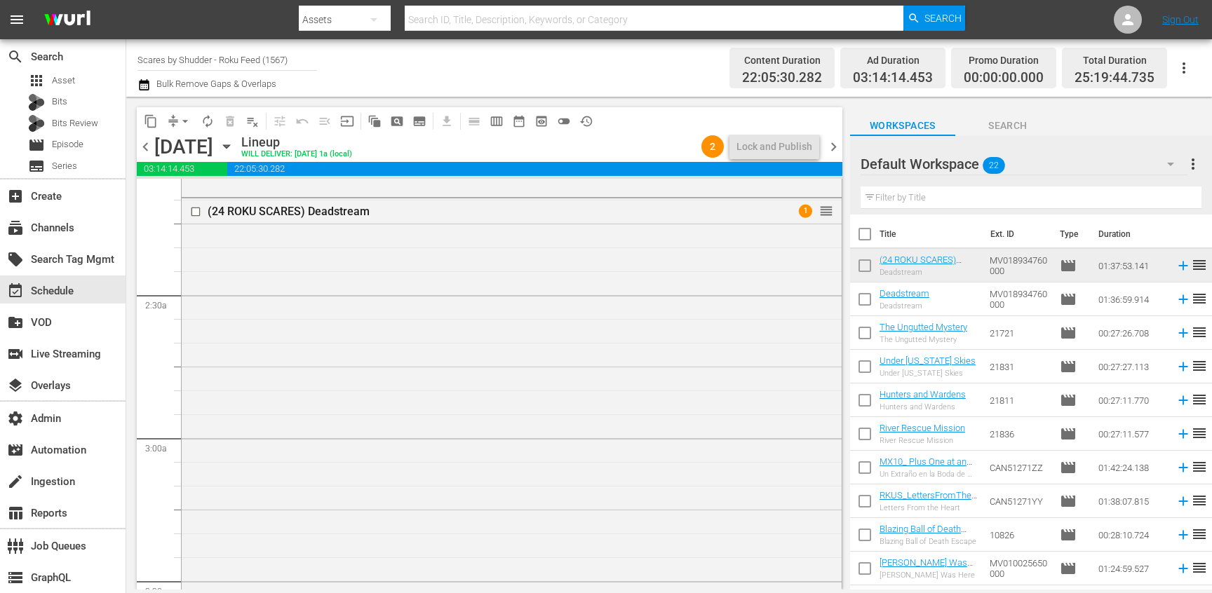
scroll to position [587, 0]
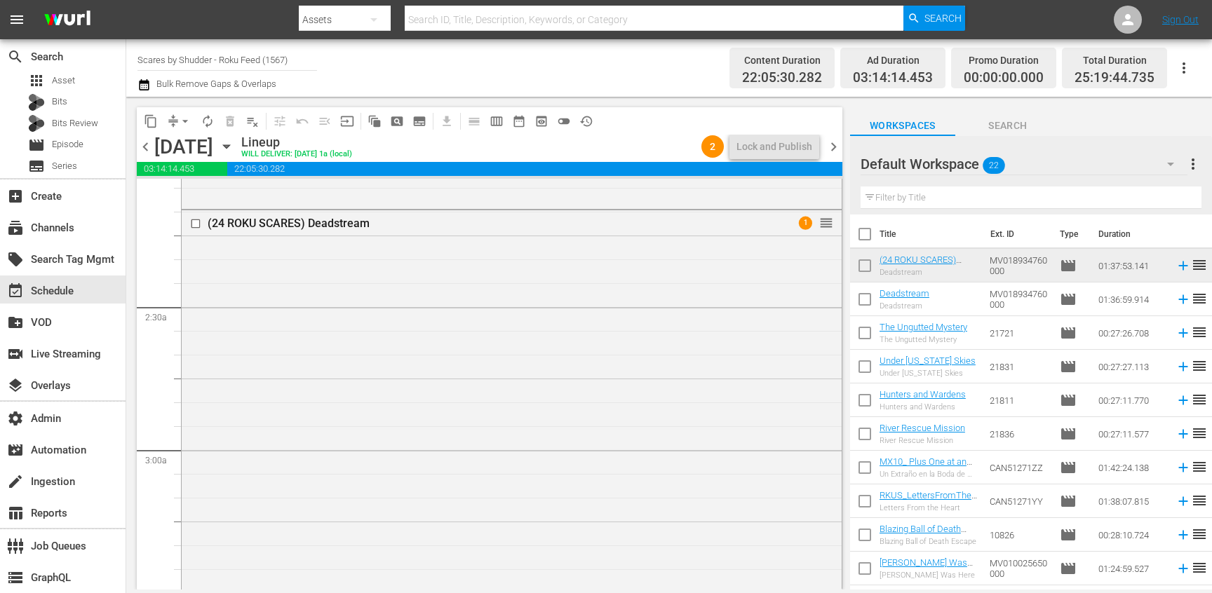
click at [503, 370] on div "(24 ROKU SCARES) Deadstream 1 reorder" at bounding box center [512, 441] width 660 height 463
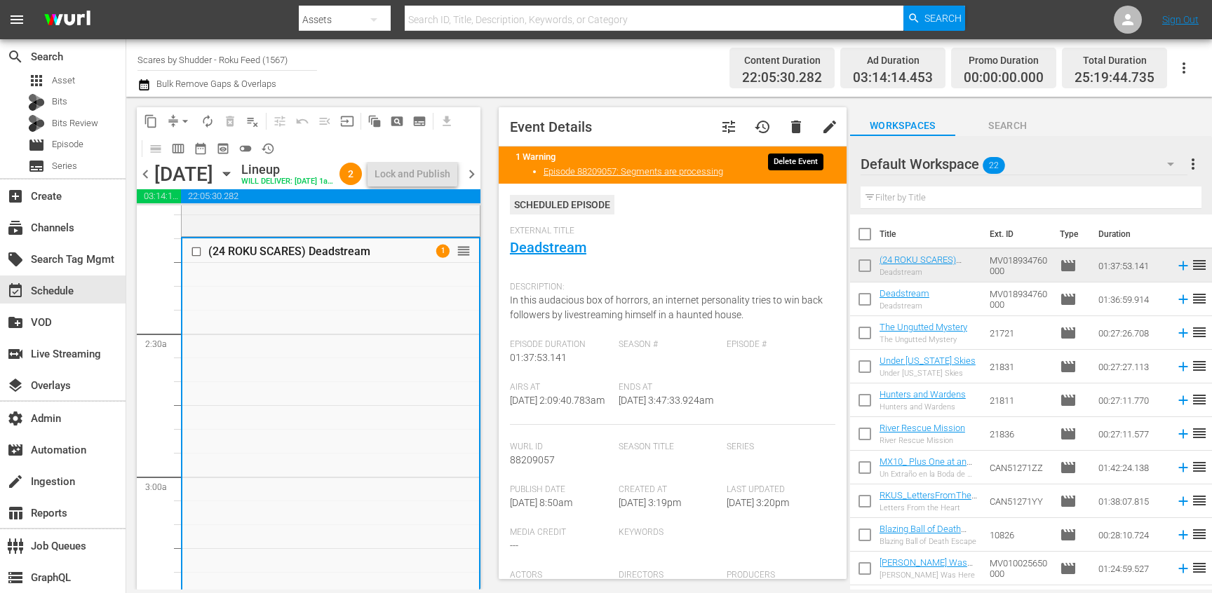
click at [798, 125] on span "delete" at bounding box center [796, 127] width 17 height 17
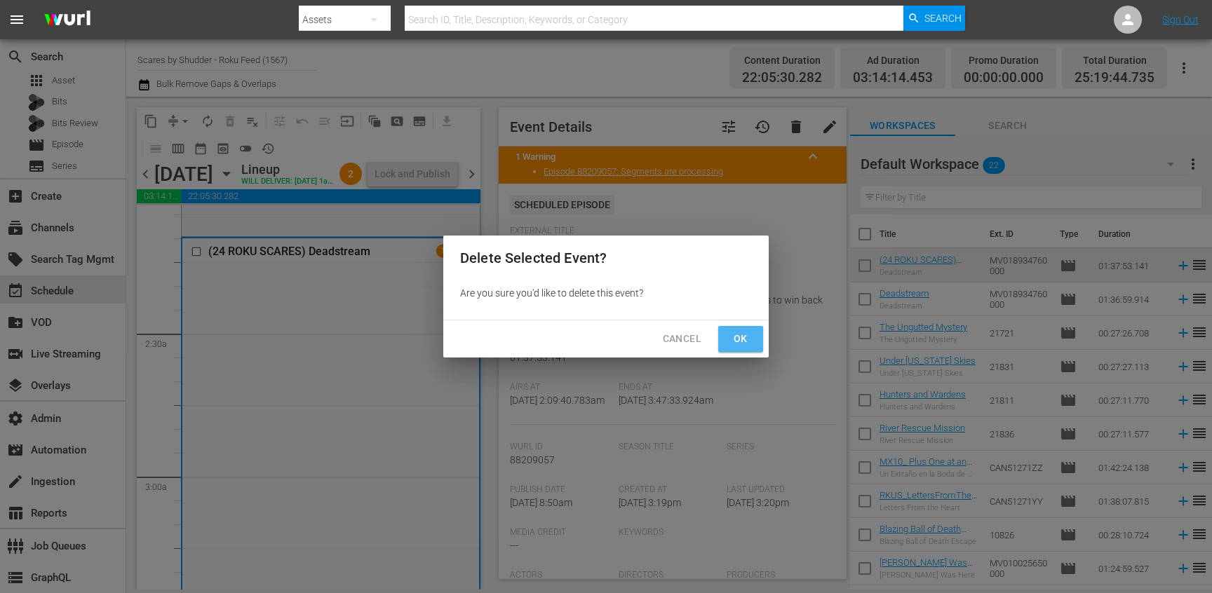
click at [747, 343] on span "Ok" at bounding box center [741, 339] width 22 height 18
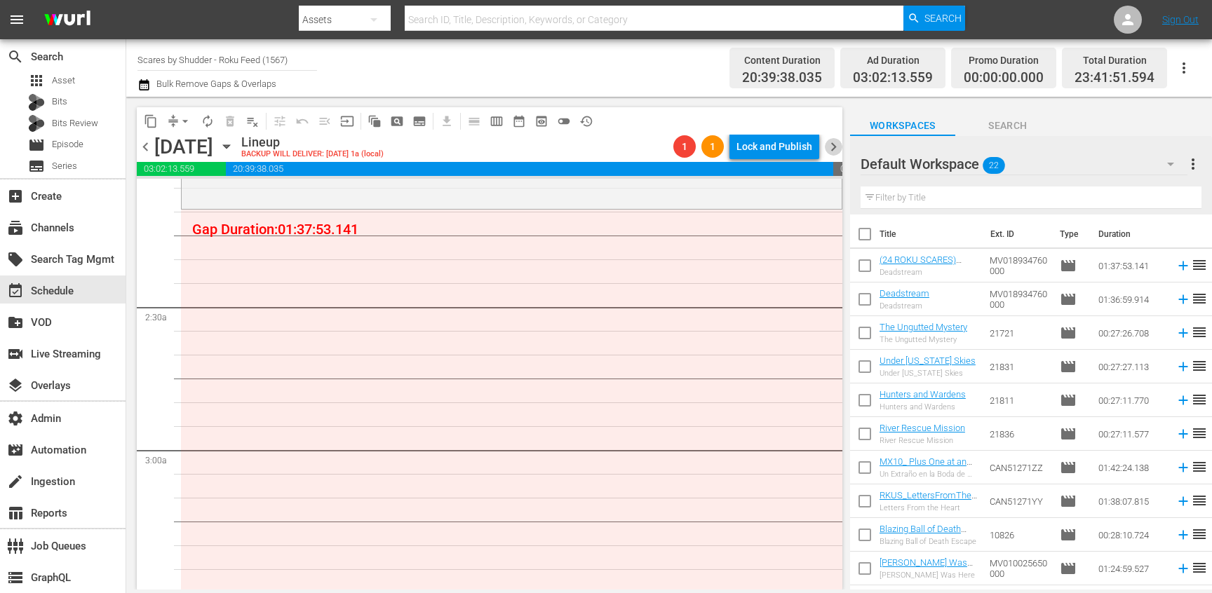
click at [836, 139] on span "chevron_right" at bounding box center [834, 147] width 18 height 18
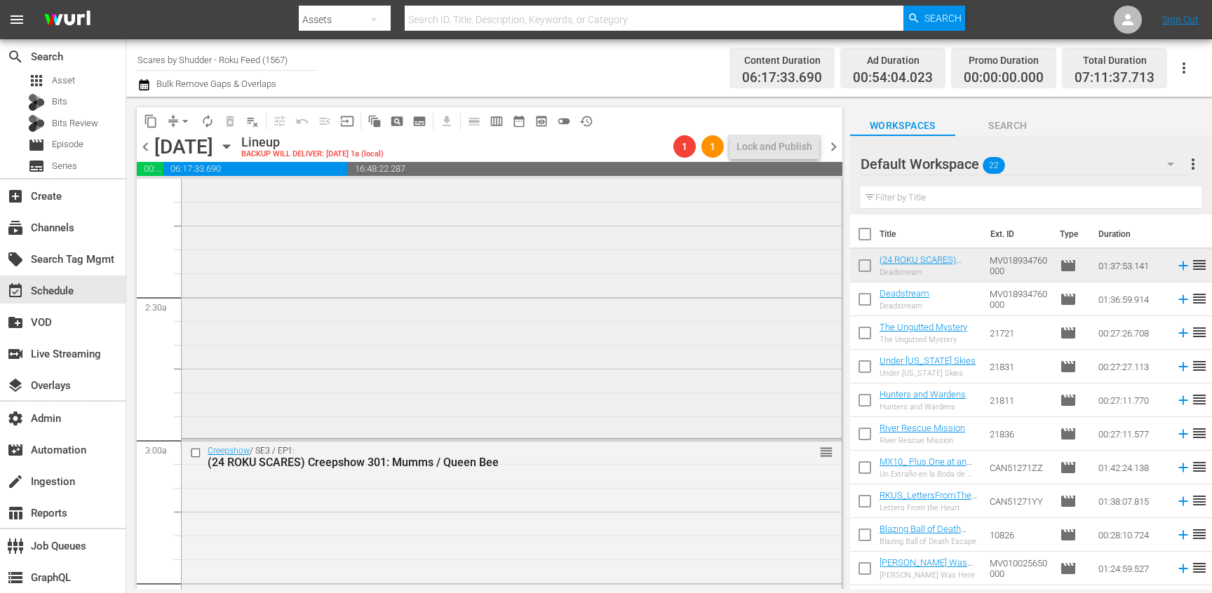
scroll to position [594, 0]
click at [147, 148] on span "chevron_left" at bounding box center [146, 147] width 18 height 18
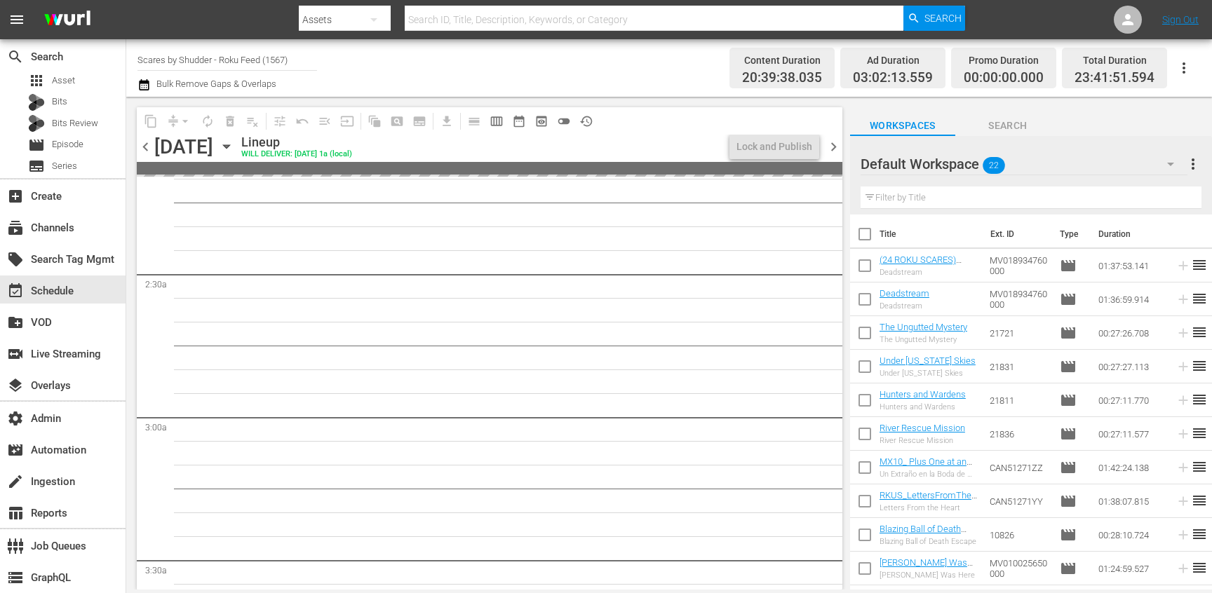
scroll to position [594, 0]
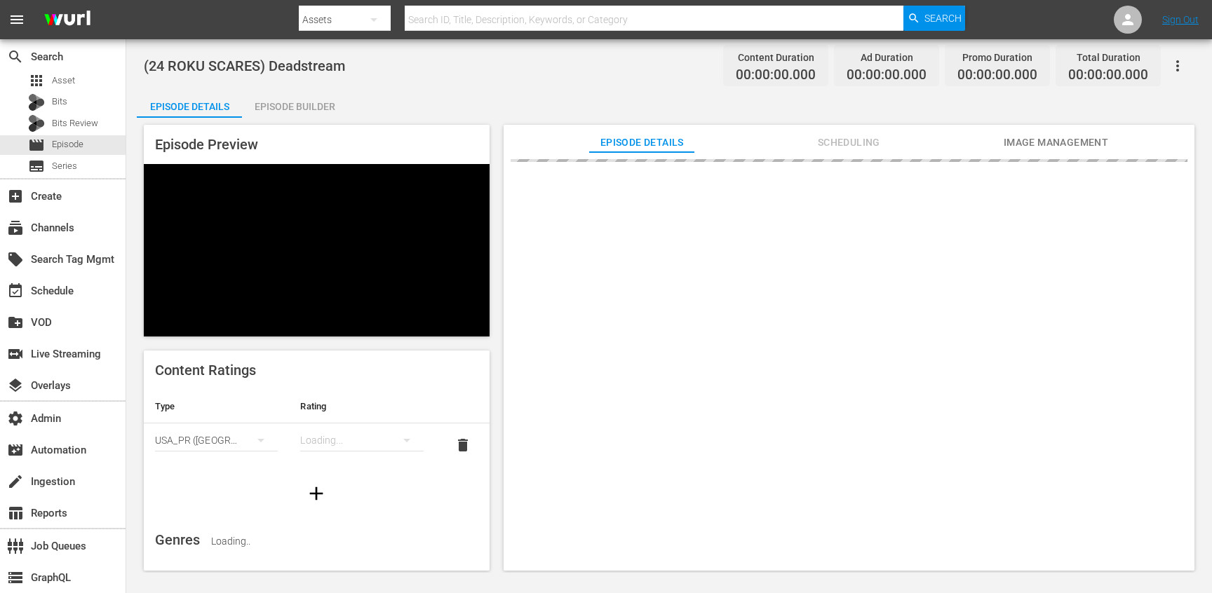
click at [854, 142] on span "Scheduling" at bounding box center [848, 143] width 105 height 18
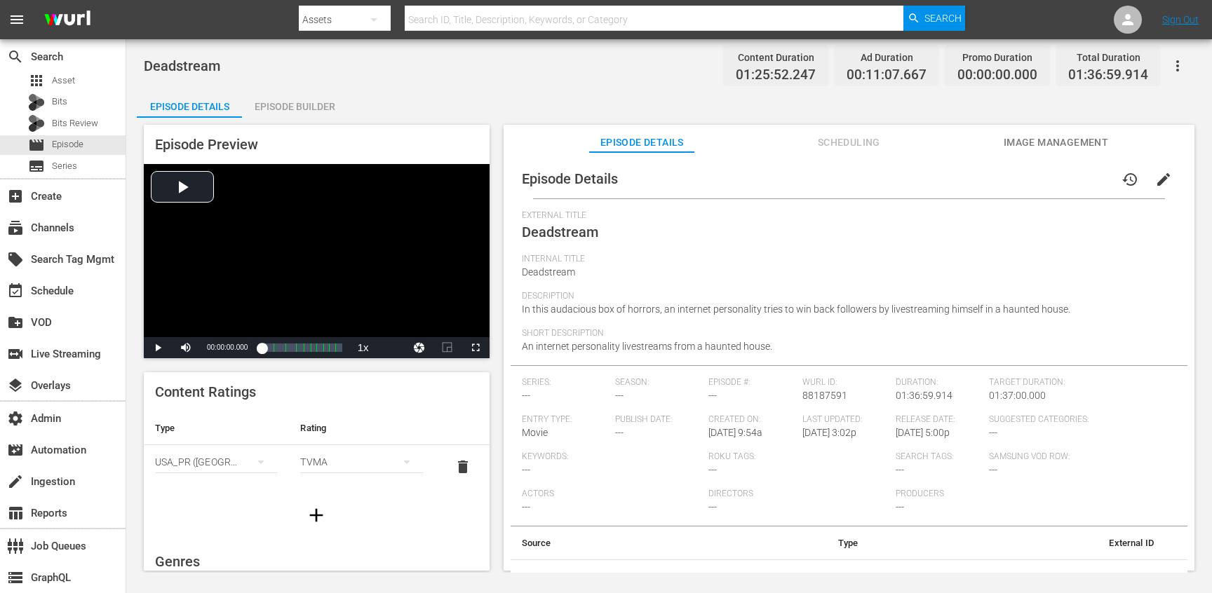
click at [819, 138] on span "Scheduling" at bounding box center [848, 143] width 105 height 18
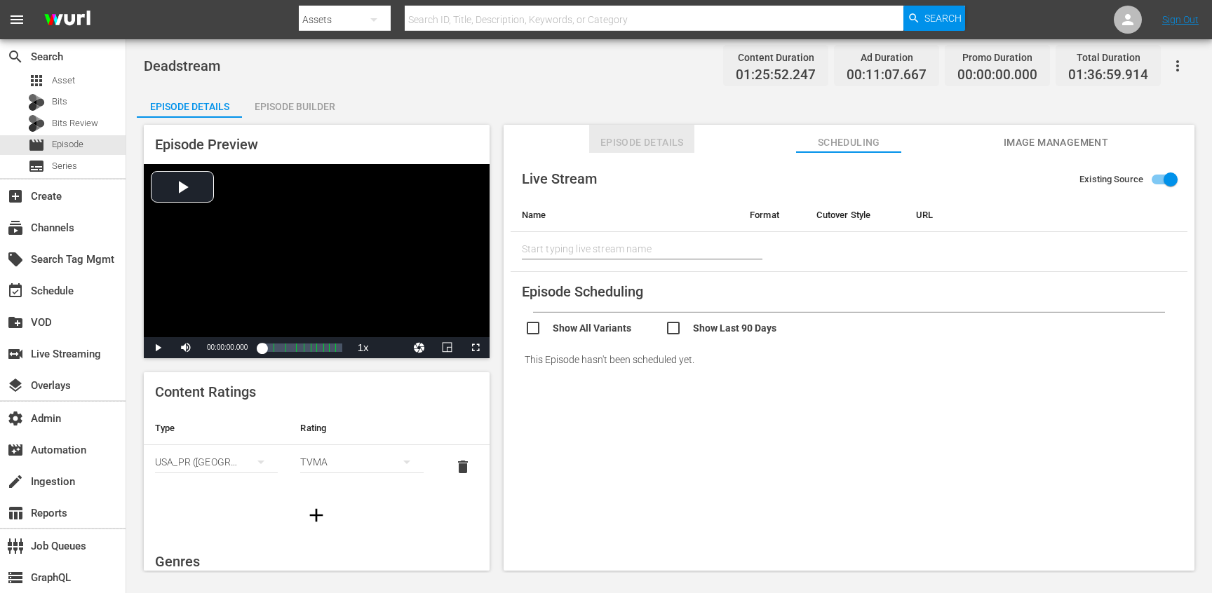
click at [619, 147] on span "Episode Details" at bounding box center [641, 143] width 105 height 18
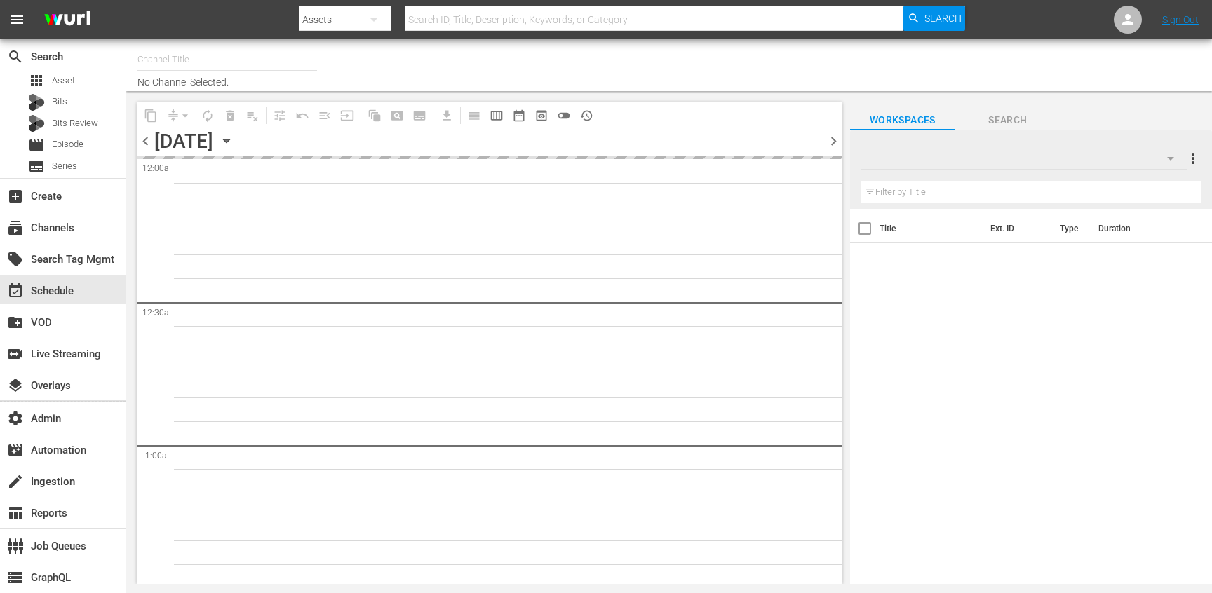
type input "Scares by Shudder - Roku Feed (1567)"
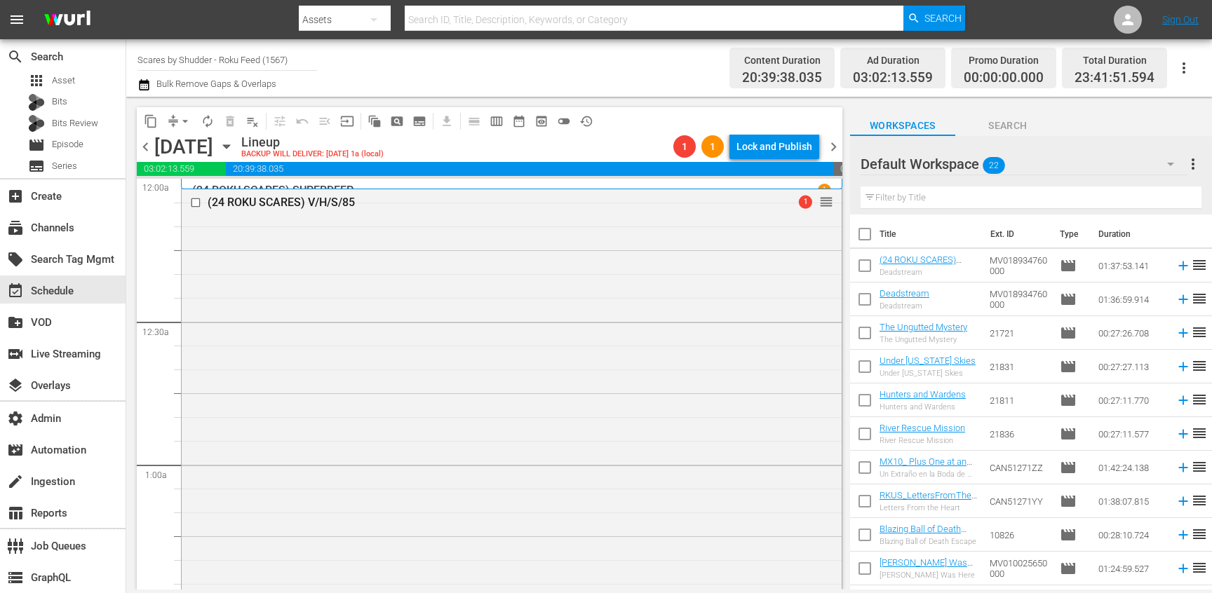
click at [831, 151] on span "chevron_right" at bounding box center [834, 147] width 18 height 18
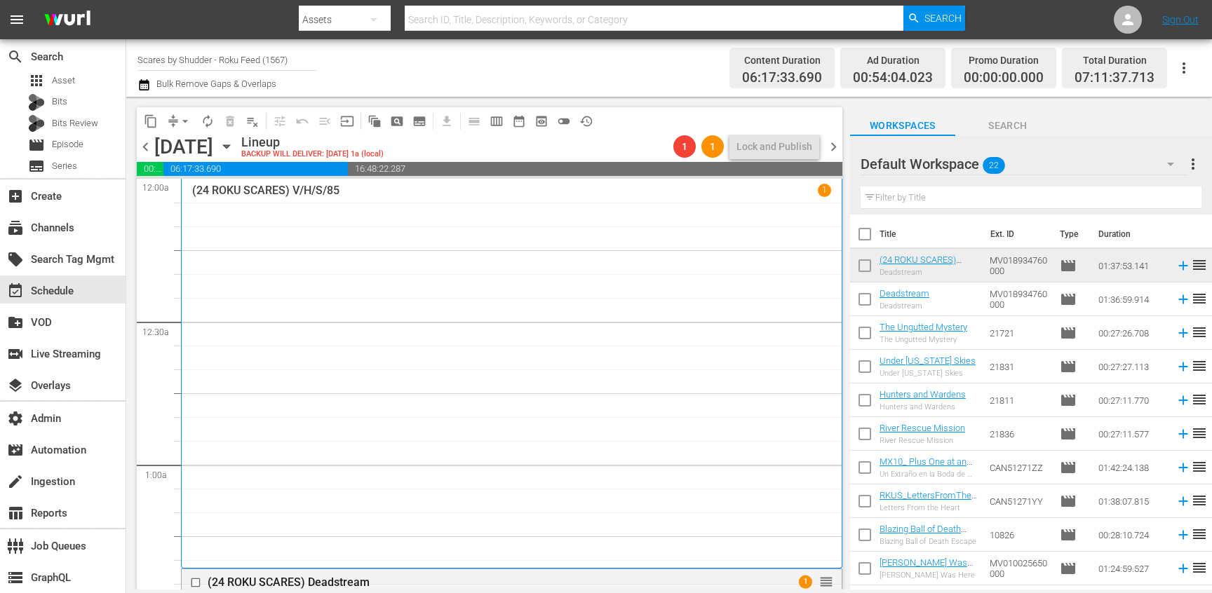
click at [831, 151] on span "chevron_right" at bounding box center [834, 147] width 18 height 18
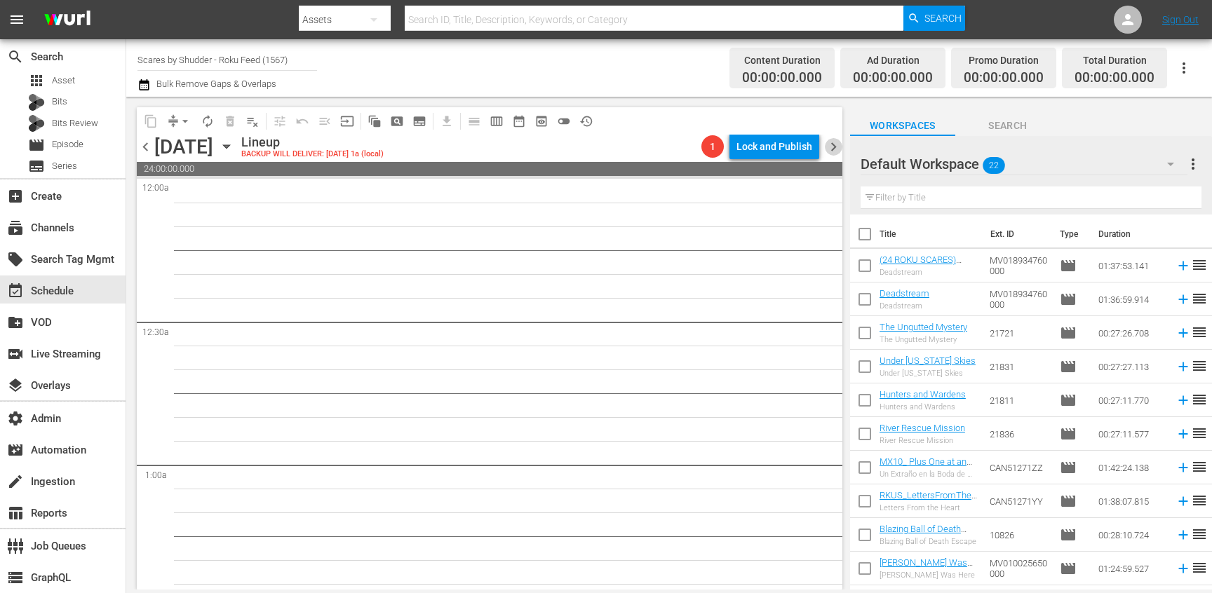
click at [836, 138] on span "chevron_right" at bounding box center [834, 147] width 18 height 18
click at [144, 145] on span "chevron_left" at bounding box center [146, 147] width 18 height 18
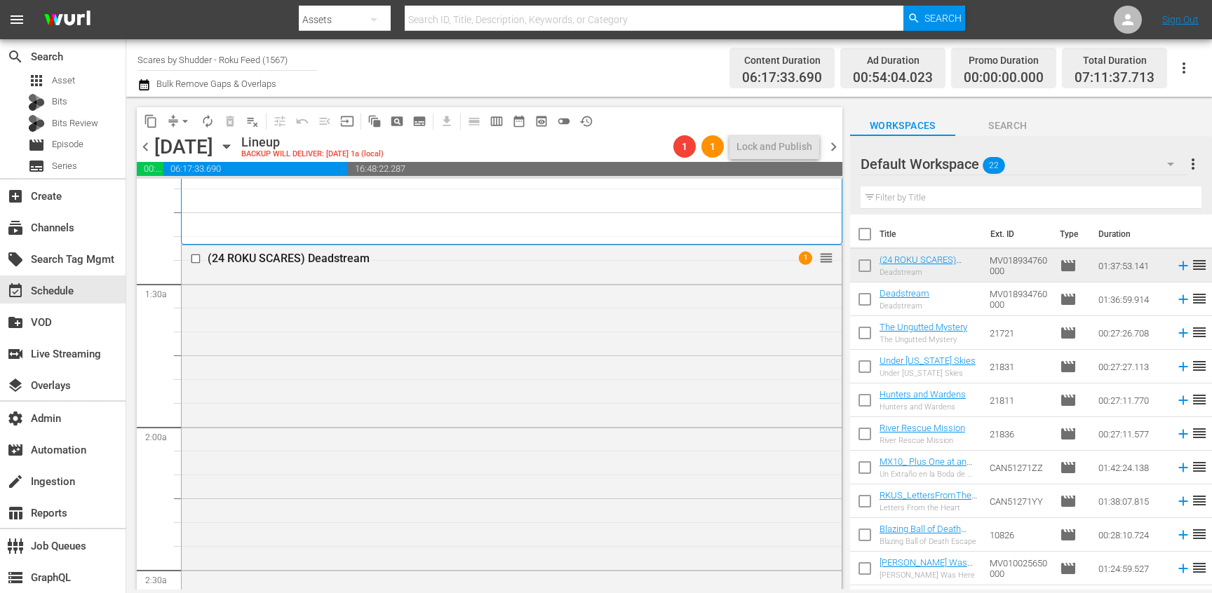
scroll to position [309, 0]
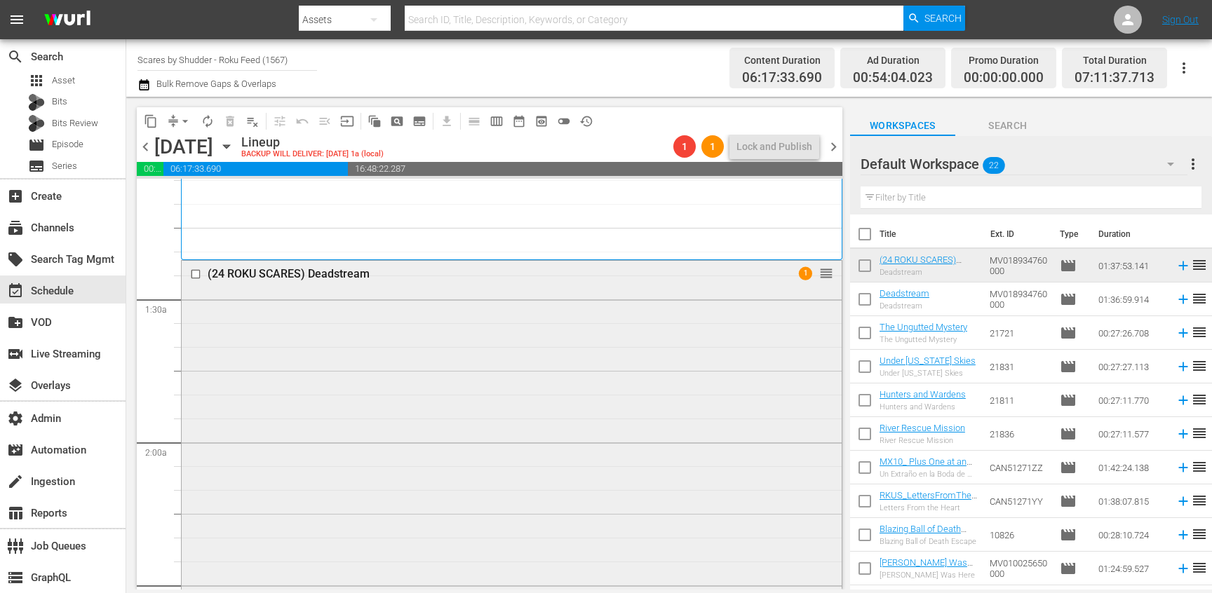
click at [509, 315] on div "(24 ROKU SCARES) Deadstream 1 reorder" at bounding box center [512, 492] width 660 height 463
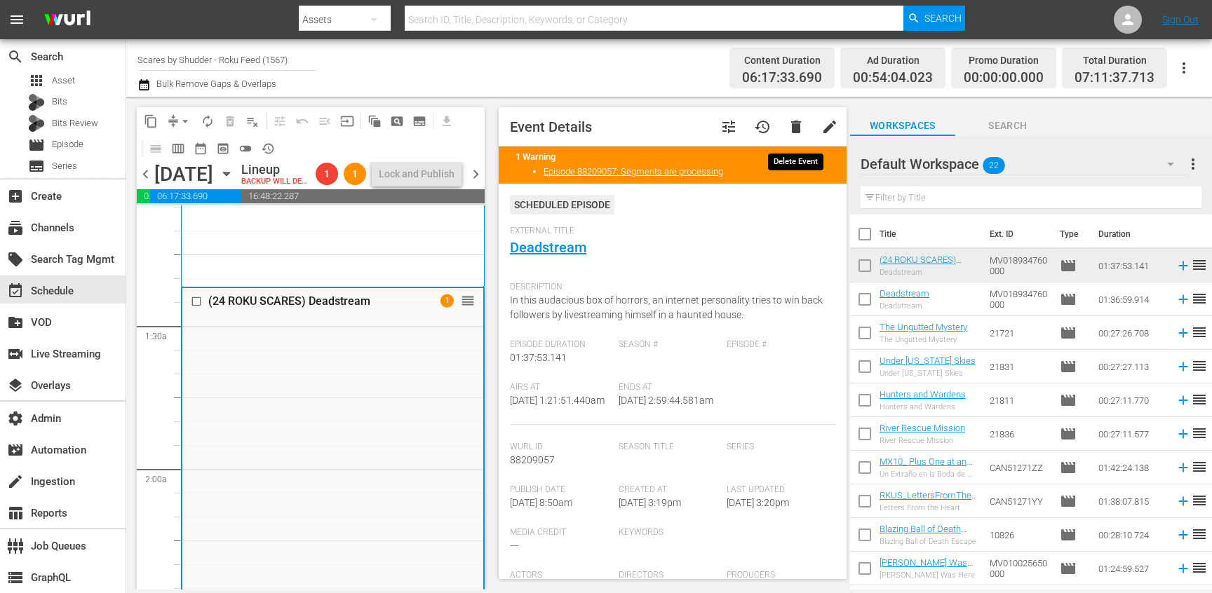
click at [792, 128] on span "delete" at bounding box center [796, 127] width 17 height 17
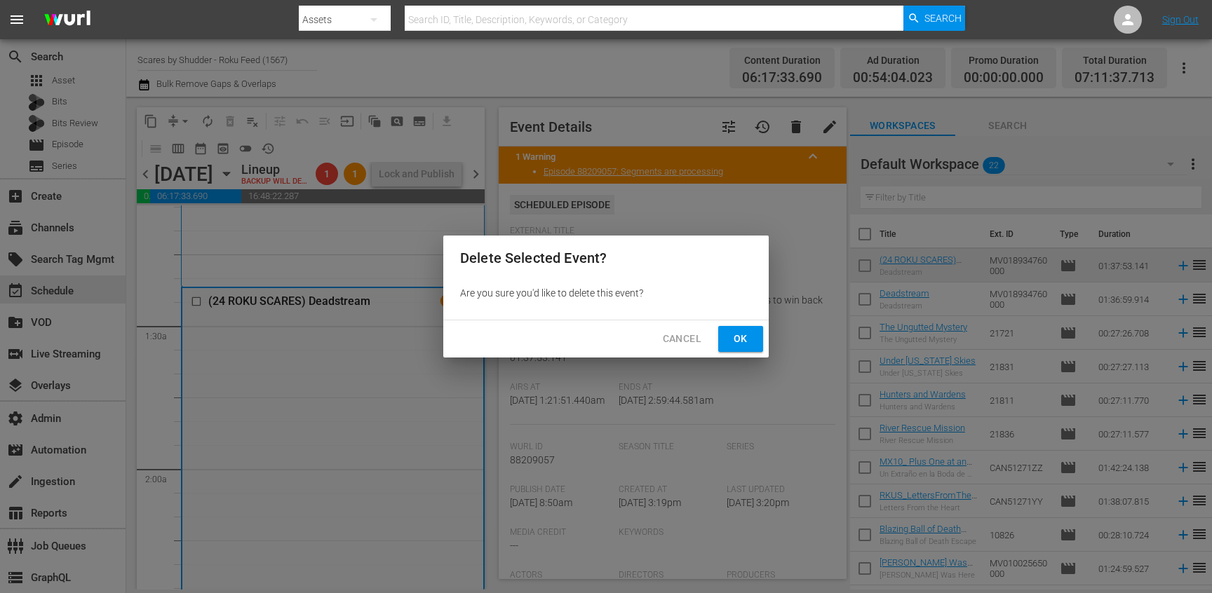
click at [740, 330] on span "Ok" at bounding box center [741, 339] width 22 height 18
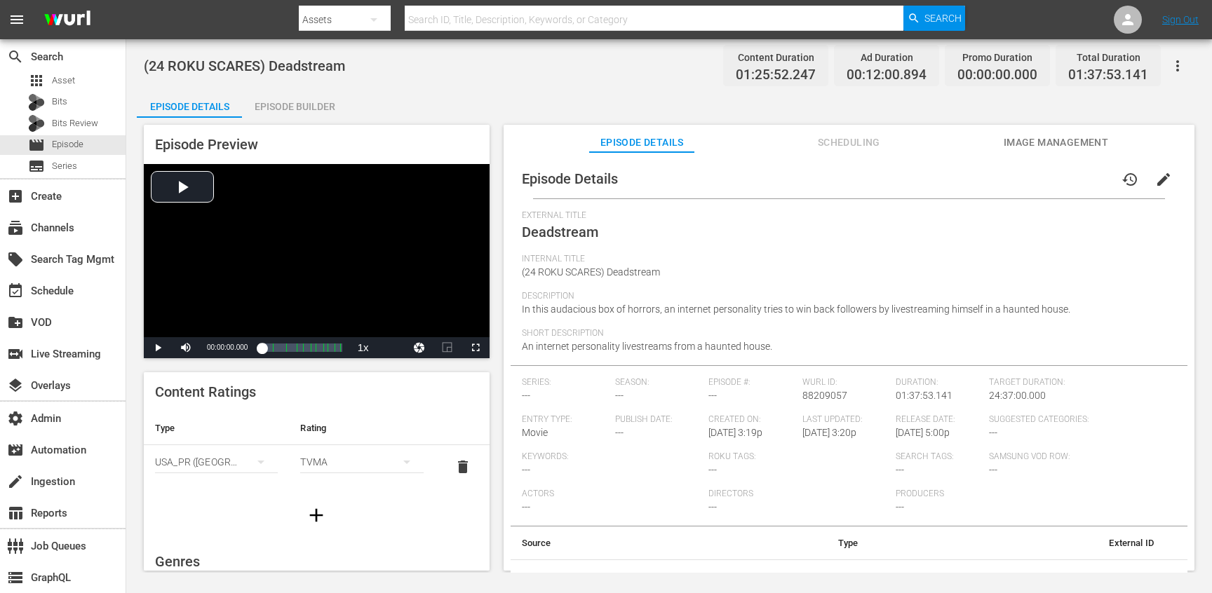
click at [847, 142] on span "Scheduling" at bounding box center [848, 143] width 105 height 18
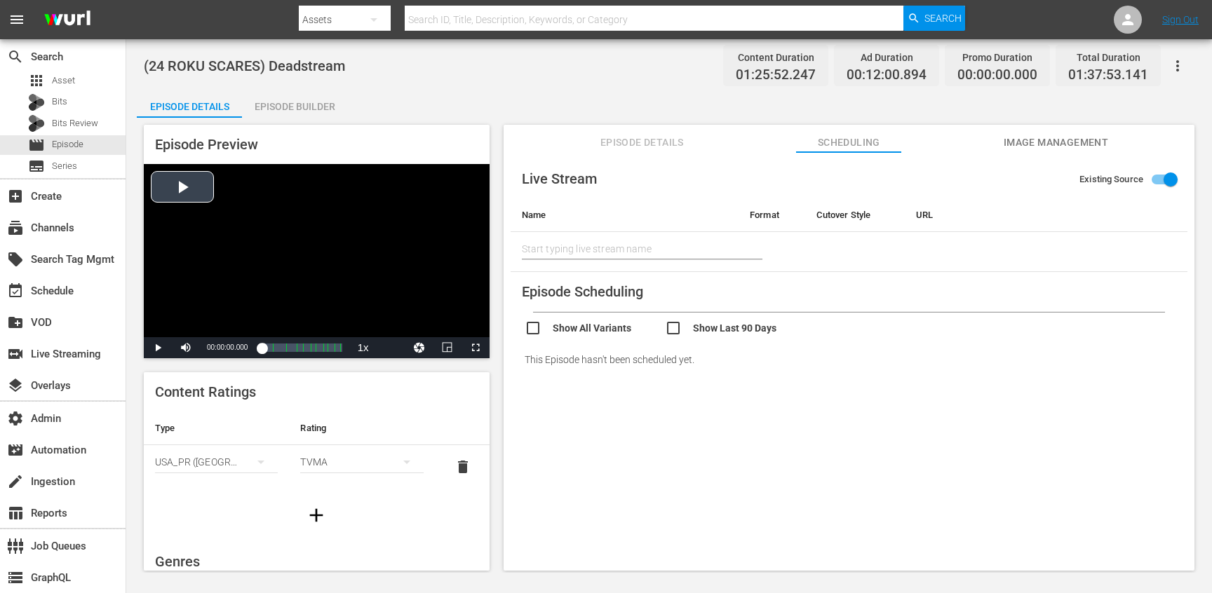
click at [345, 274] on div "Video Player" at bounding box center [317, 250] width 346 height 173
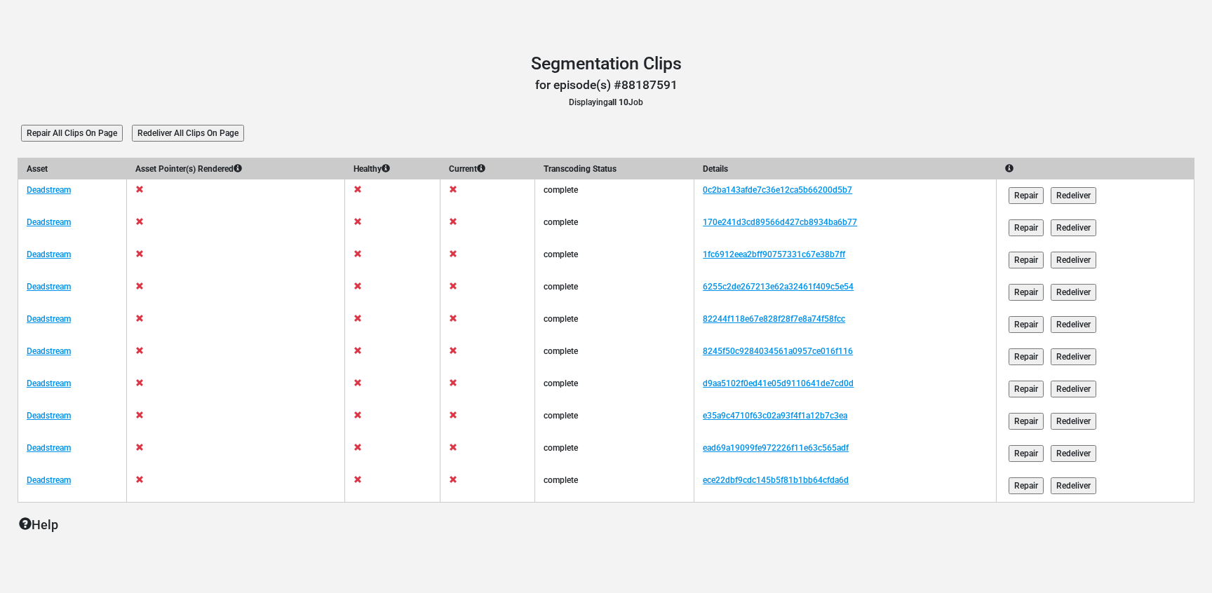
click at [208, 126] on input "Redeliver All Clips On Page" at bounding box center [188, 133] width 112 height 17
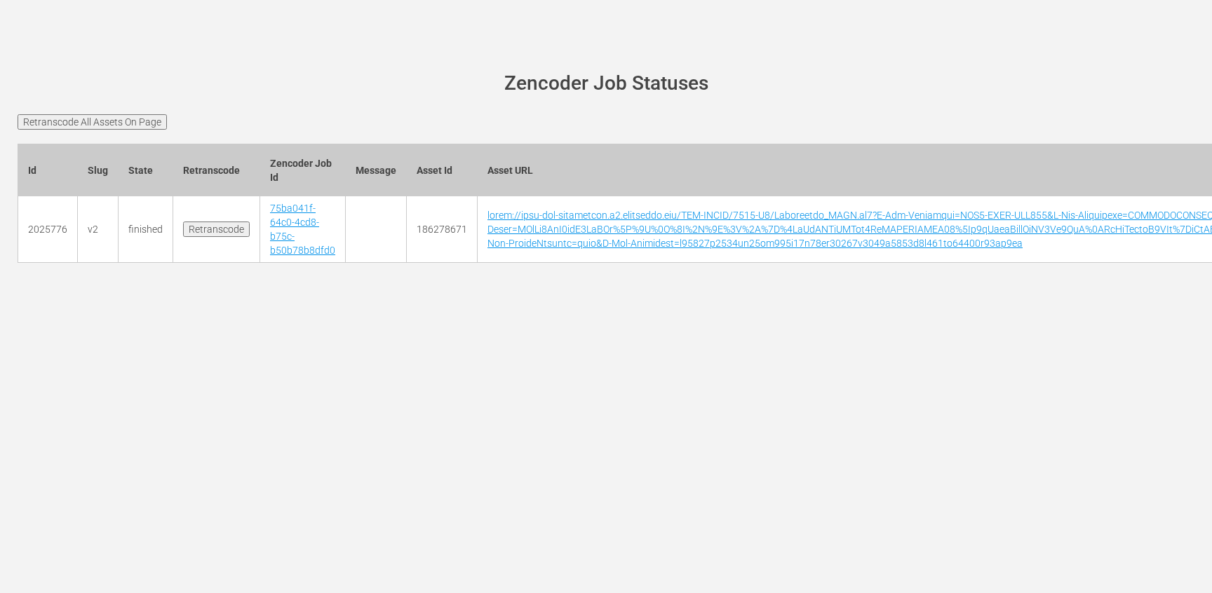
click at [444, 227] on td "186278671" at bounding box center [442, 229] width 71 height 67
copy td "186278671"
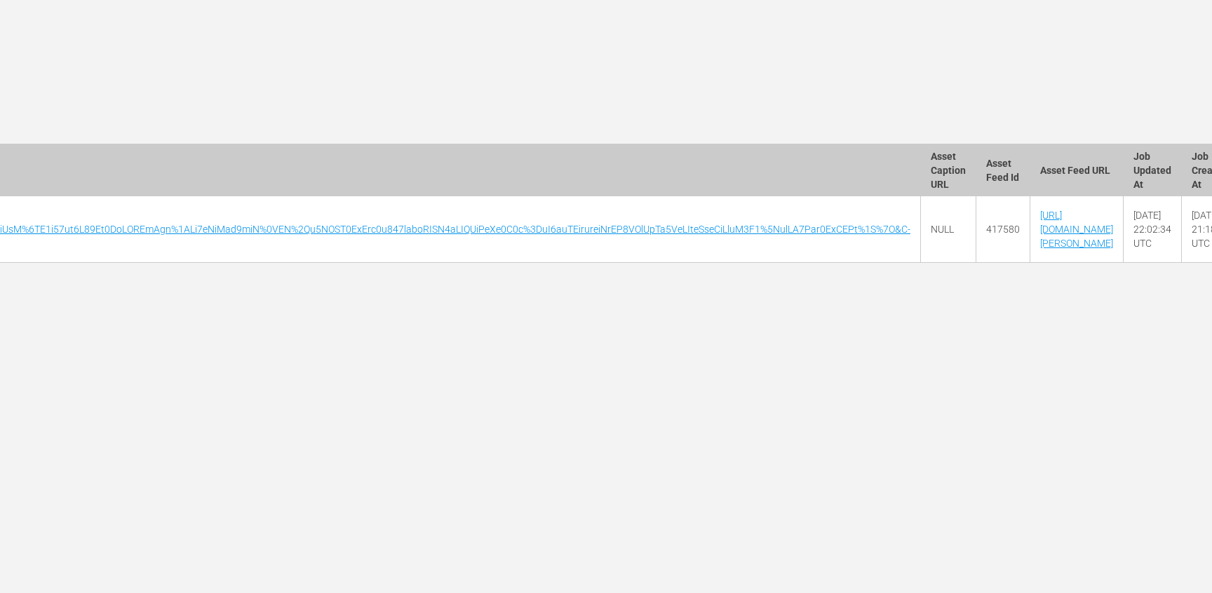
scroll to position [0, 4567]
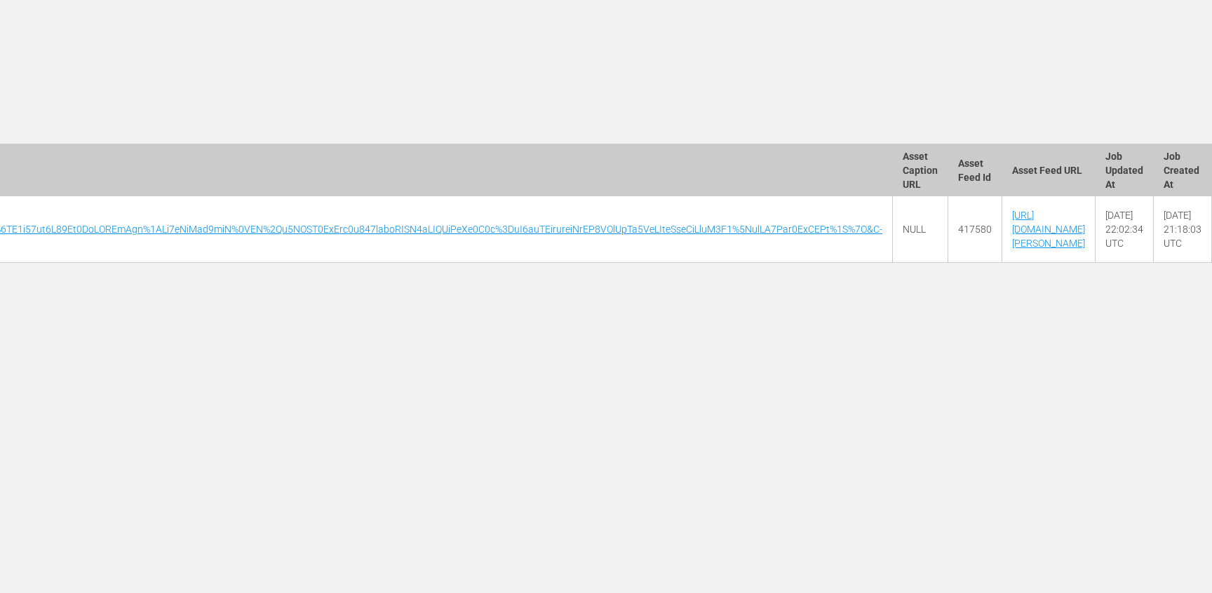
click at [948, 230] on td "417580" at bounding box center [975, 229] width 54 height 67
copy td "417580"
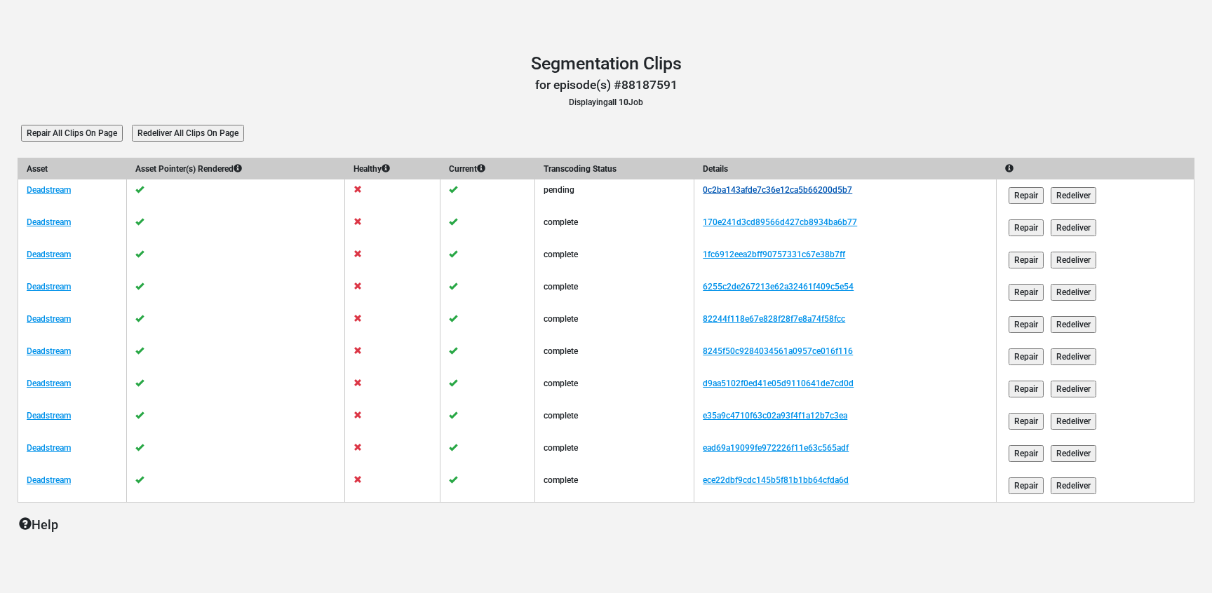
click at [752, 187] on link "0c2ba143afde7c36e12ca5b66200d5b7" at bounding box center [777, 190] width 149 height 10
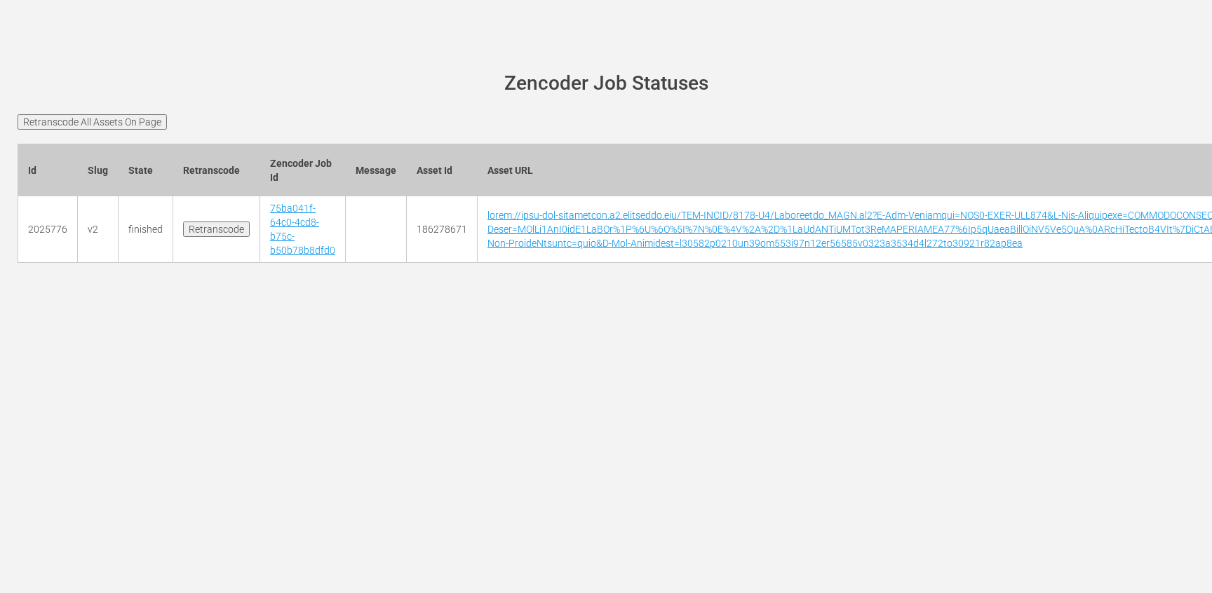
scroll to position [0, 4567]
click at [290, 224] on link "75ba041f-64c0-4cd8-b75c-b50b78b8dfd0" at bounding box center [302, 229] width 65 height 53
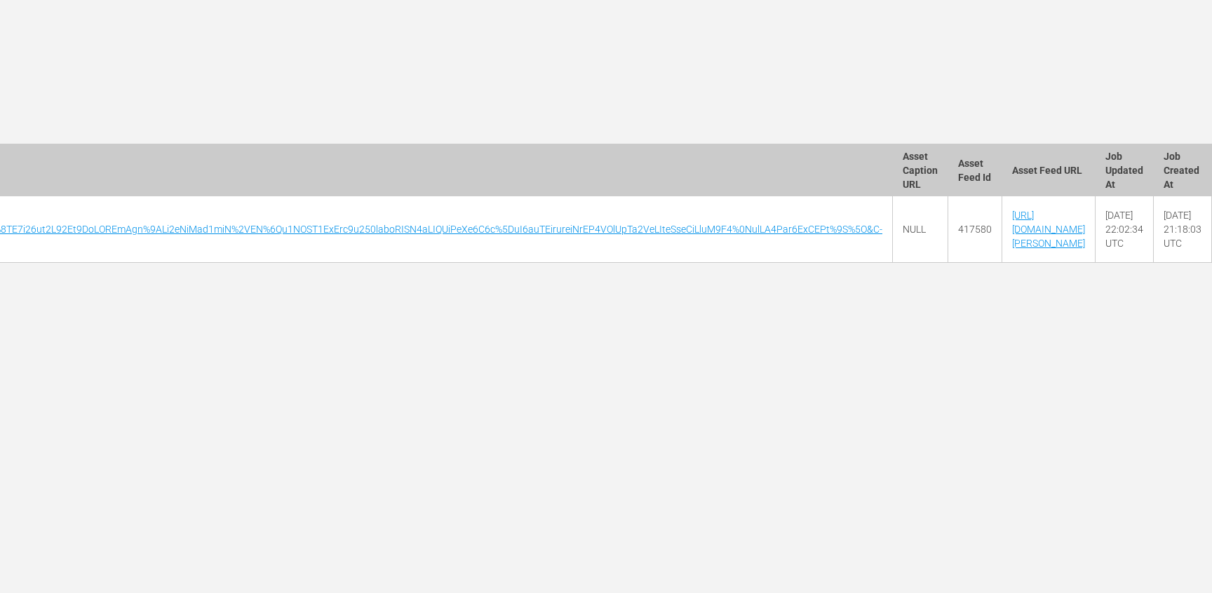
scroll to position [0, 4567]
click at [948, 226] on td "417580" at bounding box center [975, 229] width 54 height 67
copy td "417580"
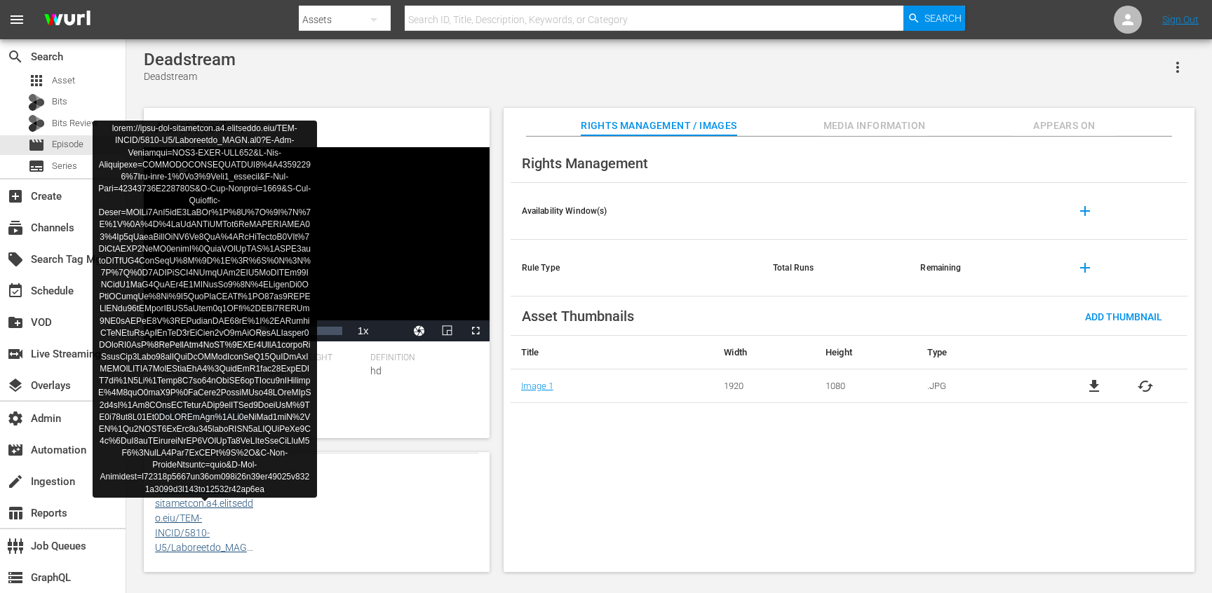
scroll to position [375, 0]
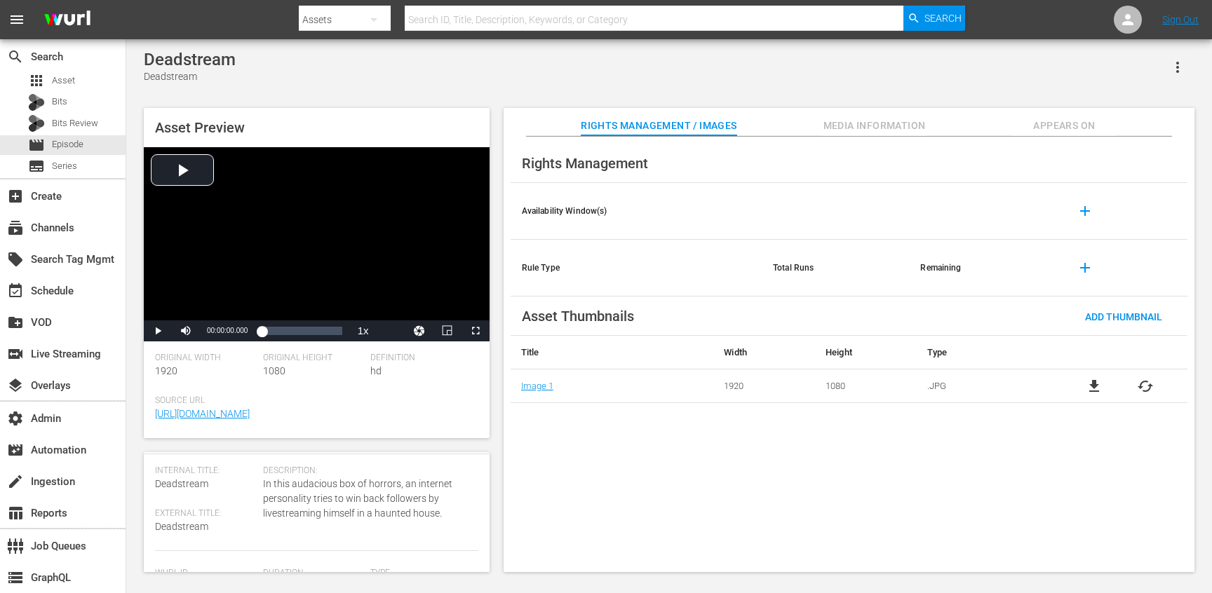
scroll to position [381, 0]
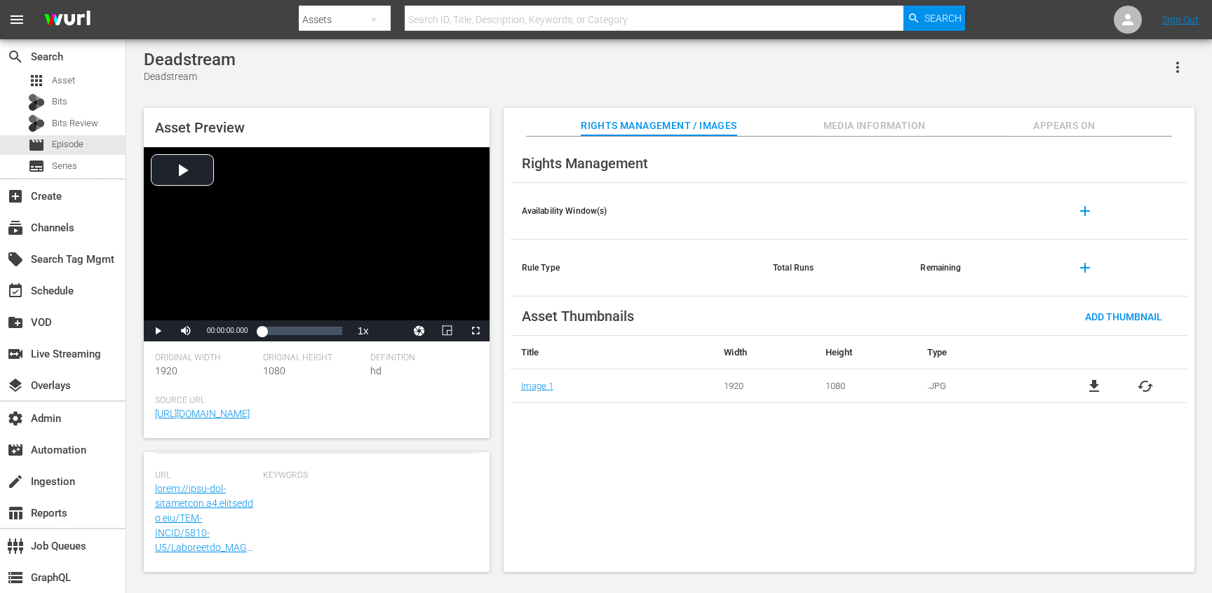
click at [894, 128] on span "Media Information" at bounding box center [874, 126] width 105 height 18
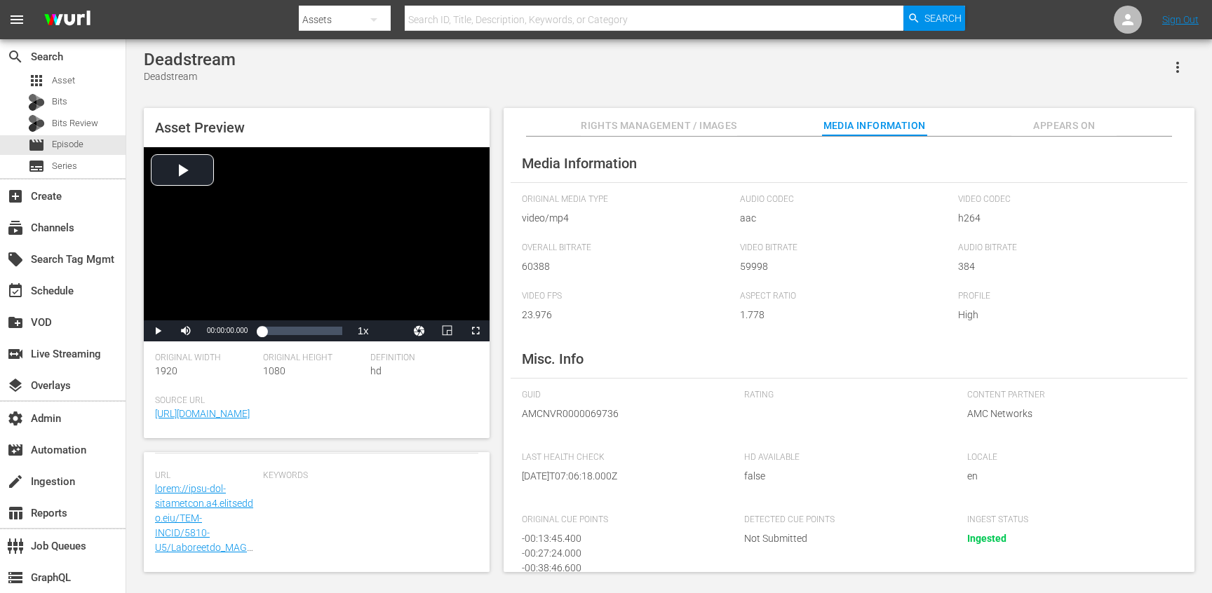
click at [581, 419] on span "AMCNVR0000069736" at bounding box center [623, 414] width 202 height 15
copy span "AMCNVR0000069736"
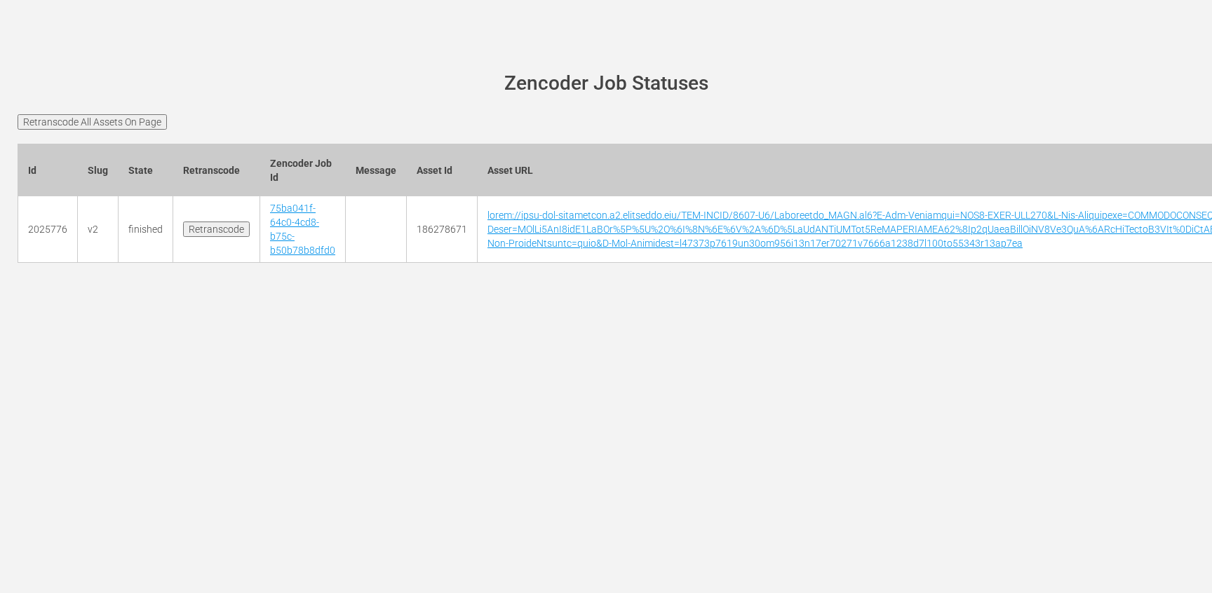
scroll to position [0, 4567]
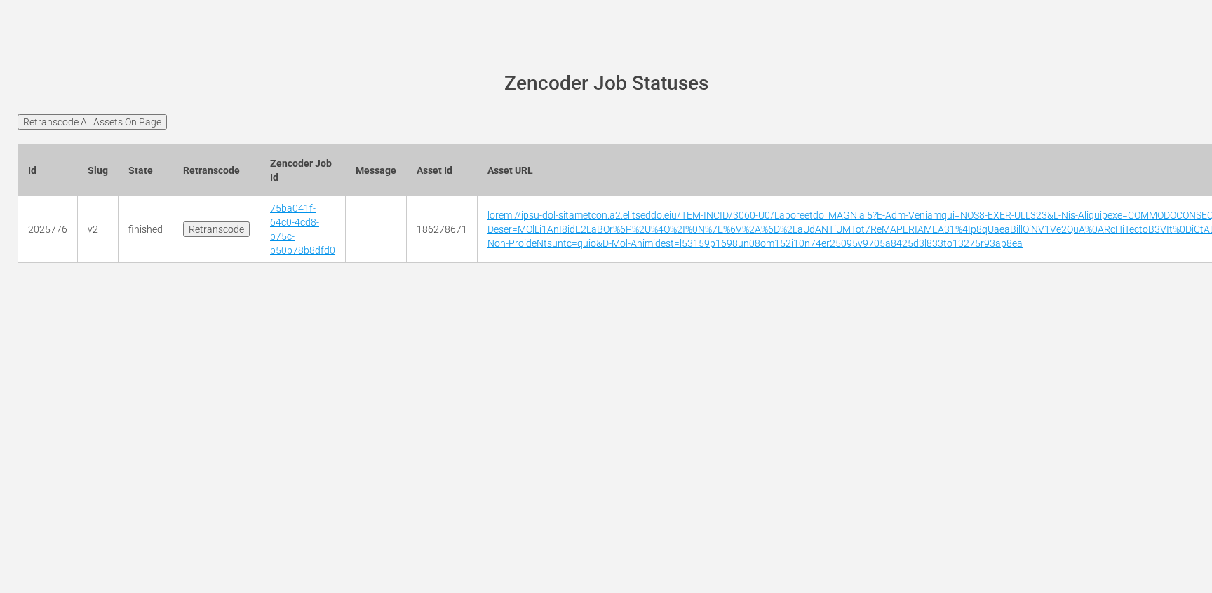
scroll to position [0, 4567]
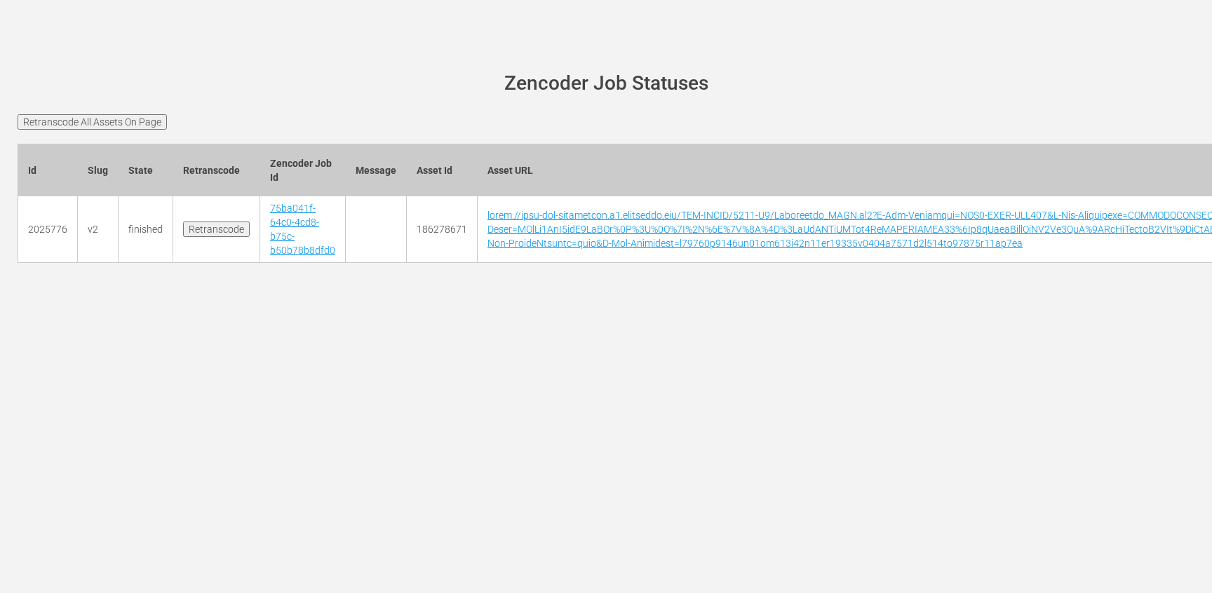
scroll to position [0, 4567]
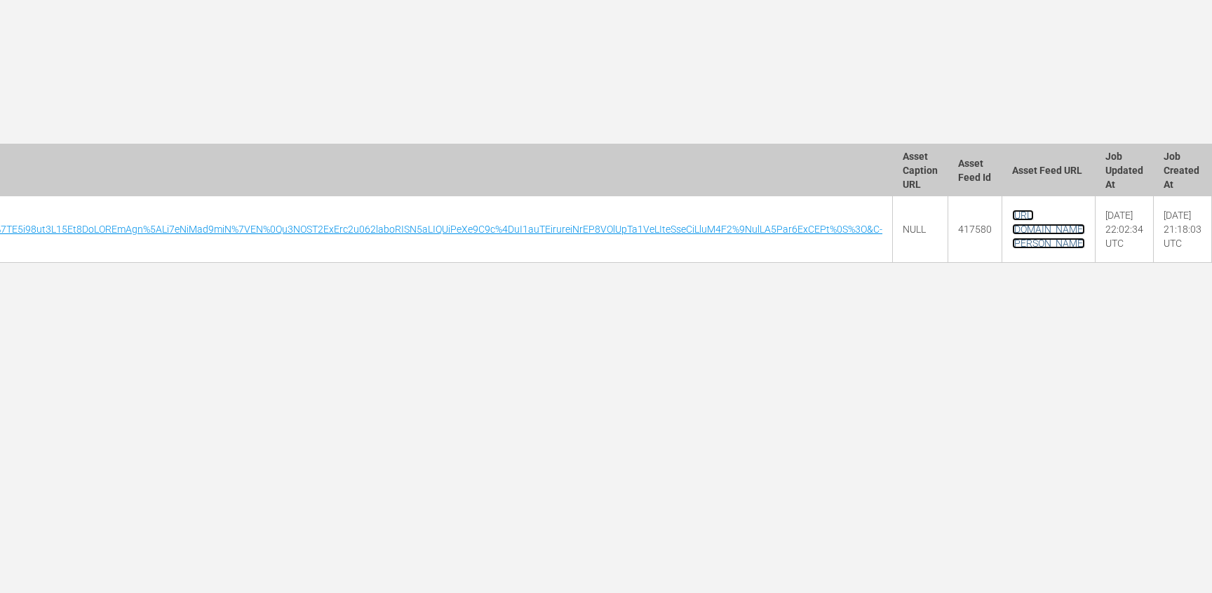
click at [1012, 239] on link "[URL][DOMAIN_NAME][PERSON_NAME]" at bounding box center [1048, 229] width 73 height 39
